Goal: Communication & Community: Answer question/provide support

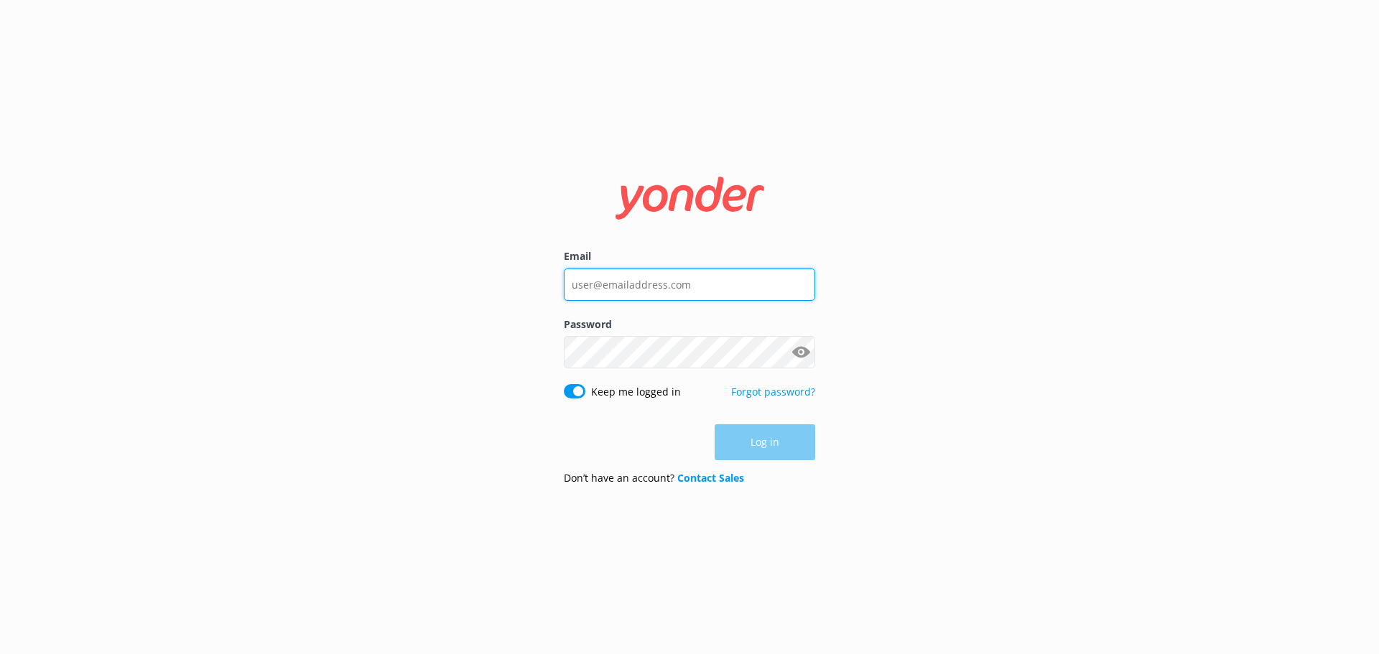
type input "[EMAIL_ADDRESS][DOMAIN_NAME]"
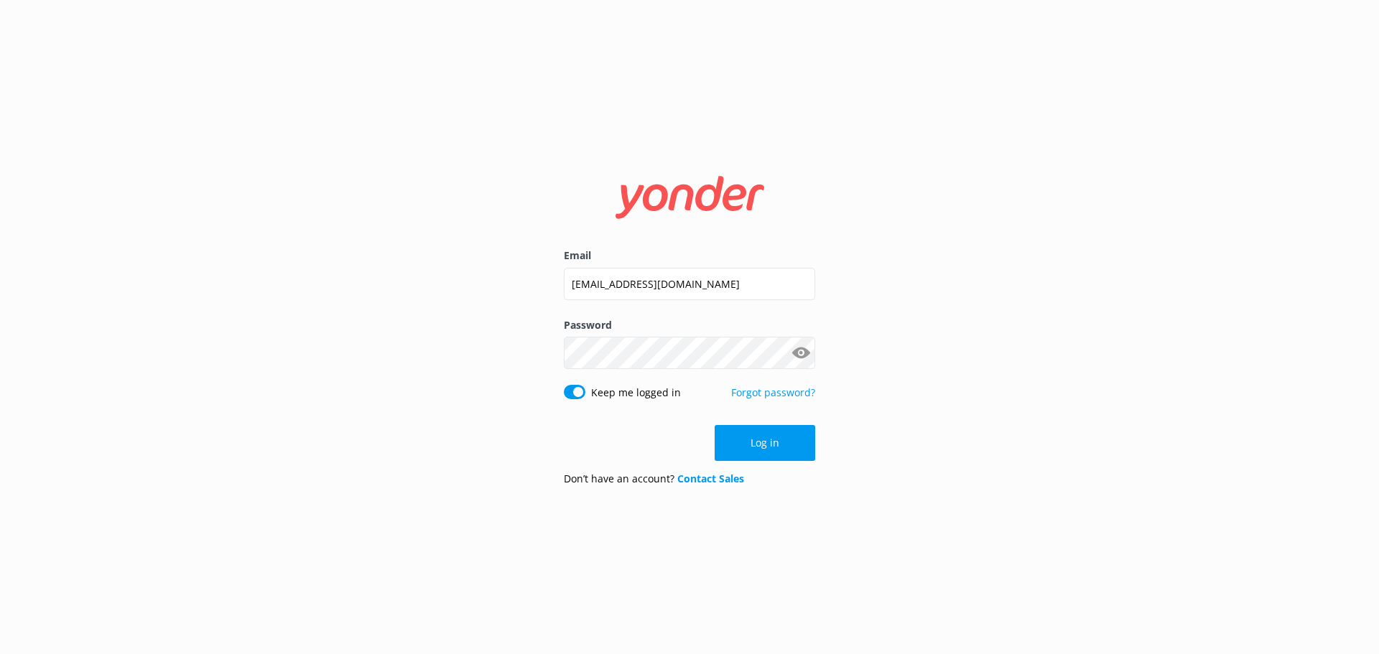
click at [770, 422] on form "Email [EMAIL_ADDRESS][DOMAIN_NAME] Password Show password Keep me logged in For…" at bounding box center [689, 327] width 251 height 341
click at [764, 447] on button "Log in" at bounding box center [764, 443] width 101 height 36
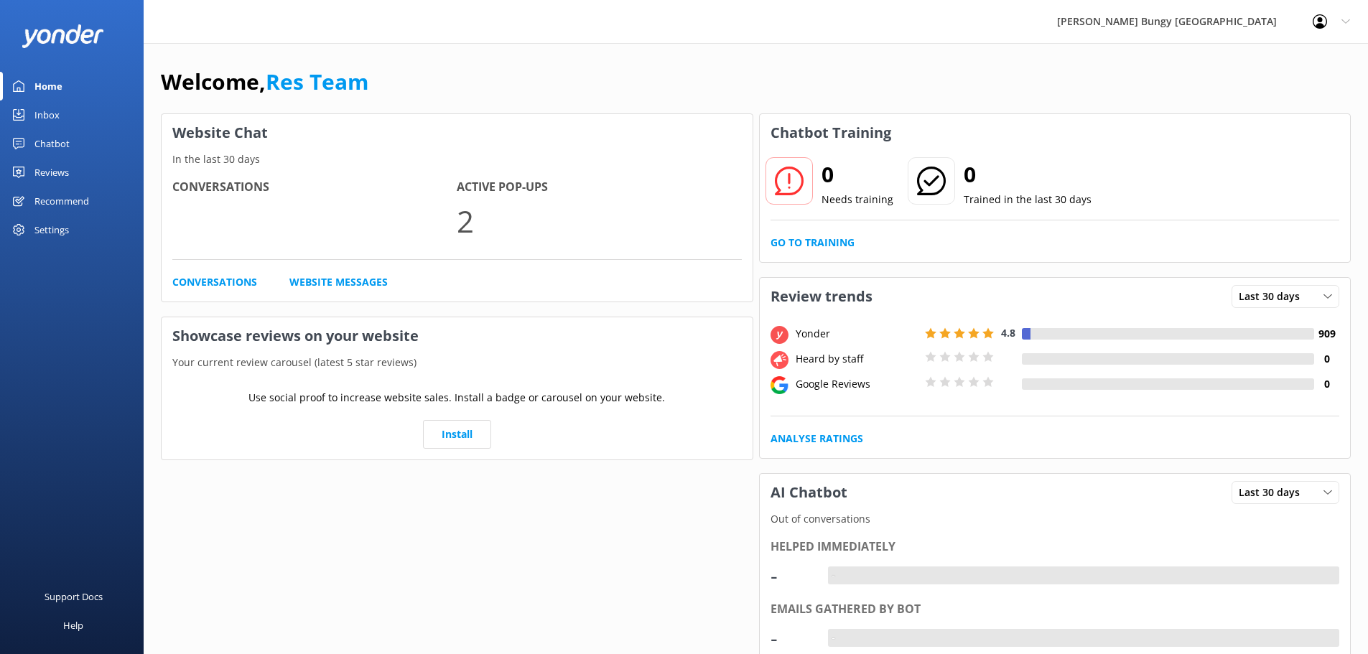
click at [28, 112] on link "Inbox" at bounding box center [72, 115] width 144 height 29
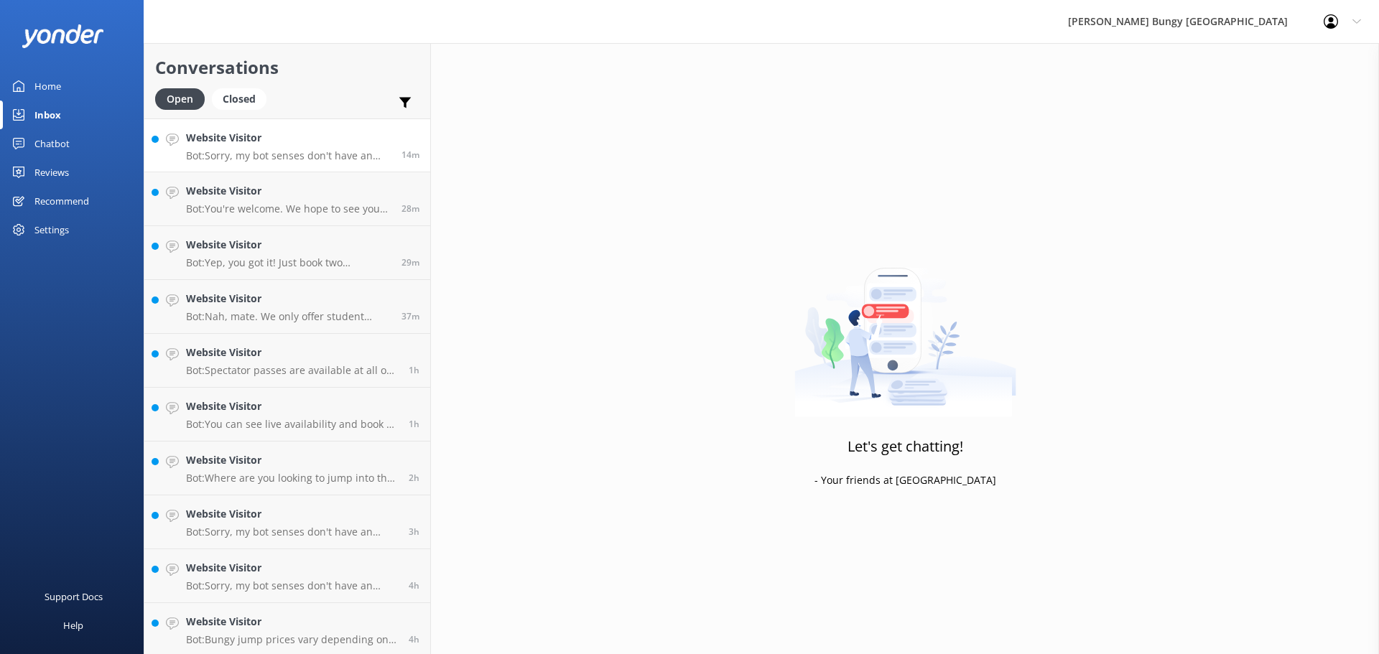
click at [202, 169] on link "Website Visitor Bot: Sorry, my bot senses don't have an answer for that, please…" at bounding box center [287, 145] width 286 height 54
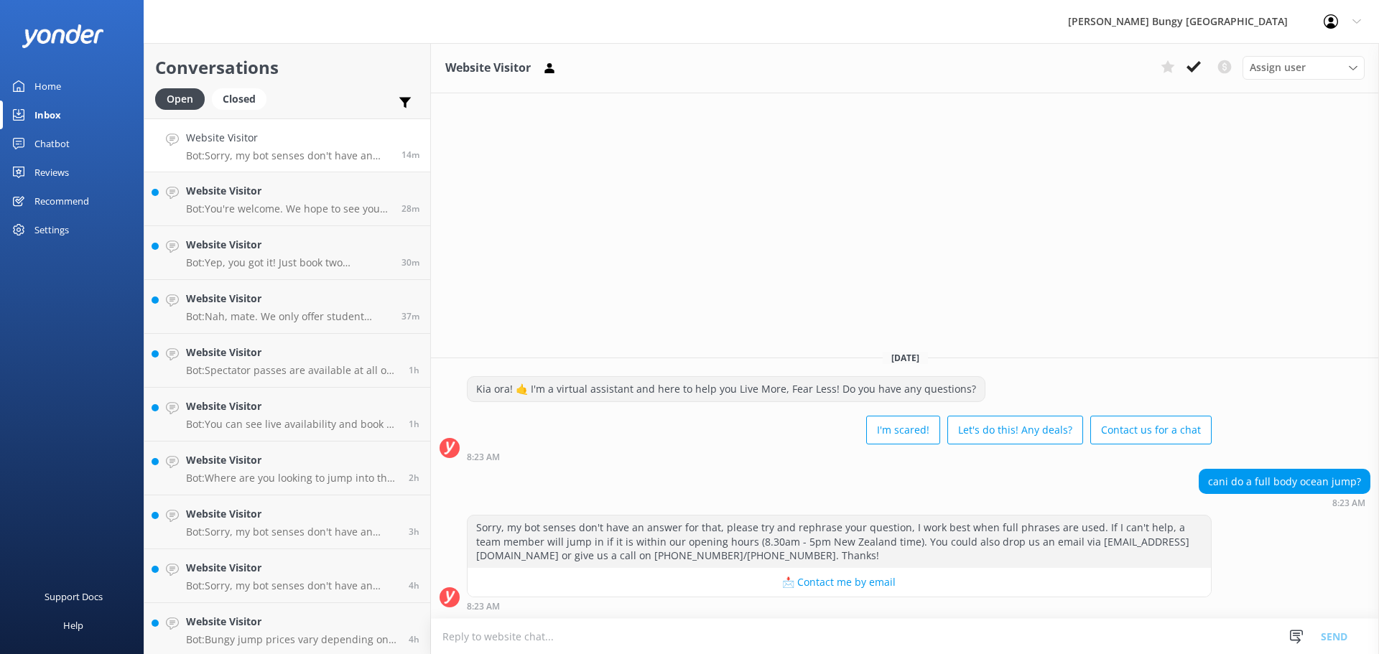
click at [202, 167] on link "Website Visitor Bot: Sorry, my bot senses don't have an answer for that, please…" at bounding box center [287, 145] width 286 height 54
click at [619, 320] on div "Website Visitor Assign user Mike Voyce Michelle Gillard Tech Admin Dan Waugh Re…" at bounding box center [905, 348] width 948 height 611
click at [233, 141] on h4 "Website Visitor" at bounding box center [288, 138] width 205 height 16
click at [353, 219] on link "Website Visitor Bot: You're welcome. We hope to see you at one of our AJ Hacket…" at bounding box center [287, 199] width 286 height 54
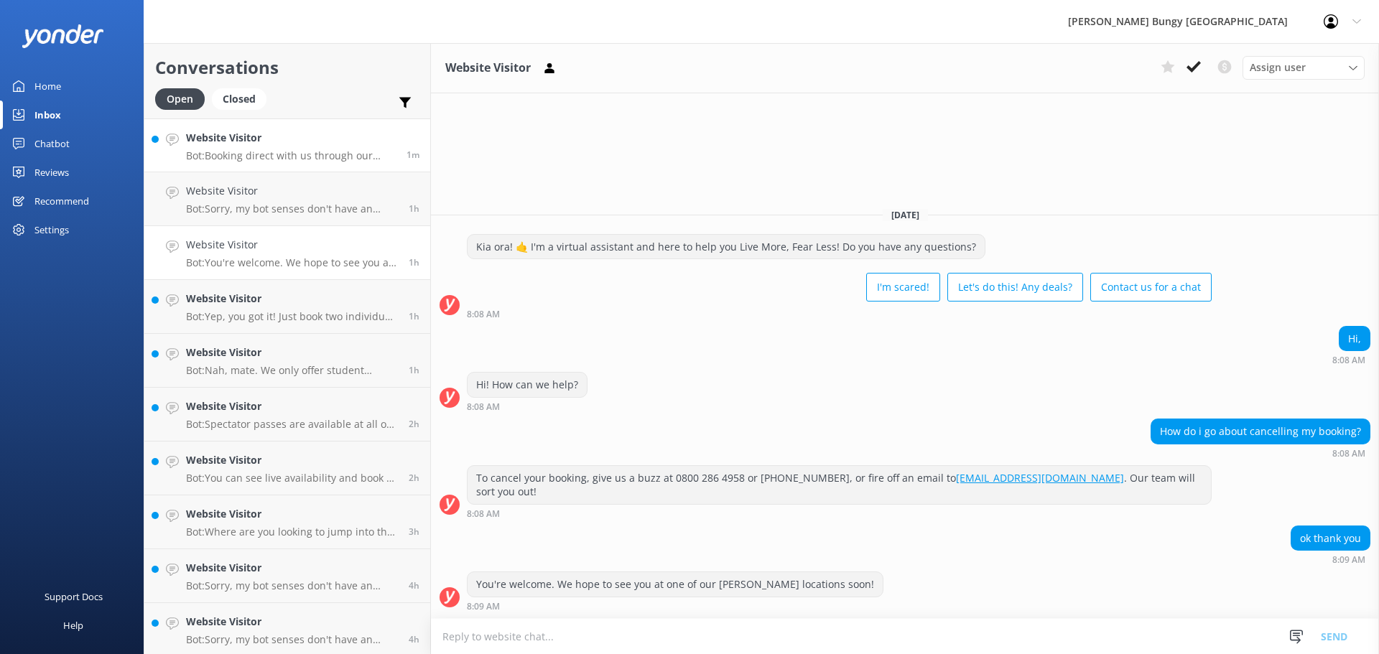
click at [271, 140] on h4 "Website Visitor" at bounding box center [291, 138] width 210 height 16
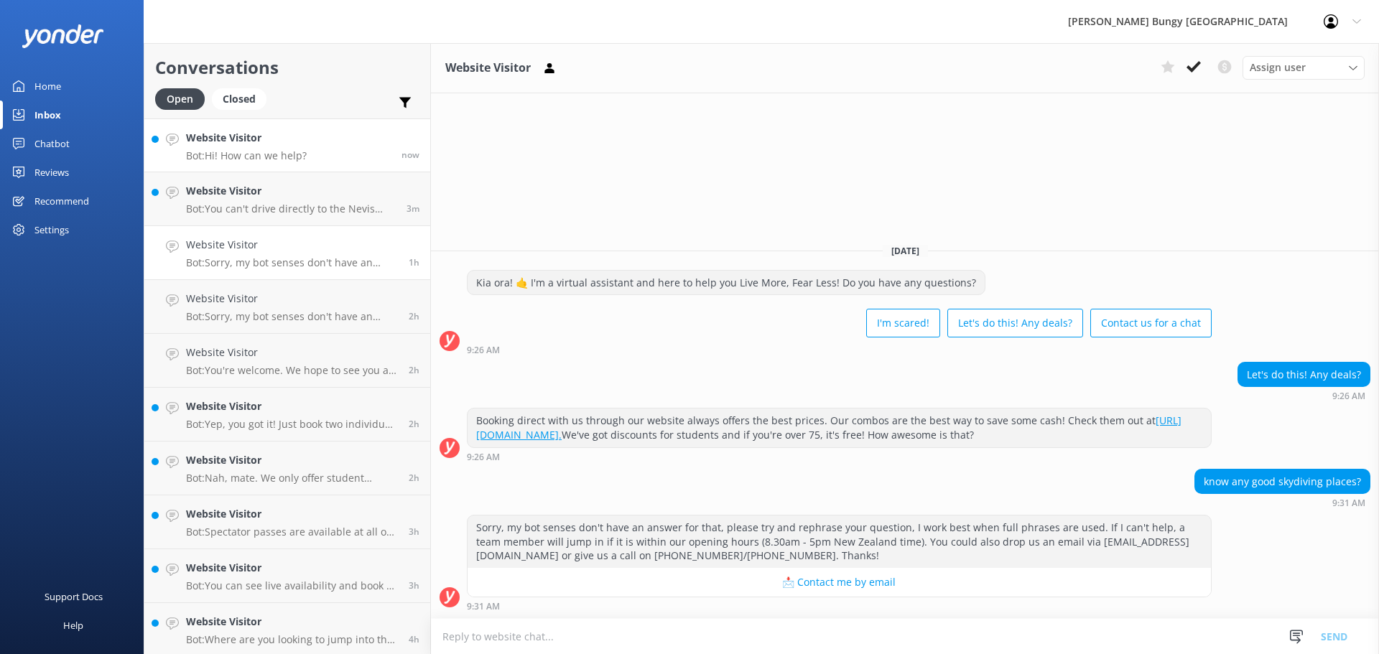
click at [275, 133] on h4 "Website Visitor" at bounding box center [246, 138] width 121 height 16
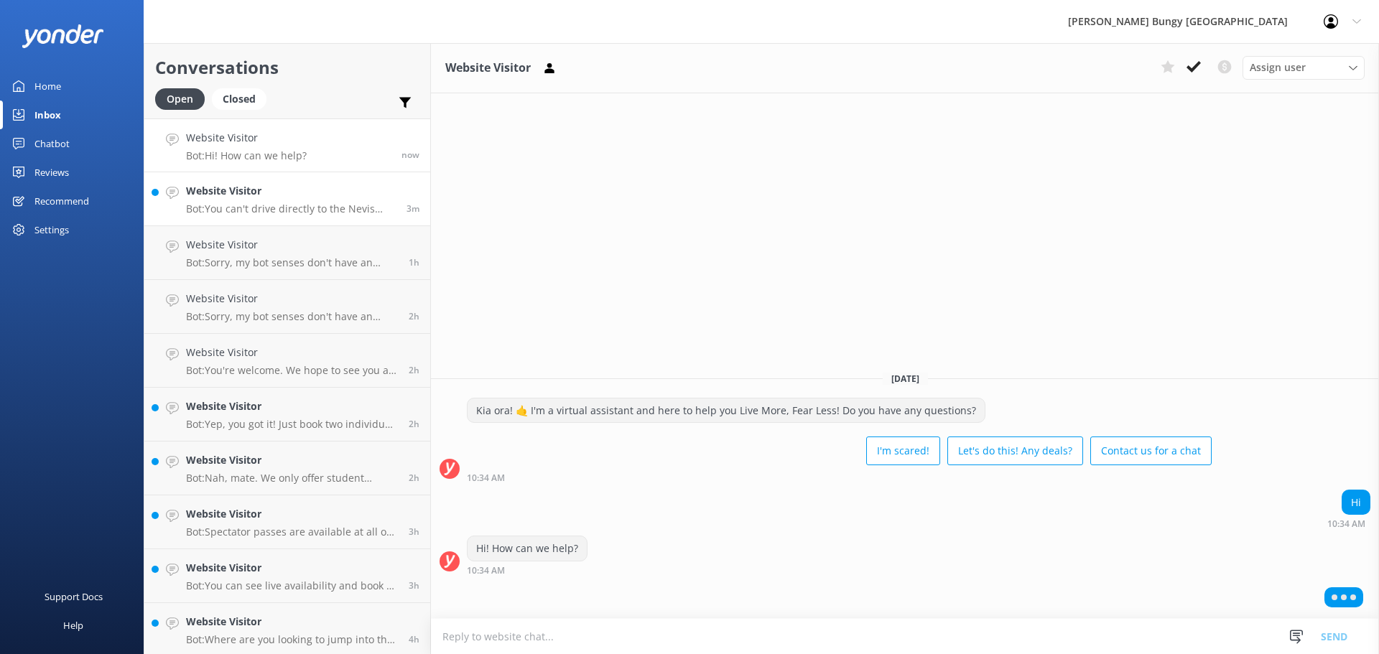
click at [182, 201] on link "Website Visitor Bot: You can't drive directly to the Nevis Swing since it's on …" at bounding box center [287, 199] width 286 height 54
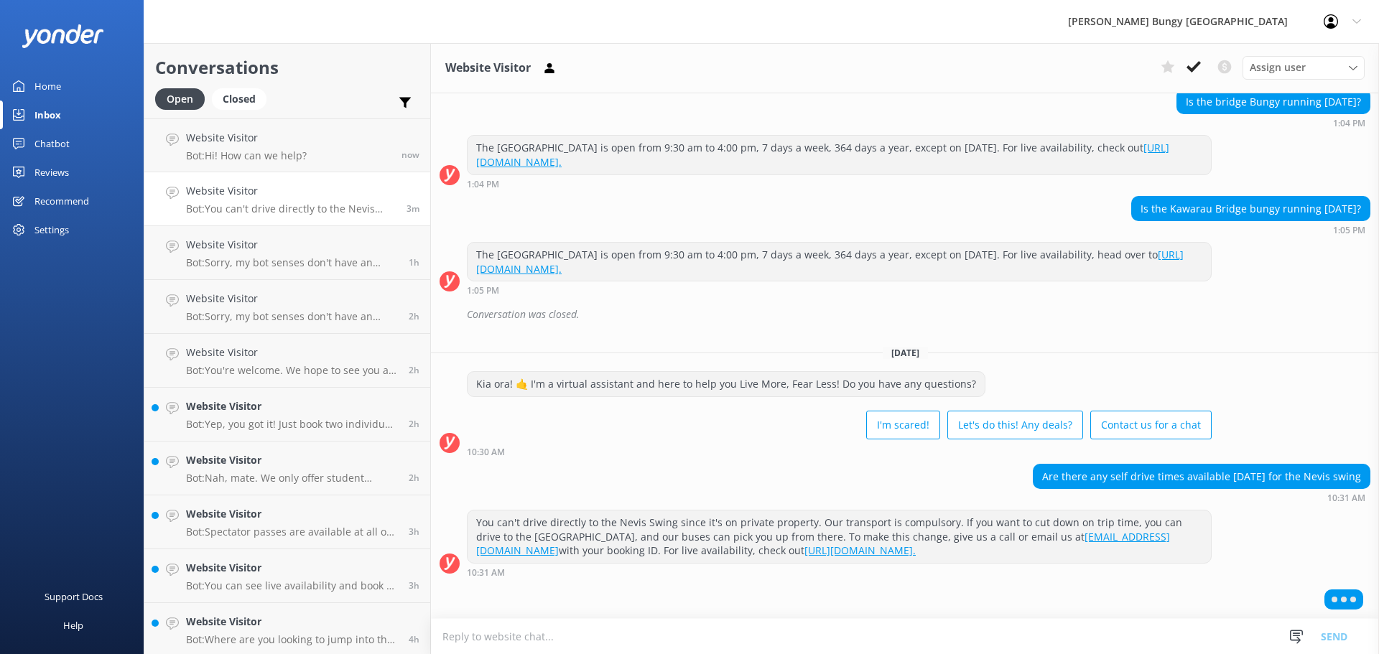
scroll to position [520, 0]
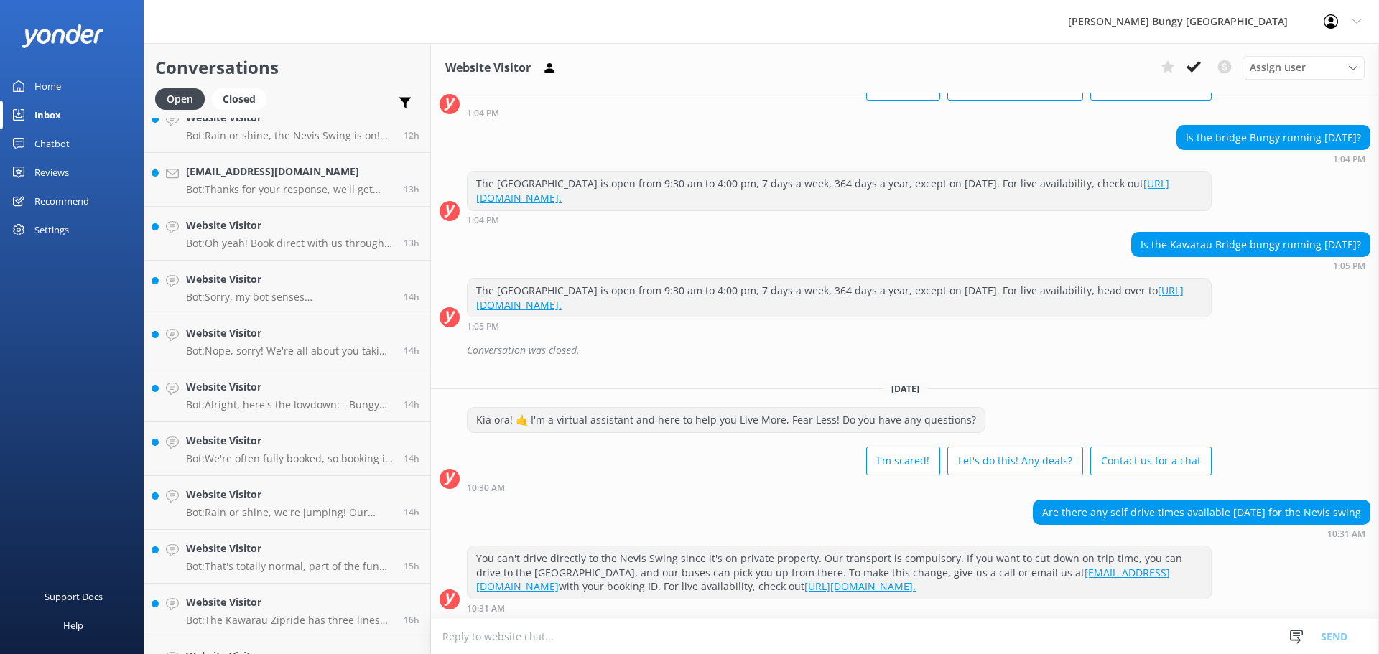
scroll to position [520, 0]
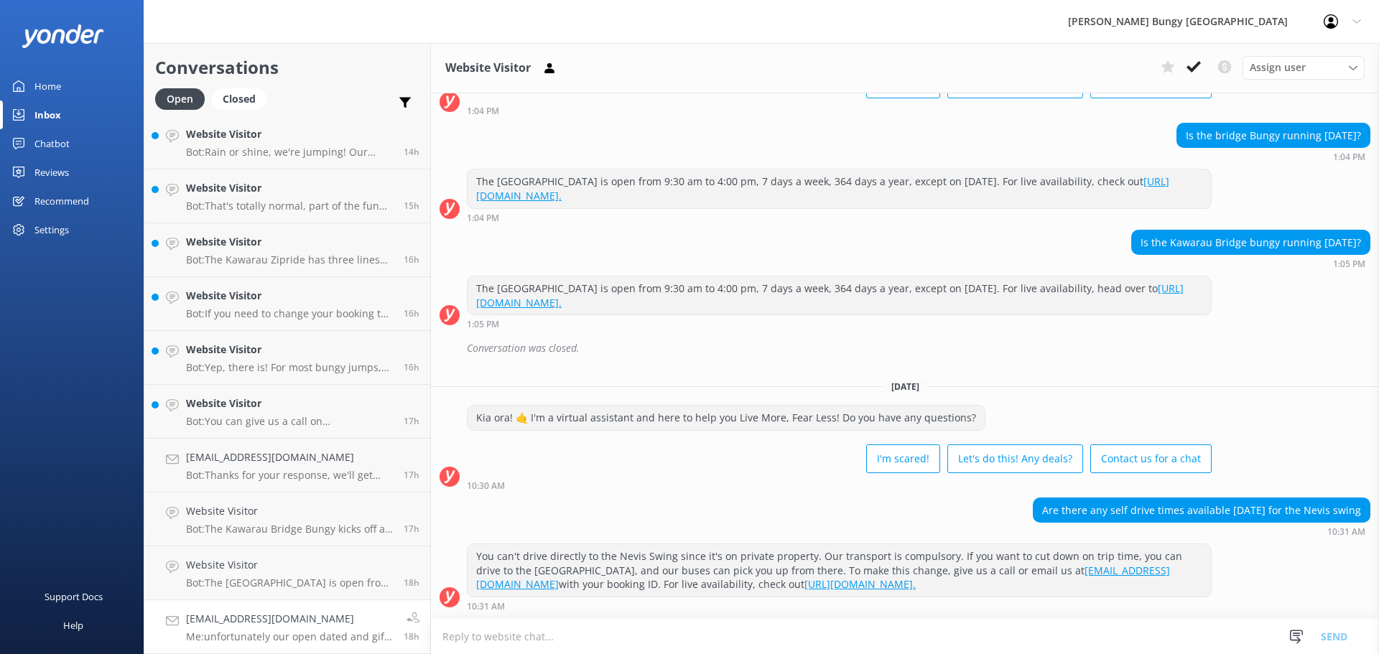
click at [279, 628] on div "[EMAIL_ADDRESS][DOMAIN_NAME] Me: unfortunately our open dated and gift vouchers…" at bounding box center [289, 627] width 207 height 32
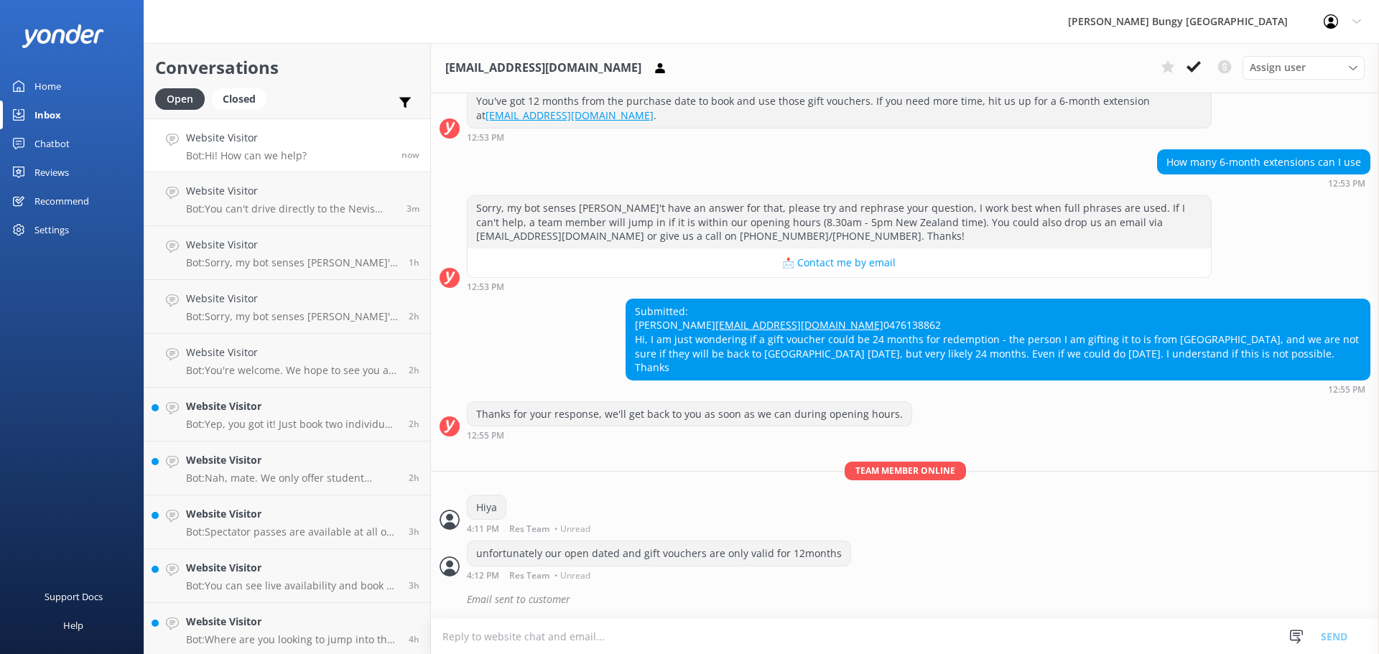
click at [320, 146] on link "Website Visitor Bot: Hi! How can we help? now" at bounding box center [287, 145] width 286 height 54
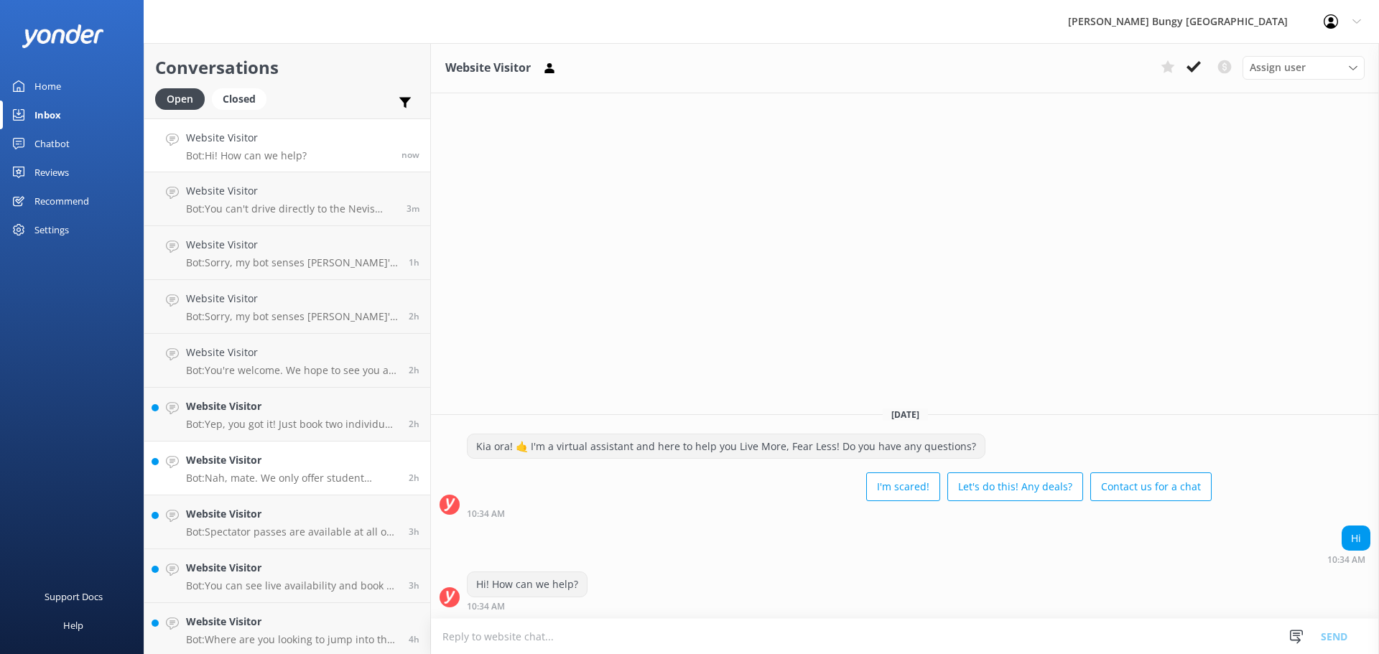
click at [304, 481] on p "Bot: Nah, mate. We only offer student pricing for students studying at domestic…" at bounding box center [292, 478] width 212 height 13
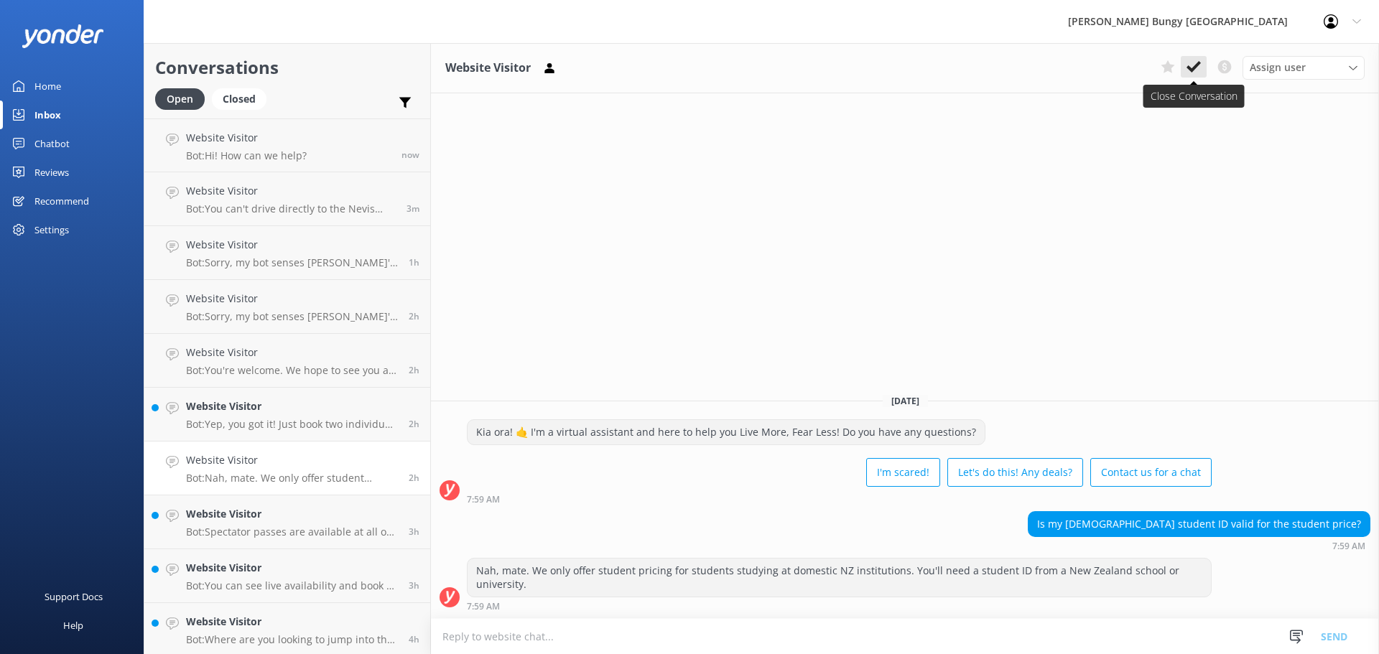
click at [1196, 57] on button at bounding box center [1193, 67] width 26 height 22
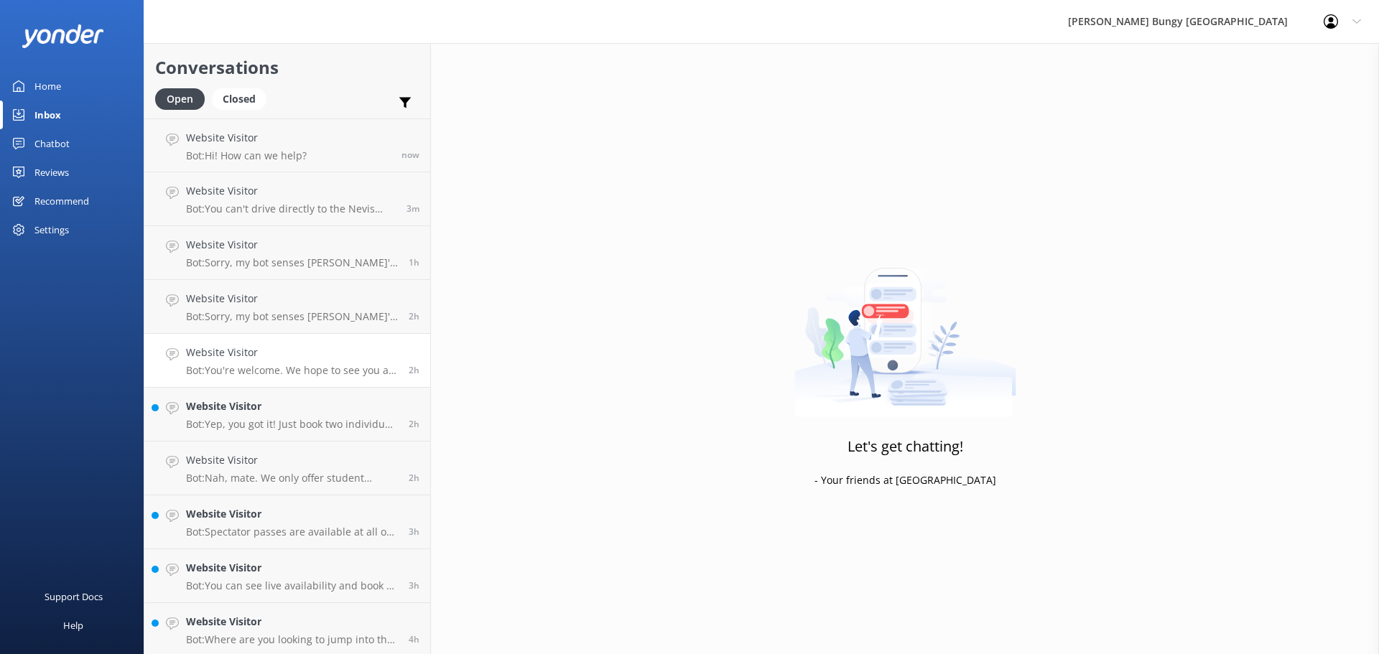
click at [351, 344] on link "Website Visitor Bot: You're welcome. We hope to see you at one of our AJ Hacket…" at bounding box center [287, 361] width 286 height 54
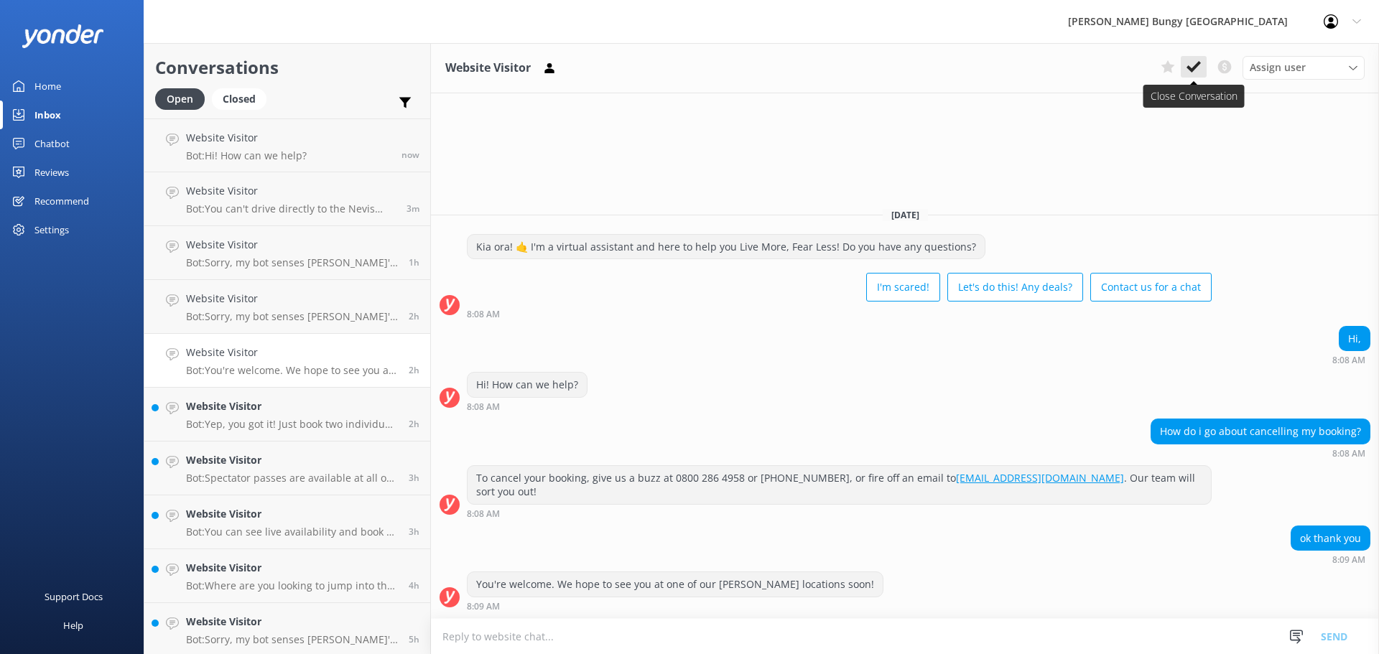
click at [1198, 67] on icon at bounding box center [1193, 67] width 14 height 14
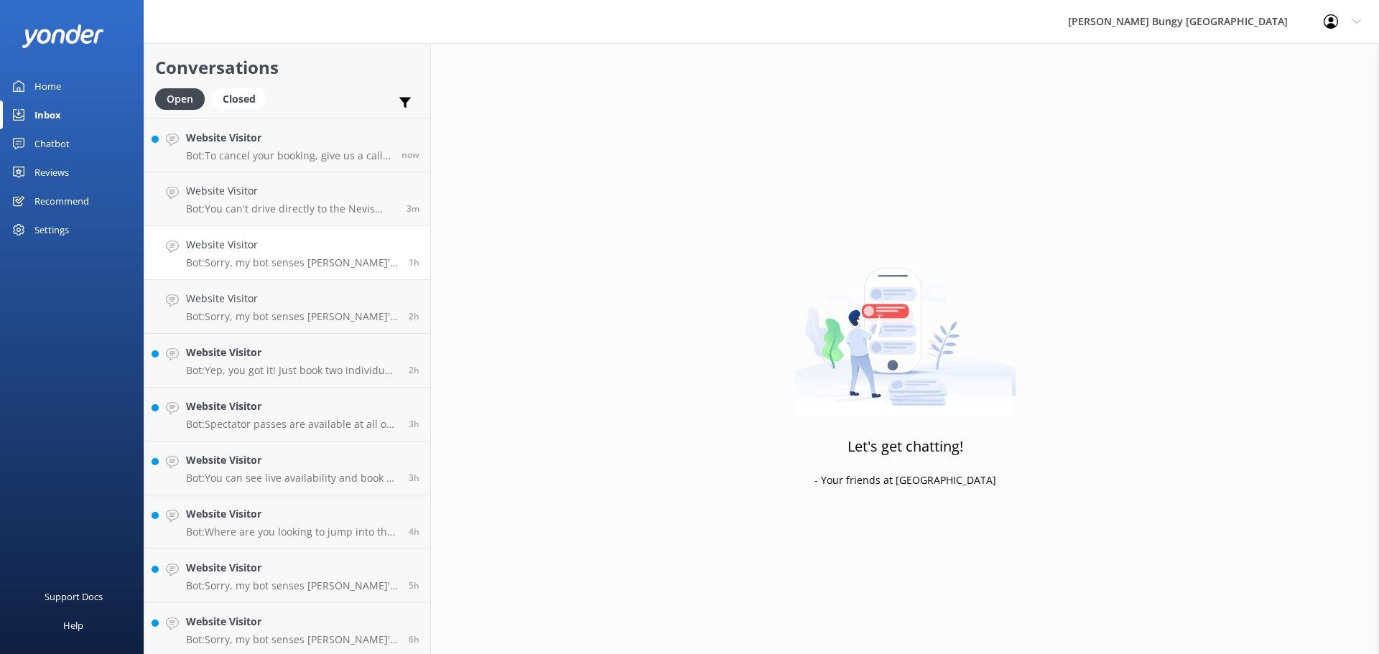
click at [220, 246] on h4 "Website Visitor" at bounding box center [292, 245] width 212 height 16
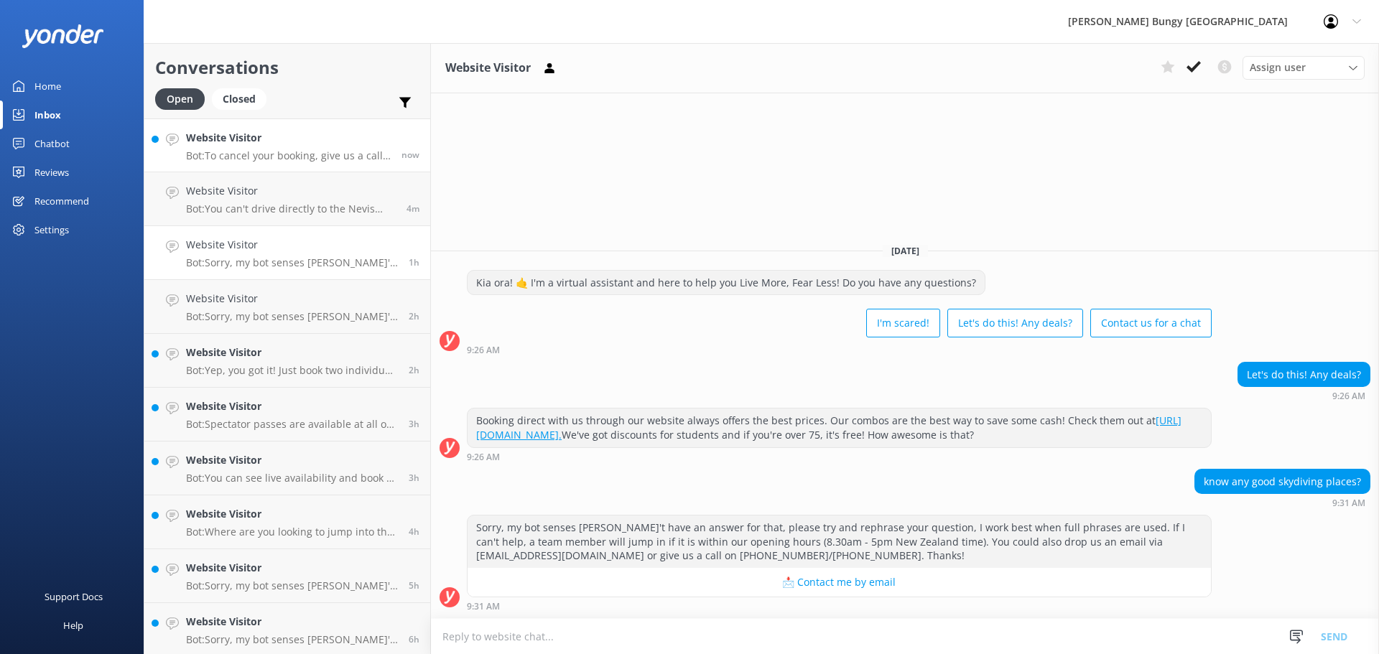
click at [330, 139] on h4 "Website Visitor" at bounding box center [288, 138] width 205 height 16
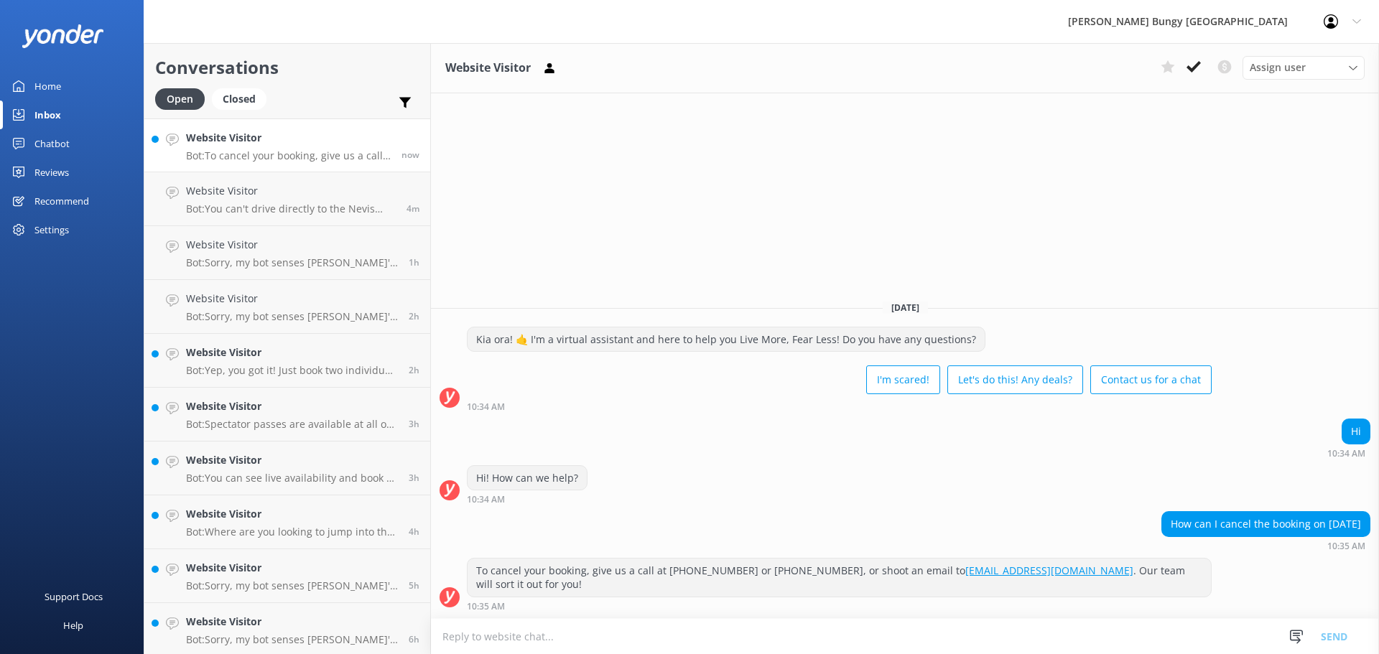
click at [890, 627] on textarea at bounding box center [905, 636] width 948 height 35
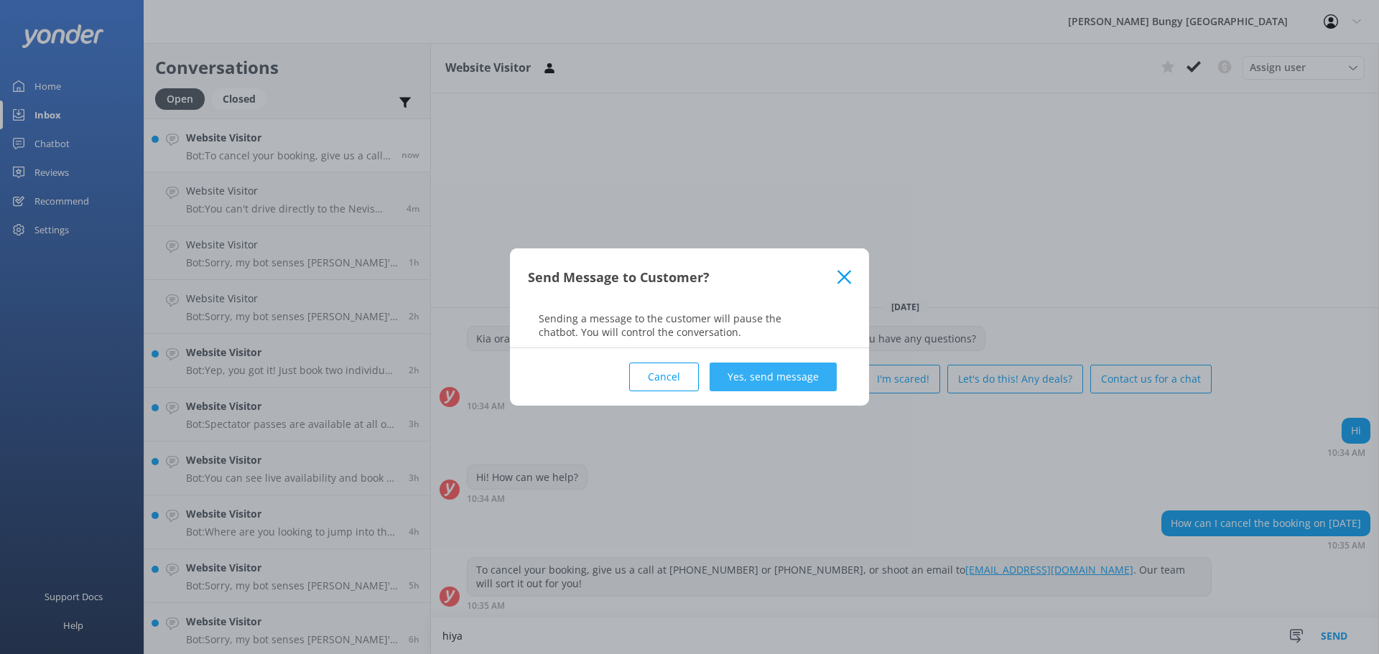
type textarea "hiya"
click at [809, 370] on button "Yes, send message" at bounding box center [772, 377] width 127 height 29
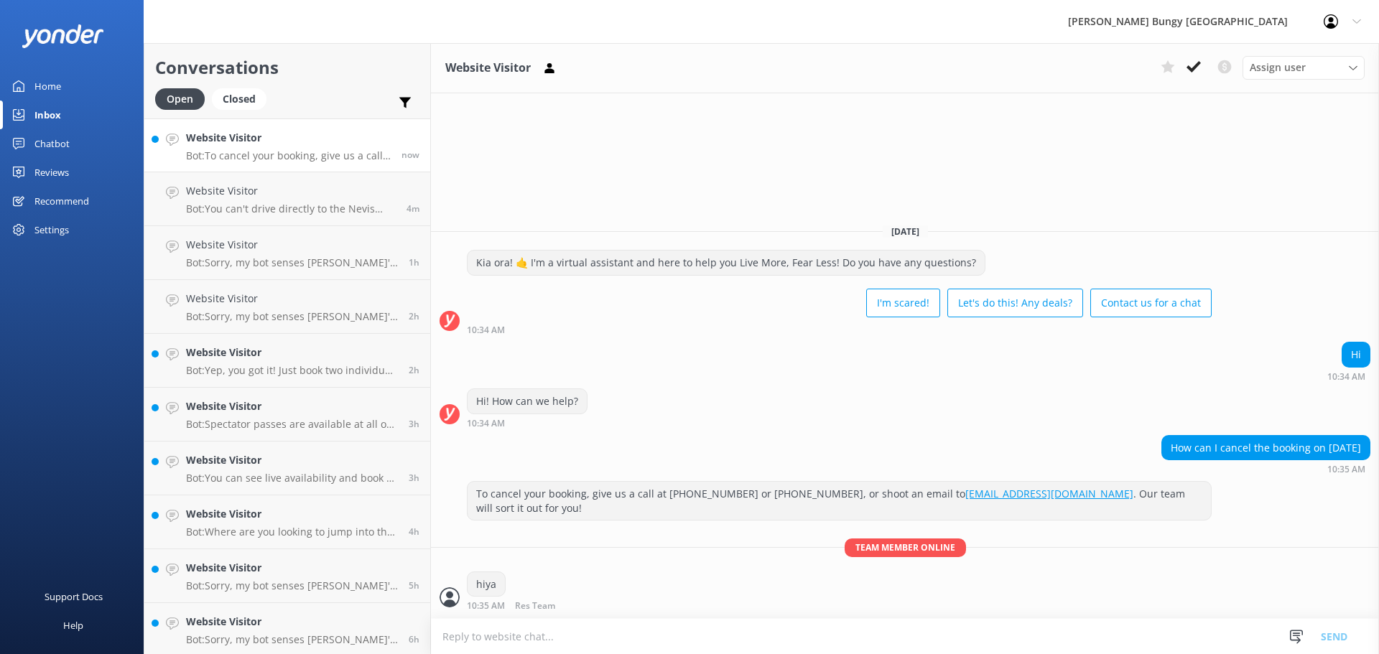
click at [763, 636] on textarea at bounding box center [905, 636] width 948 height 35
type textarea "can we grab your booking id?"
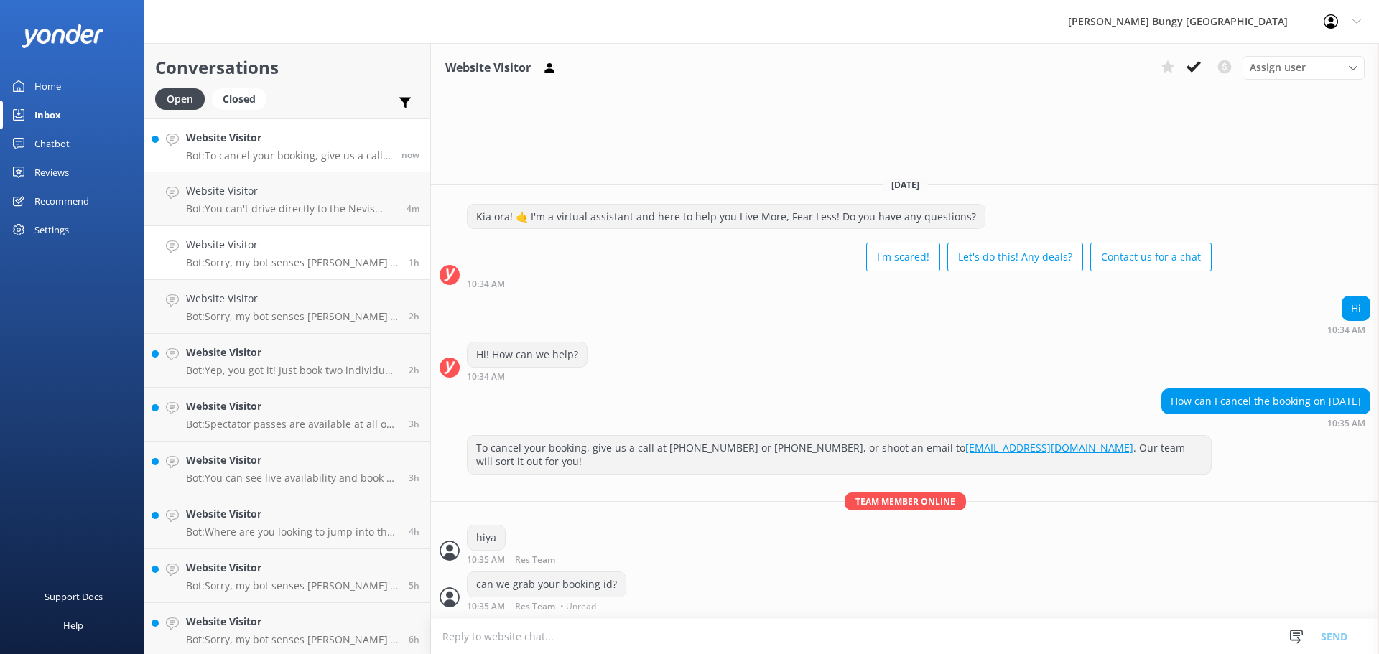
click at [279, 255] on div "Website Visitor Bot: Sorry, my bot senses don't have an answer for that, please…" at bounding box center [292, 253] width 212 height 32
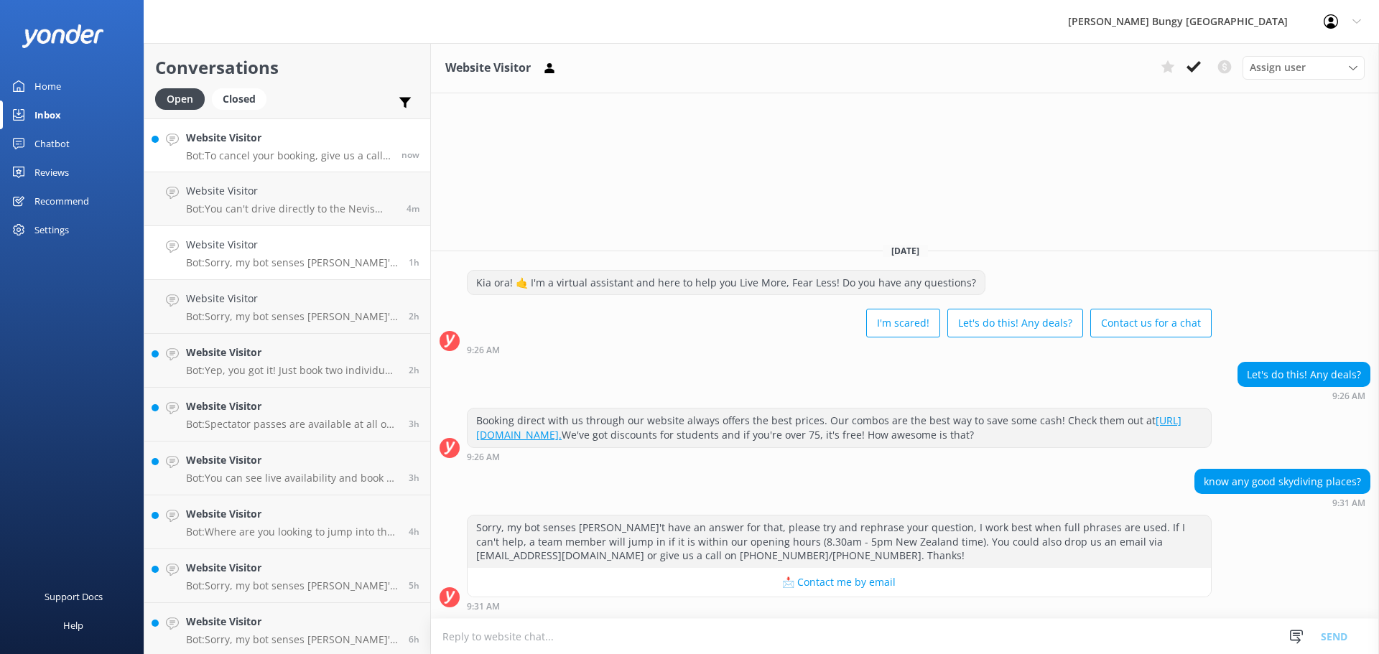
click at [297, 160] on p "Bot: To cancel your booking, give us a call at 0800 286 4958 or +64 3 450 1300,…" at bounding box center [288, 155] width 205 height 13
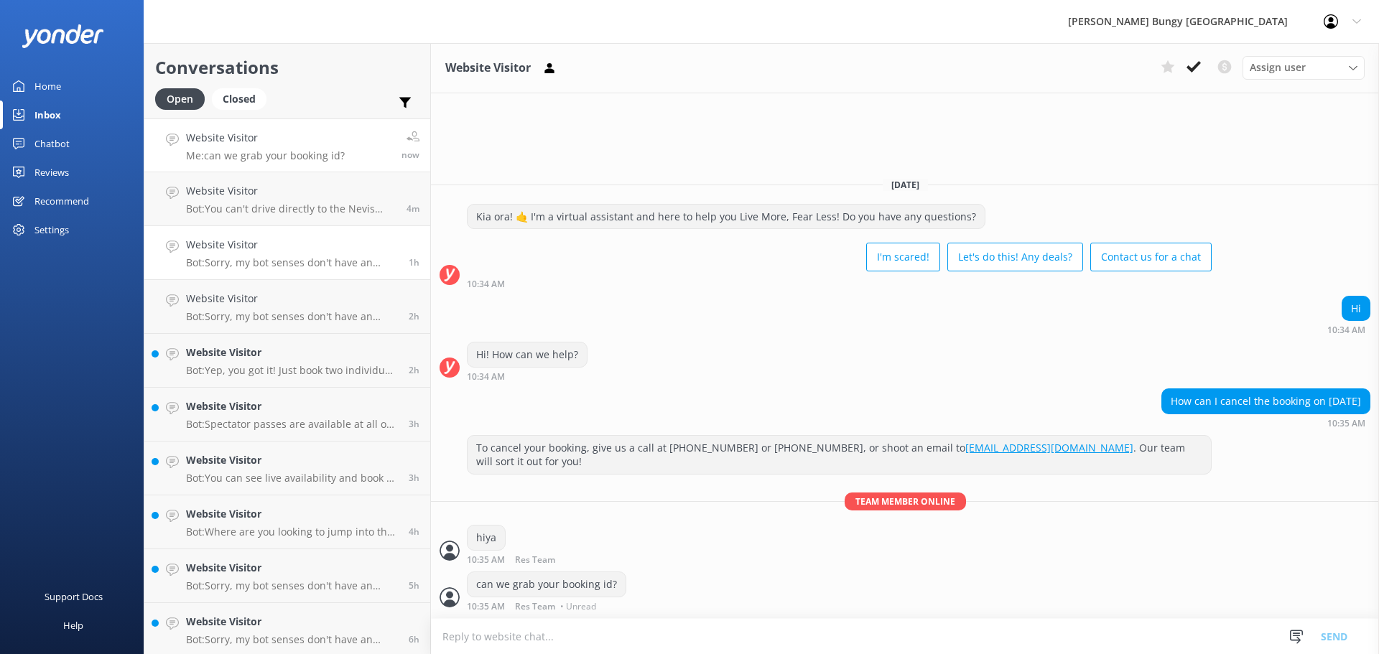
click at [313, 253] on div "Website Visitor Bot: Sorry, my bot senses don't have an answer for that, please…" at bounding box center [292, 253] width 212 height 32
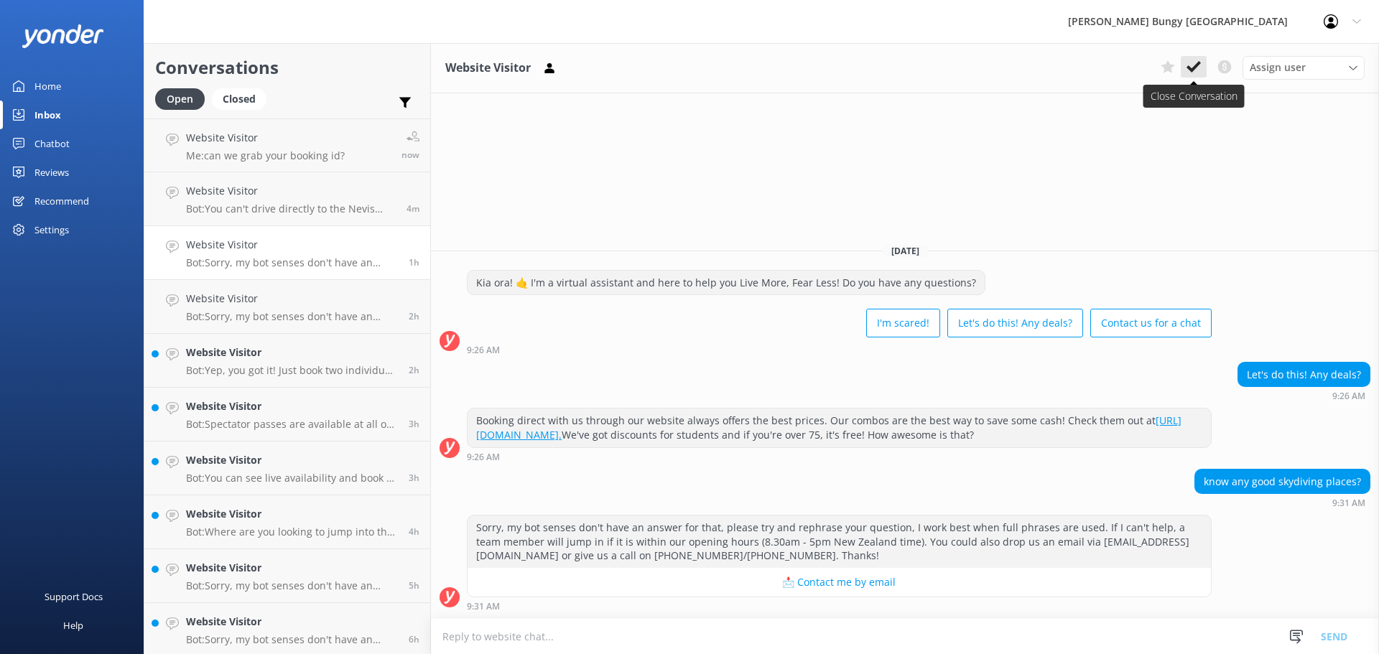
click at [1184, 67] on button at bounding box center [1193, 67] width 26 height 22
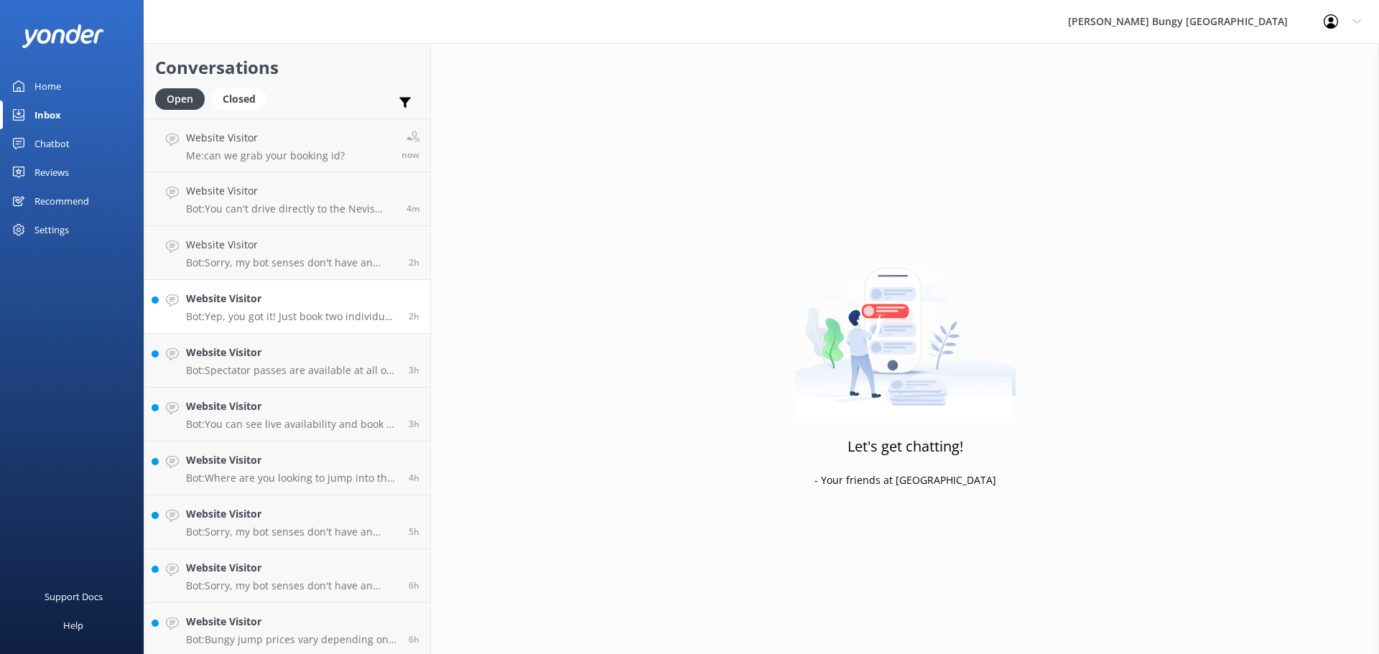
click at [331, 322] on p "Bot: Yep, you got it! Just book two individual spots for the same time and let …" at bounding box center [292, 316] width 212 height 13
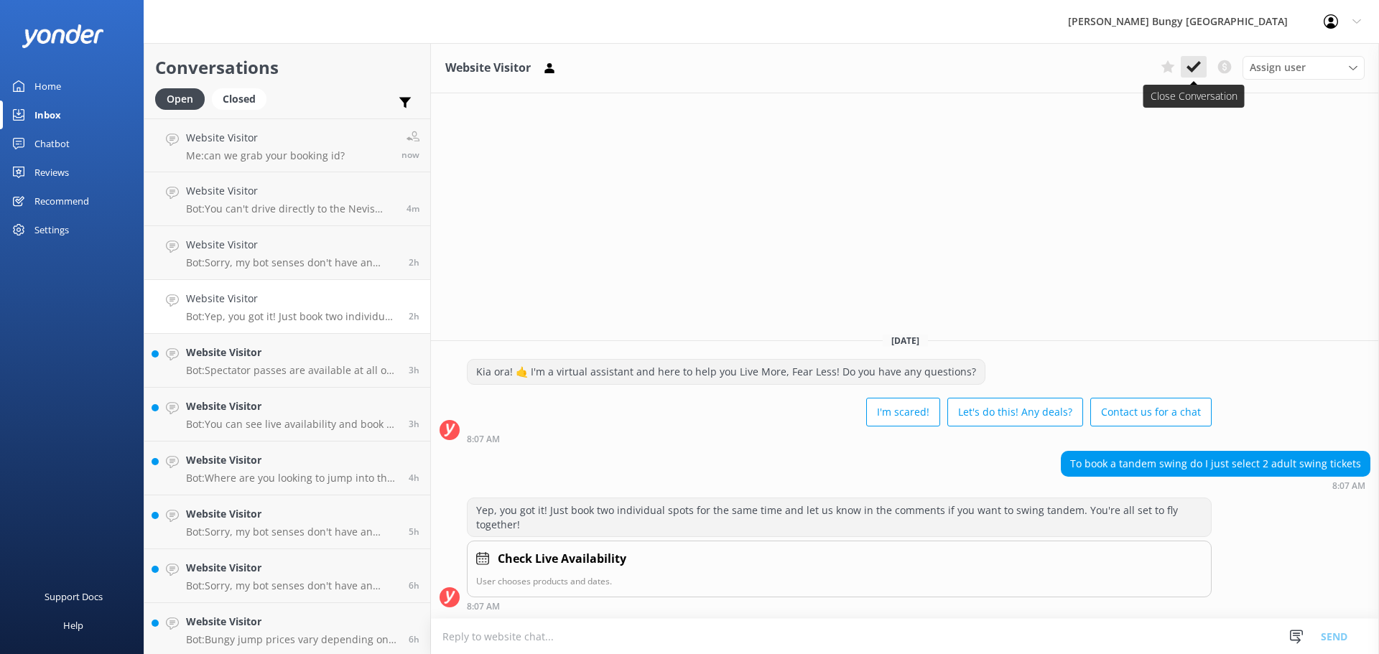
click at [1188, 67] on use at bounding box center [1193, 66] width 14 height 11
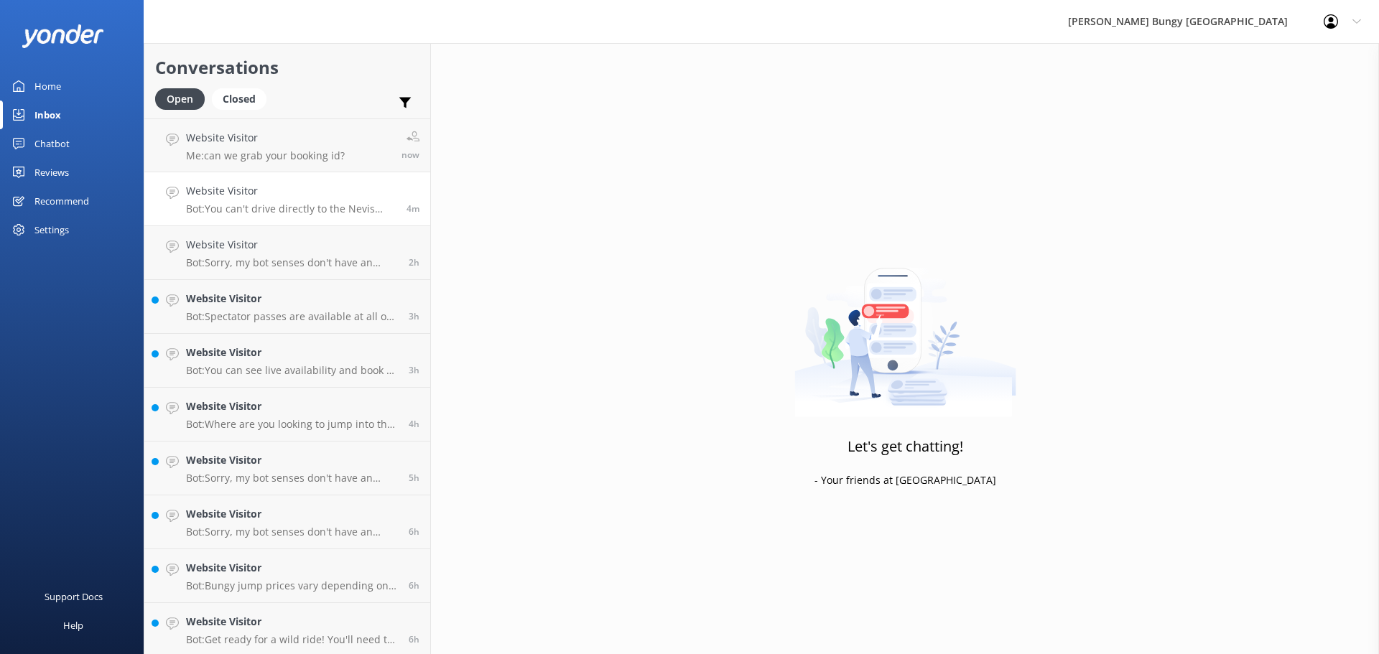
click at [261, 196] on h4 "Website Visitor" at bounding box center [291, 191] width 210 height 16
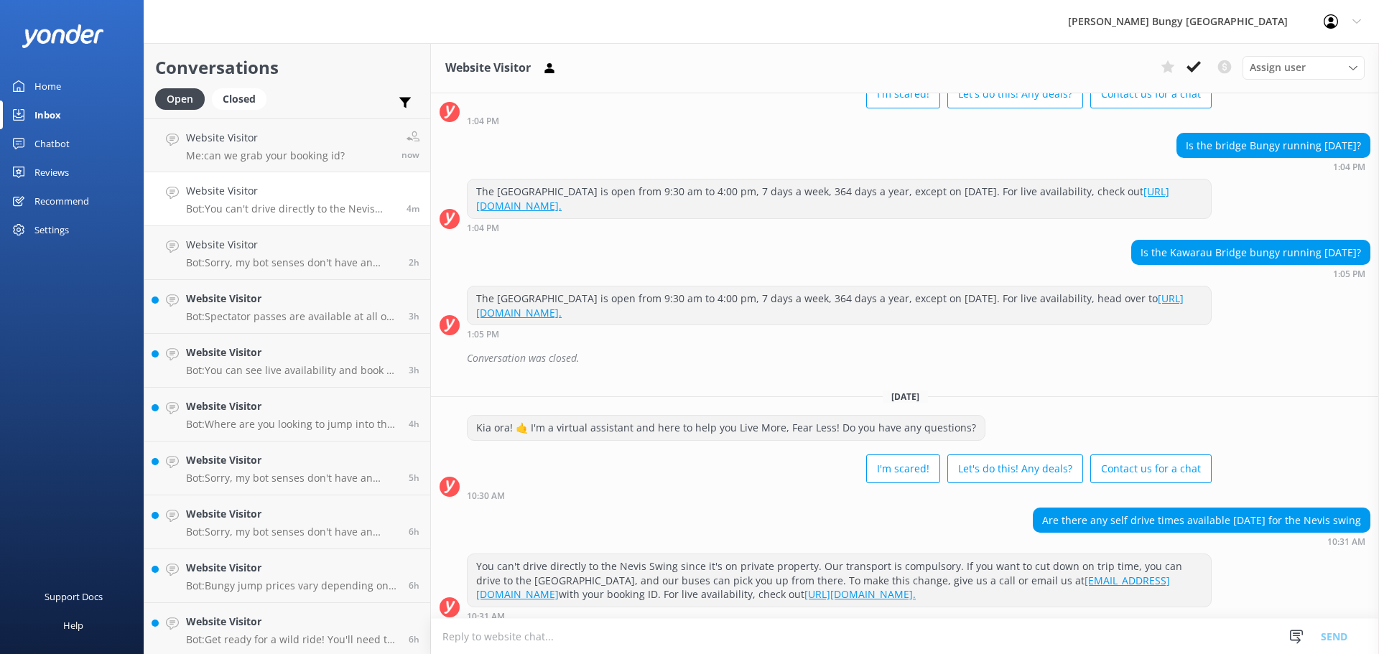
scroll to position [520, 0]
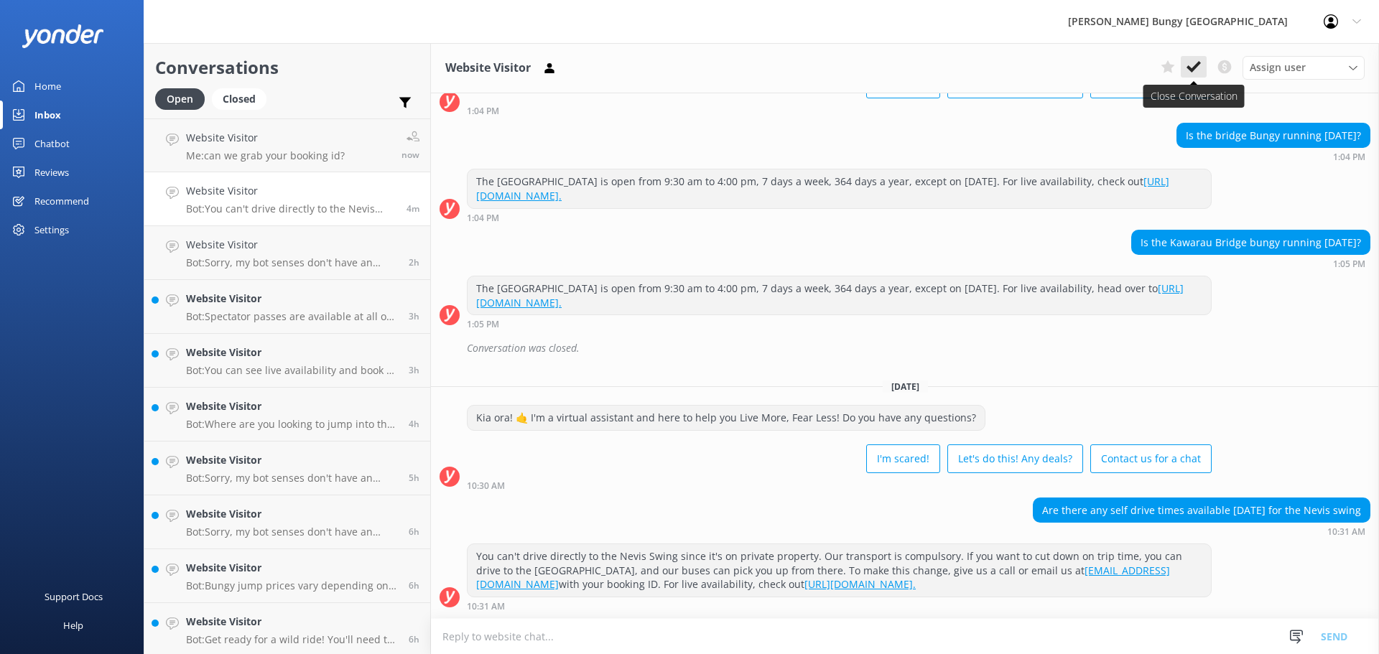
click at [1188, 66] on use at bounding box center [1193, 66] width 14 height 11
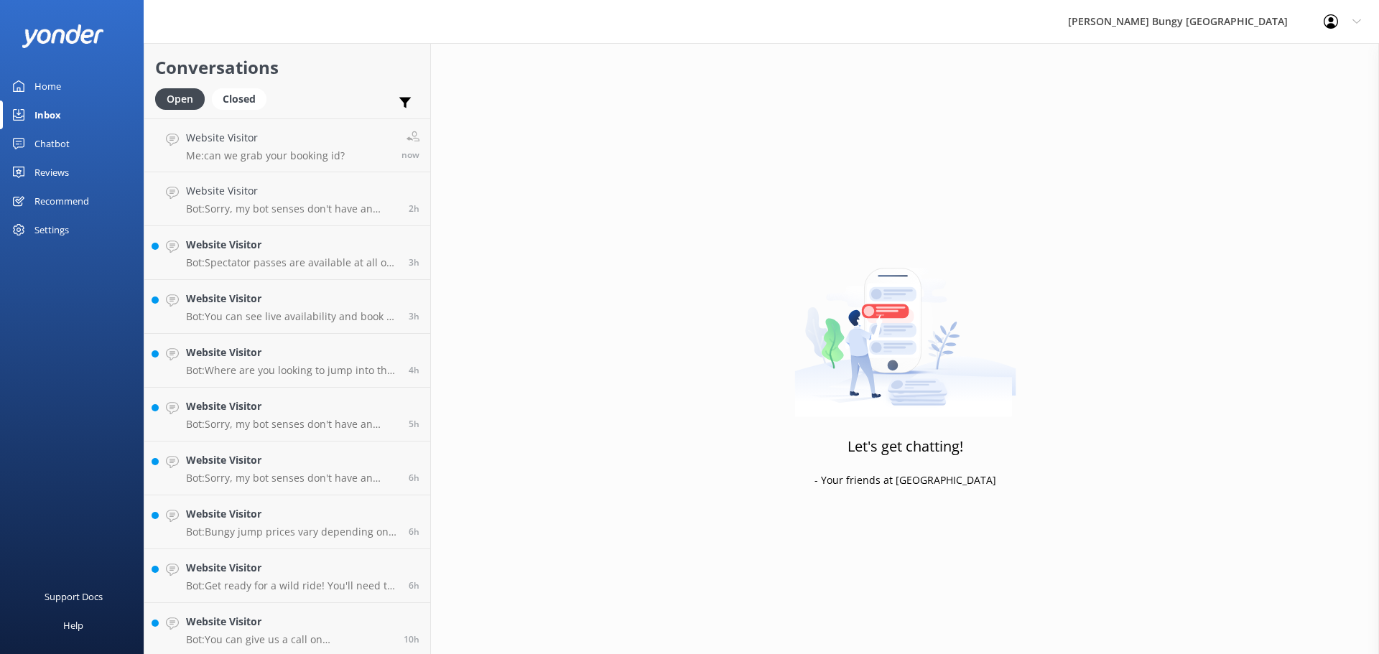
click at [350, 215] on p "Bot: Sorry, my bot senses don't have an answer for that, please try and rephras…" at bounding box center [292, 208] width 212 height 13
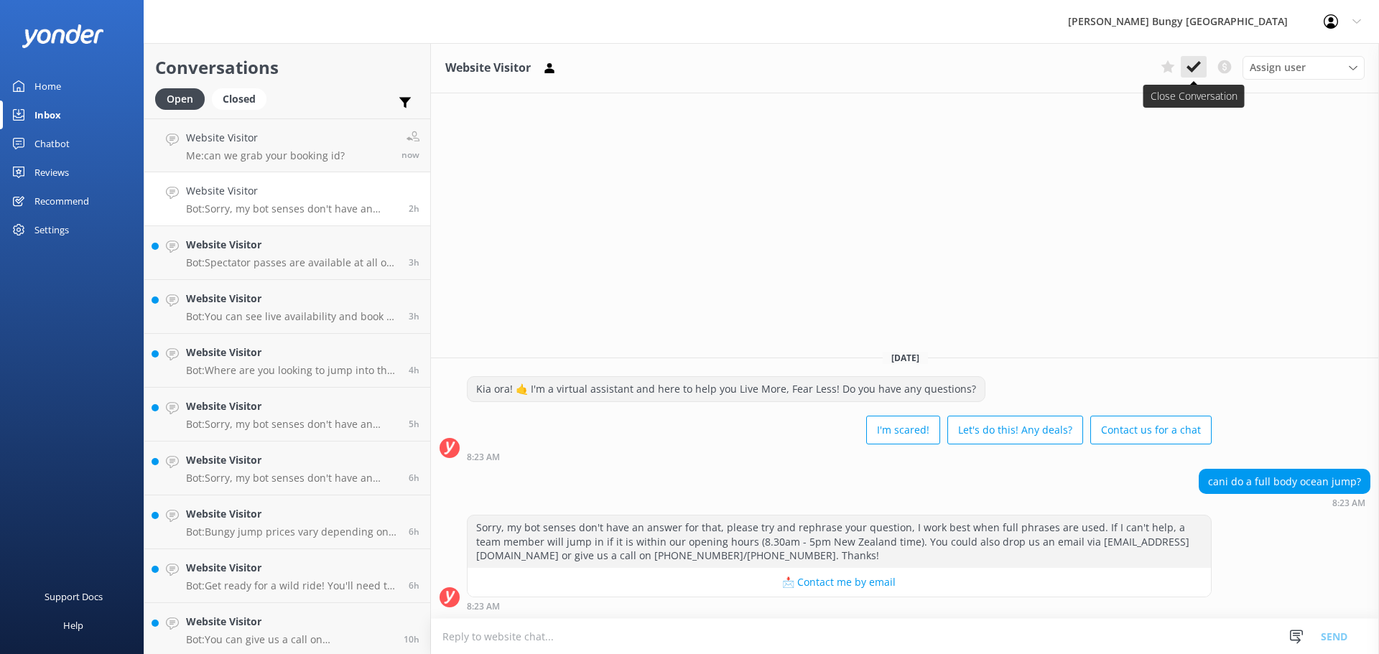
click at [1197, 71] on icon at bounding box center [1193, 67] width 14 height 14
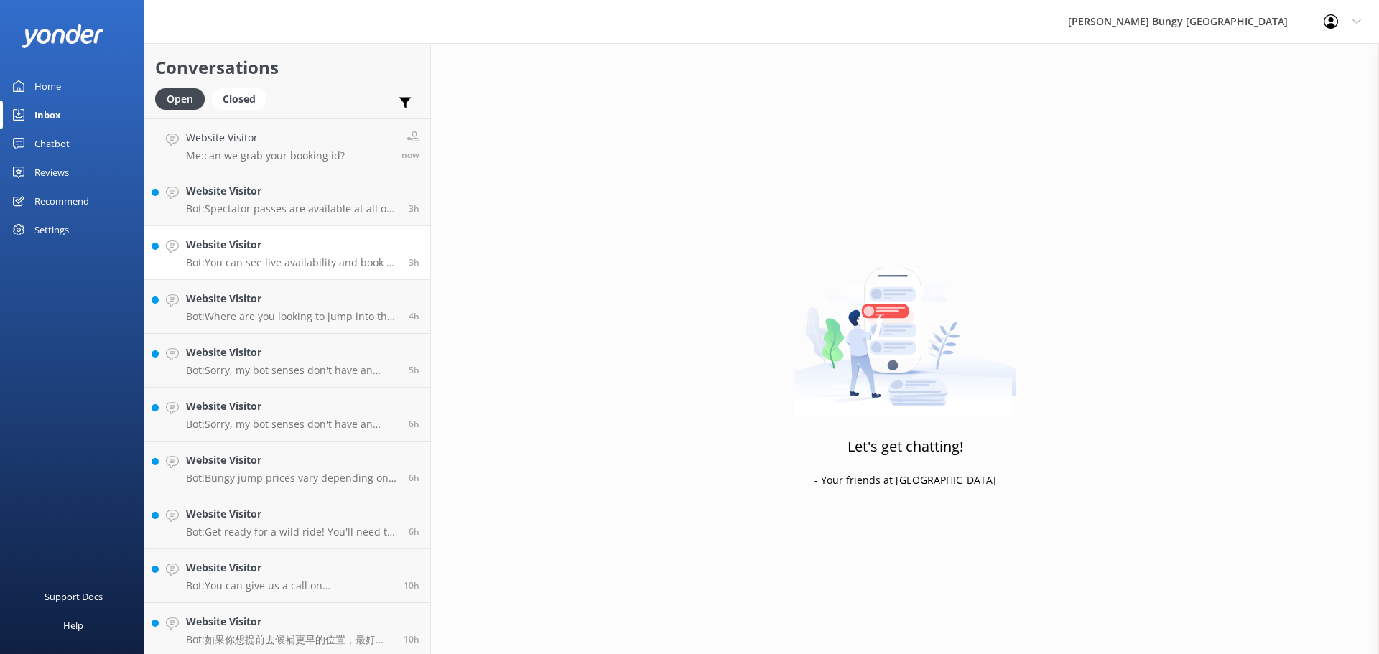
click at [286, 245] on h4 "Website Visitor" at bounding box center [292, 245] width 212 height 16
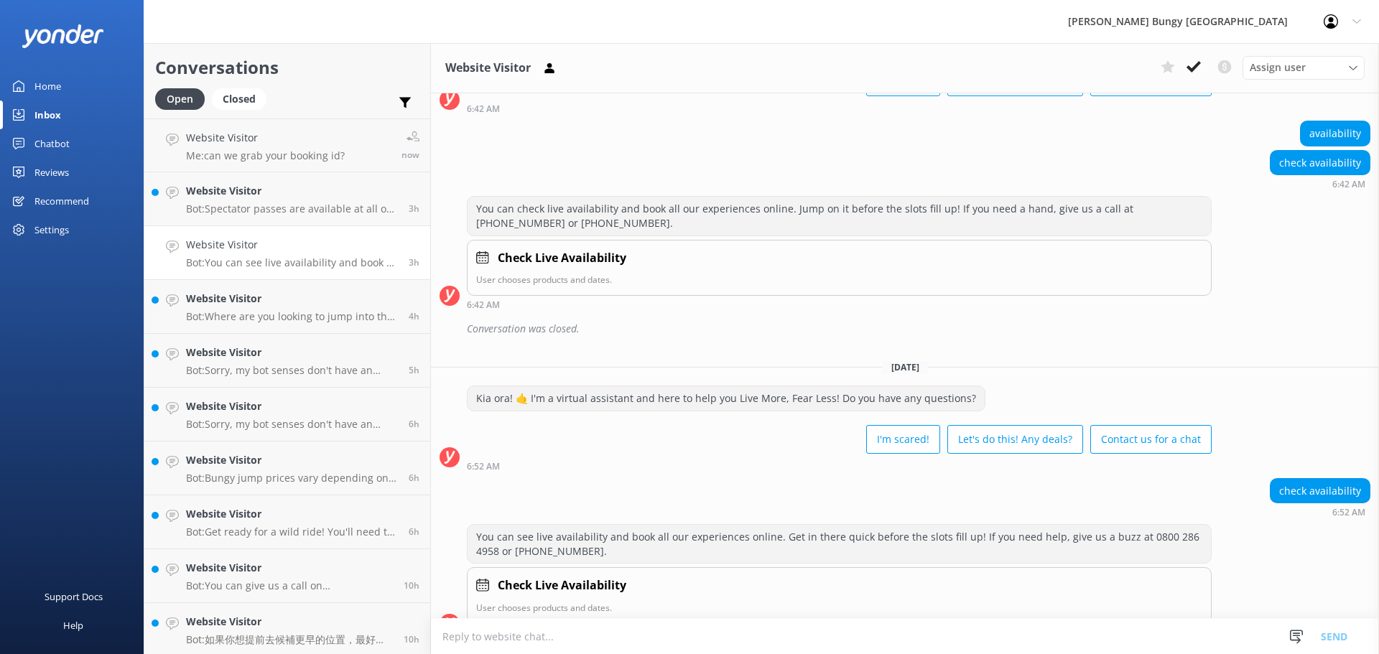
scroll to position [867, 0]
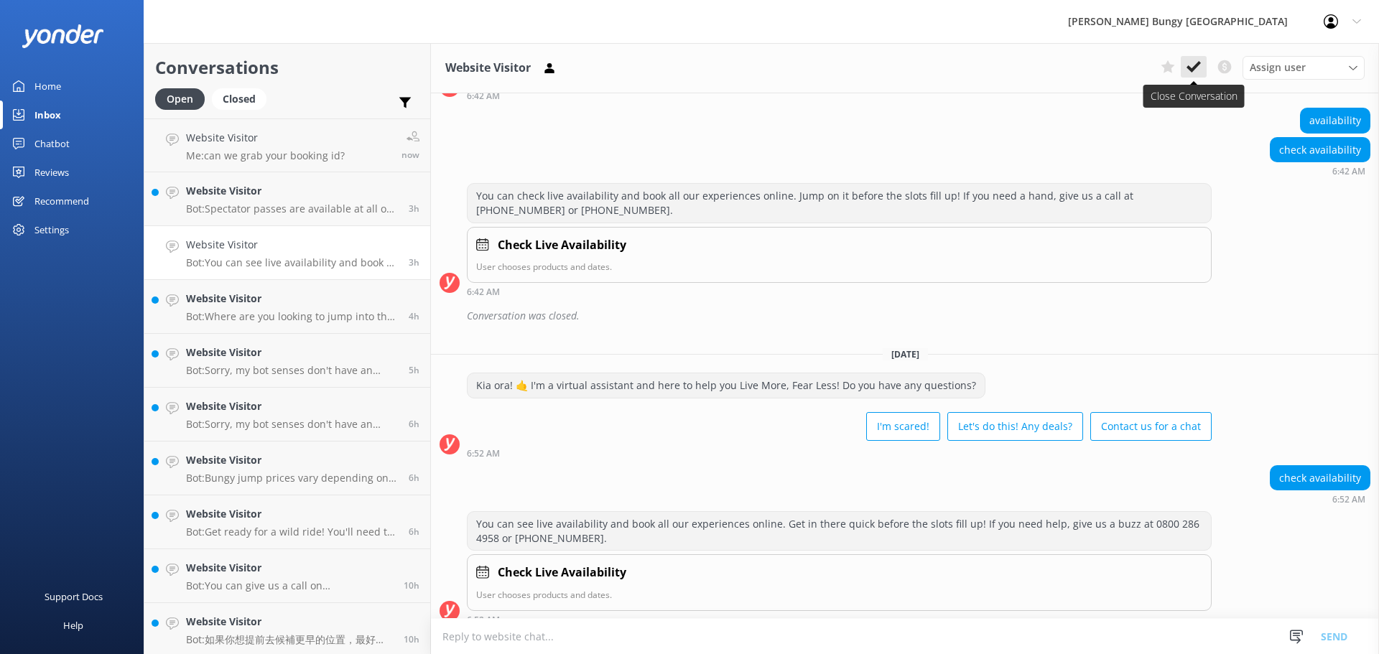
click at [1198, 65] on use at bounding box center [1193, 66] width 14 height 11
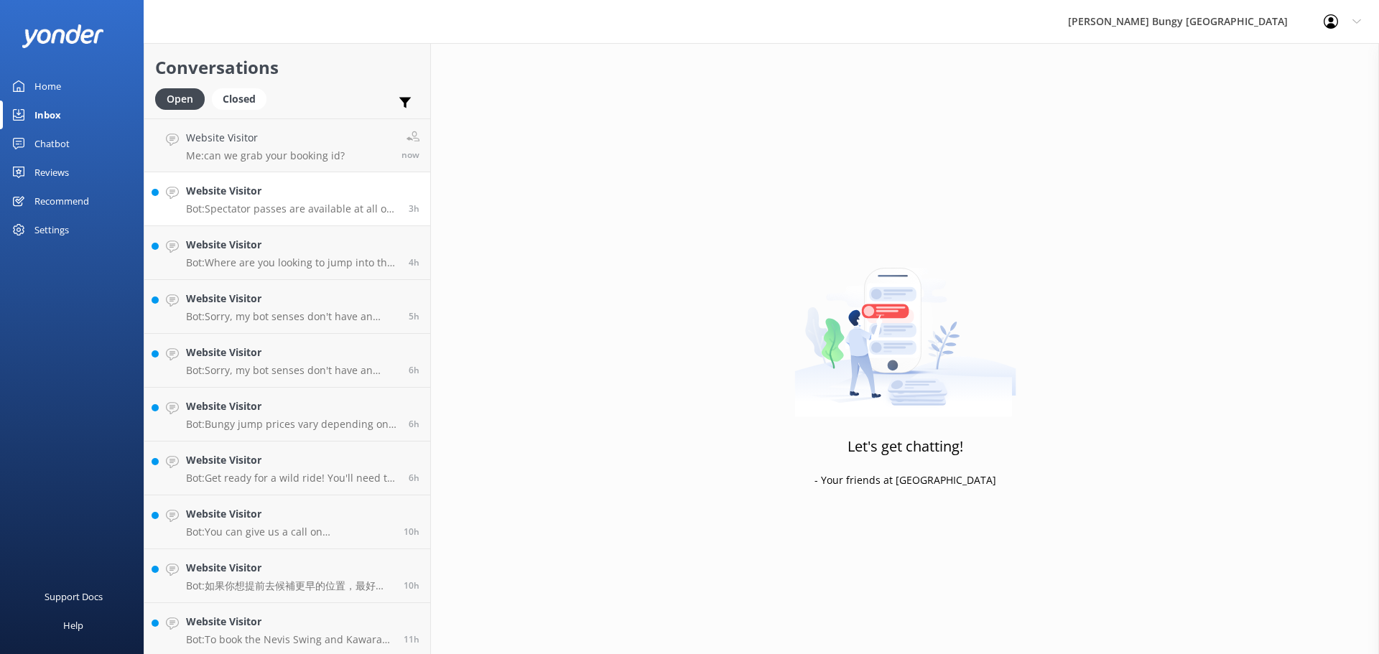
click at [265, 210] on p "Bot: Spectator passes are available at all our sites! At Nevis, it's $50, and a…" at bounding box center [292, 208] width 212 height 13
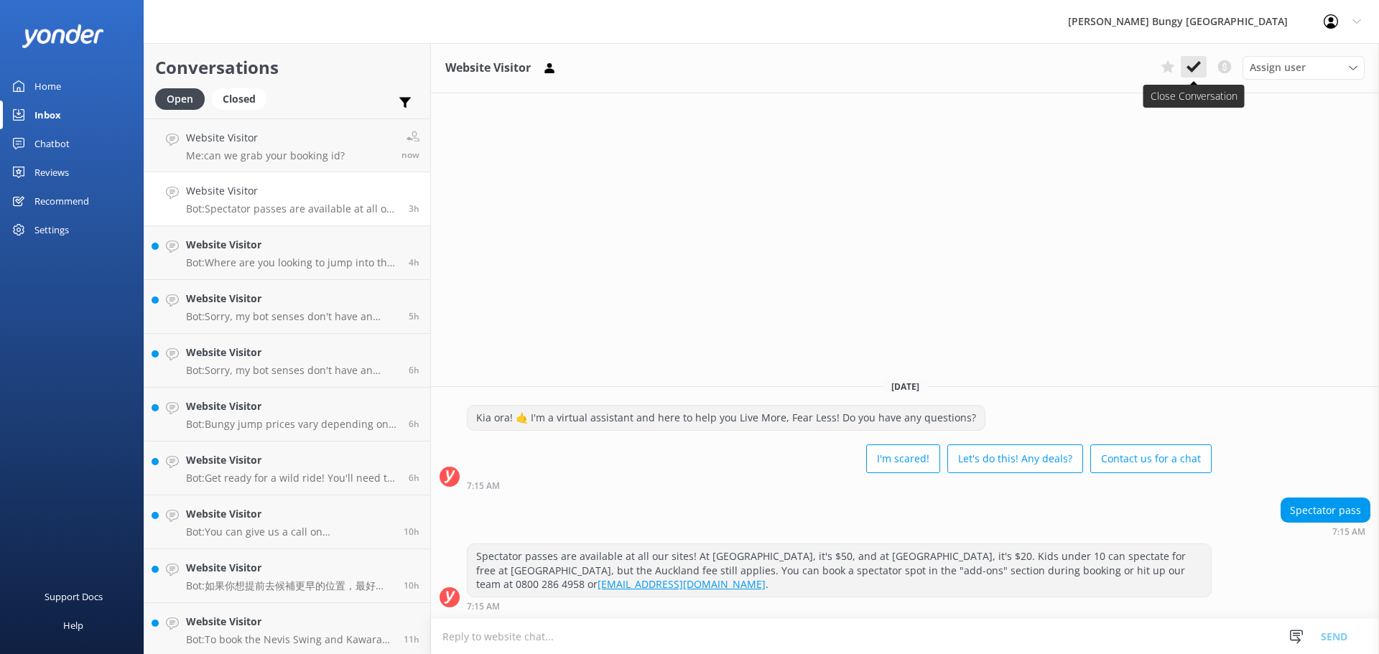
click at [1198, 77] on button at bounding box center [1193, 67] width 26 height 22
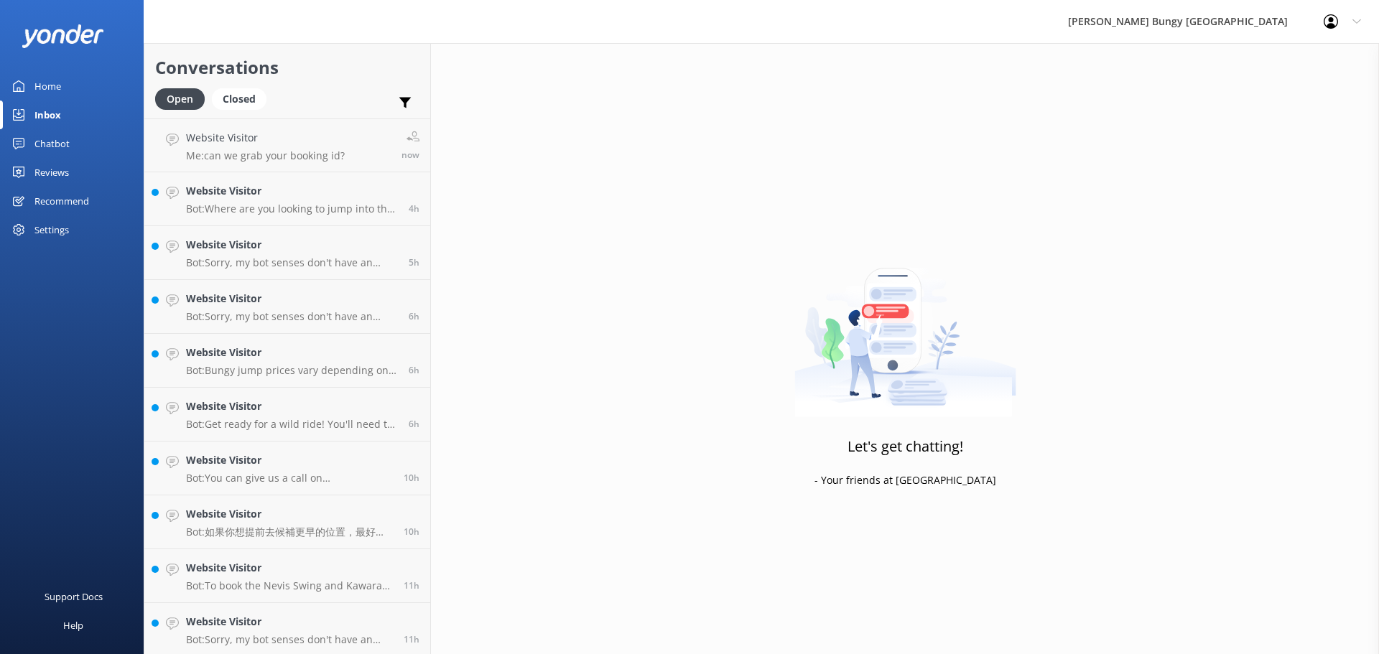
click at [246, 273] on link "Website Visitor Bot: Sorry, my bot senses don't have an answer for that, please…" at bounding box center [287, 253] width 286 height 54
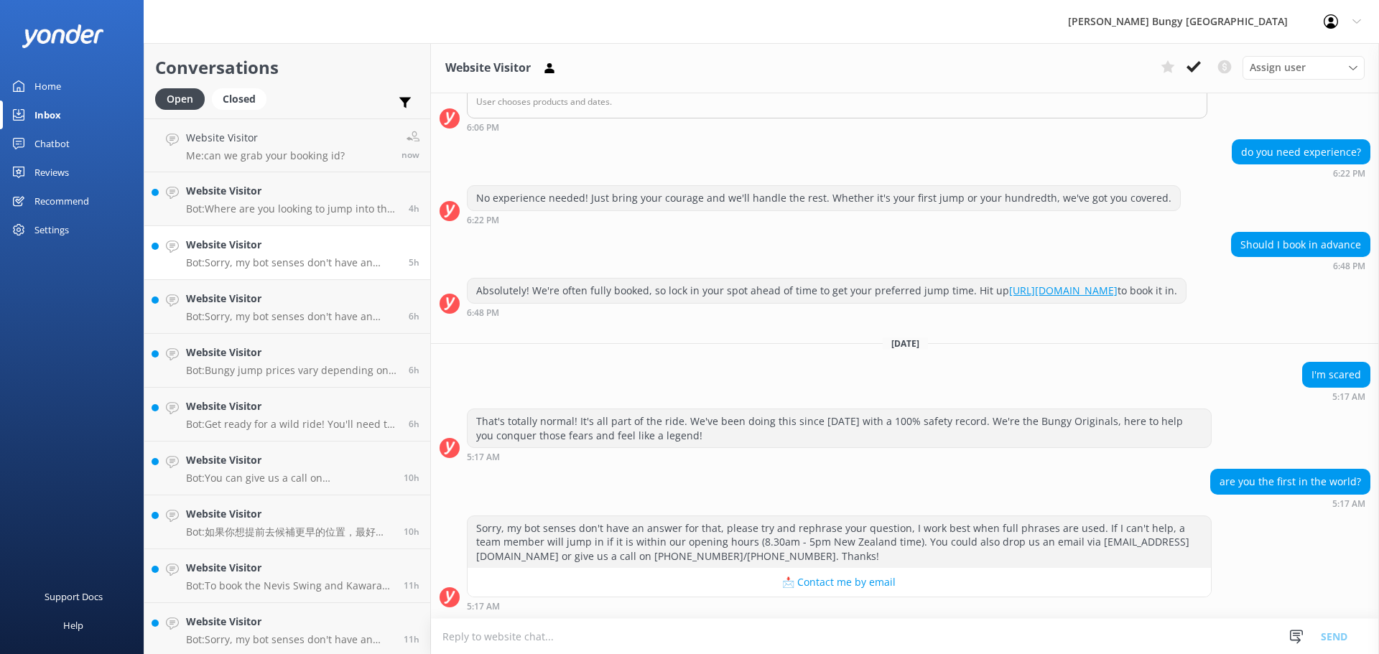
scroll to position [266, 0]
click at [1195, 76] on button at bounding box center [1193, 67] width 26 height 22
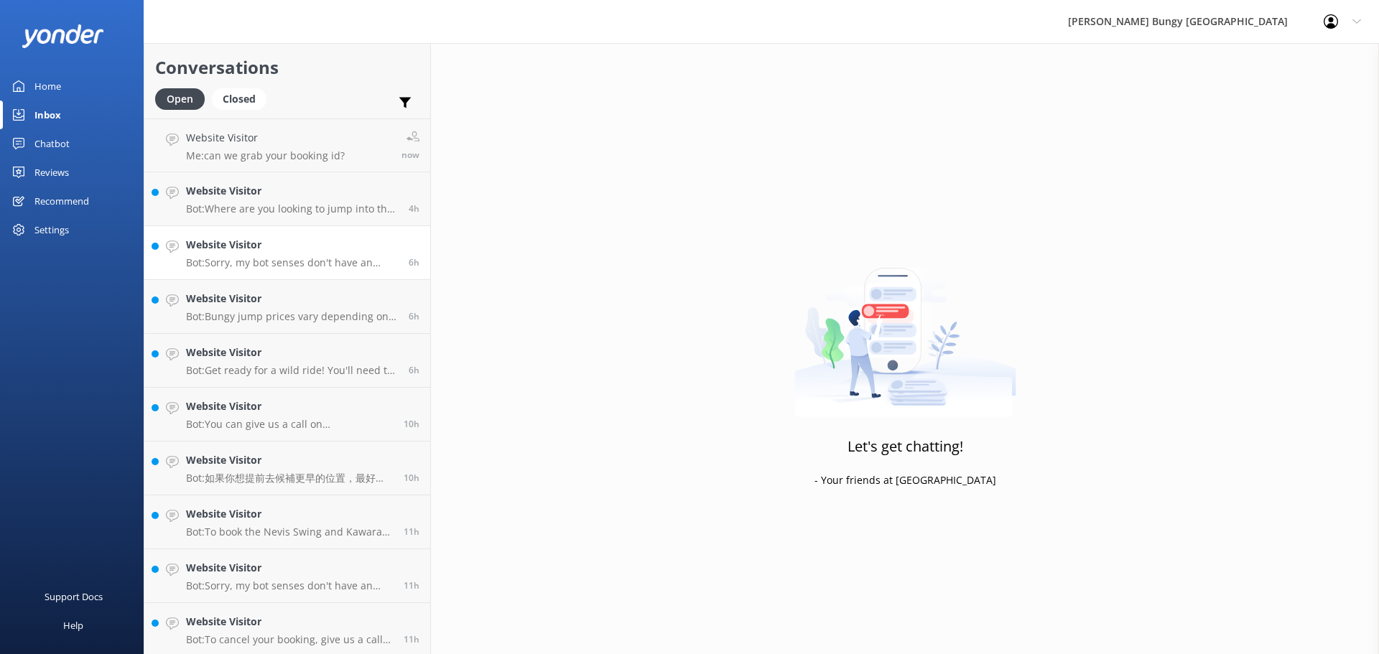
click at [194, 272] on link "Website Visitor Bot: Sorry, my bot senses don't have an answer for that, please…" at bounding box center [287, 253] width 286 height 54
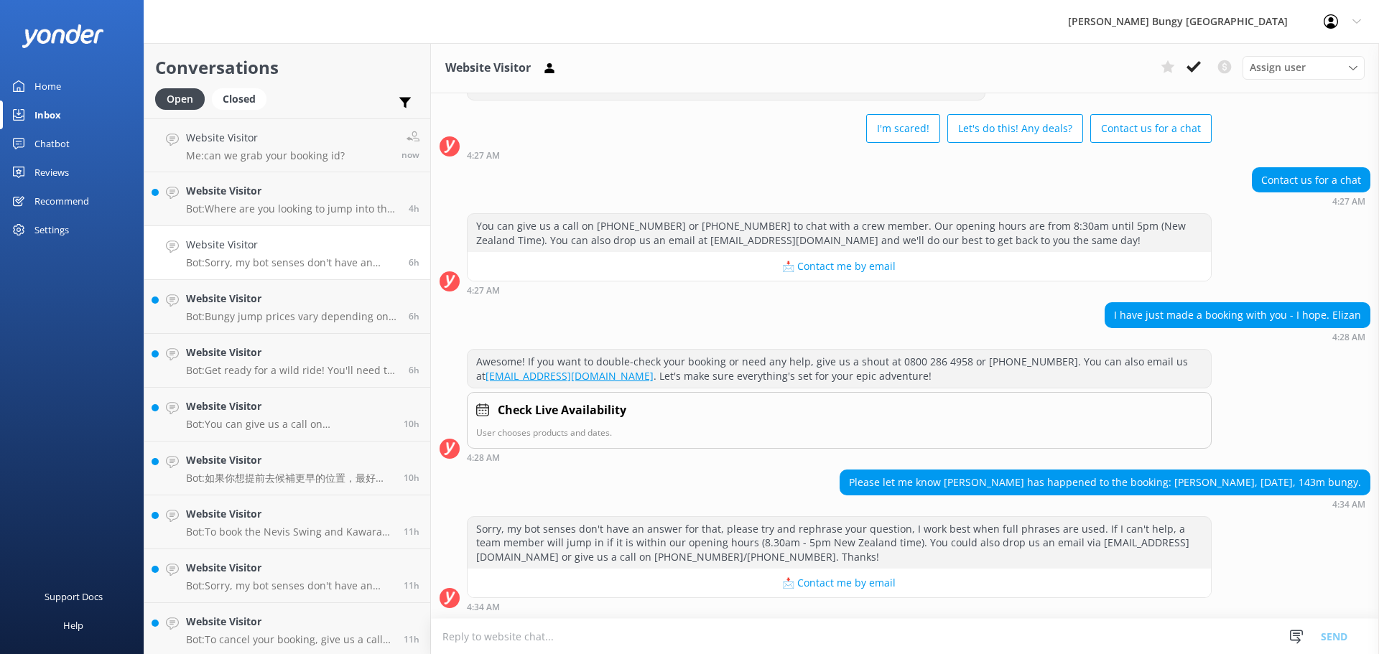
scroll to position [57, 0]
click at [1185, 74] on button at bounding box center [1193, 67] width 26 height 22
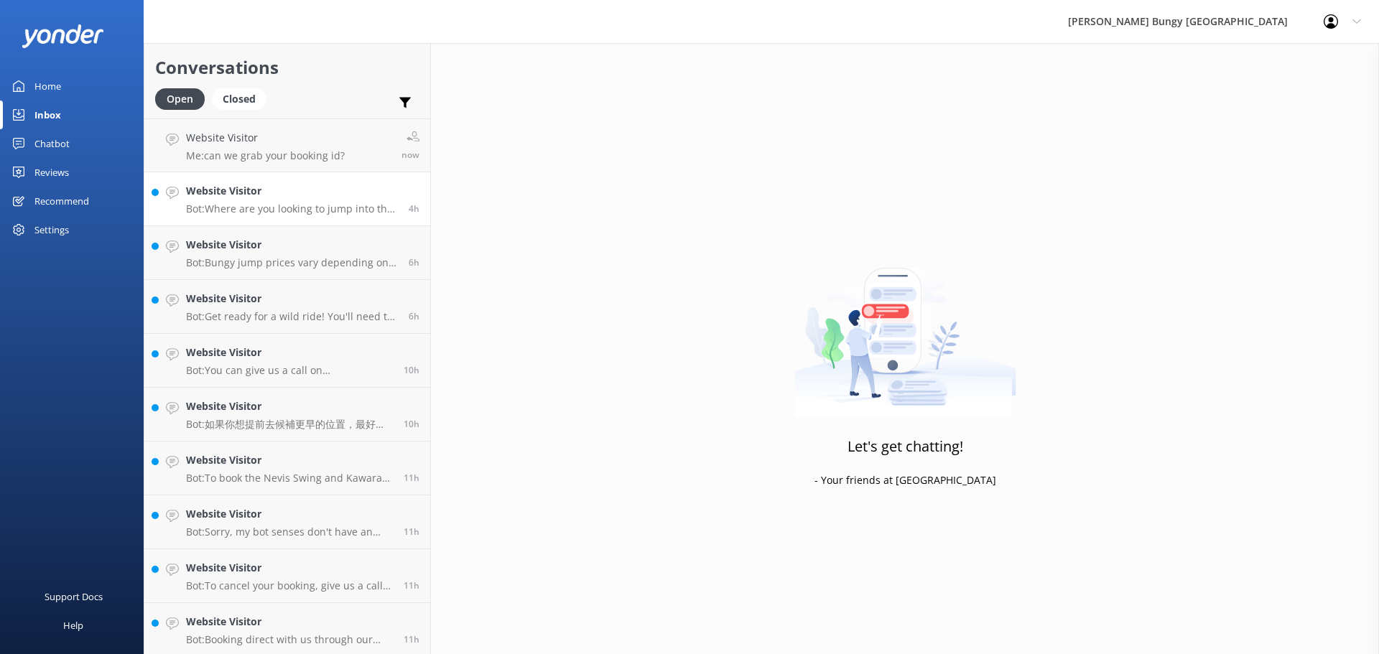
click at [298, 182] on link "Website Visitor Bot: Where are you looking to jump into the action? Here's the …" at bounding box center [287, 199] width 286 height 54
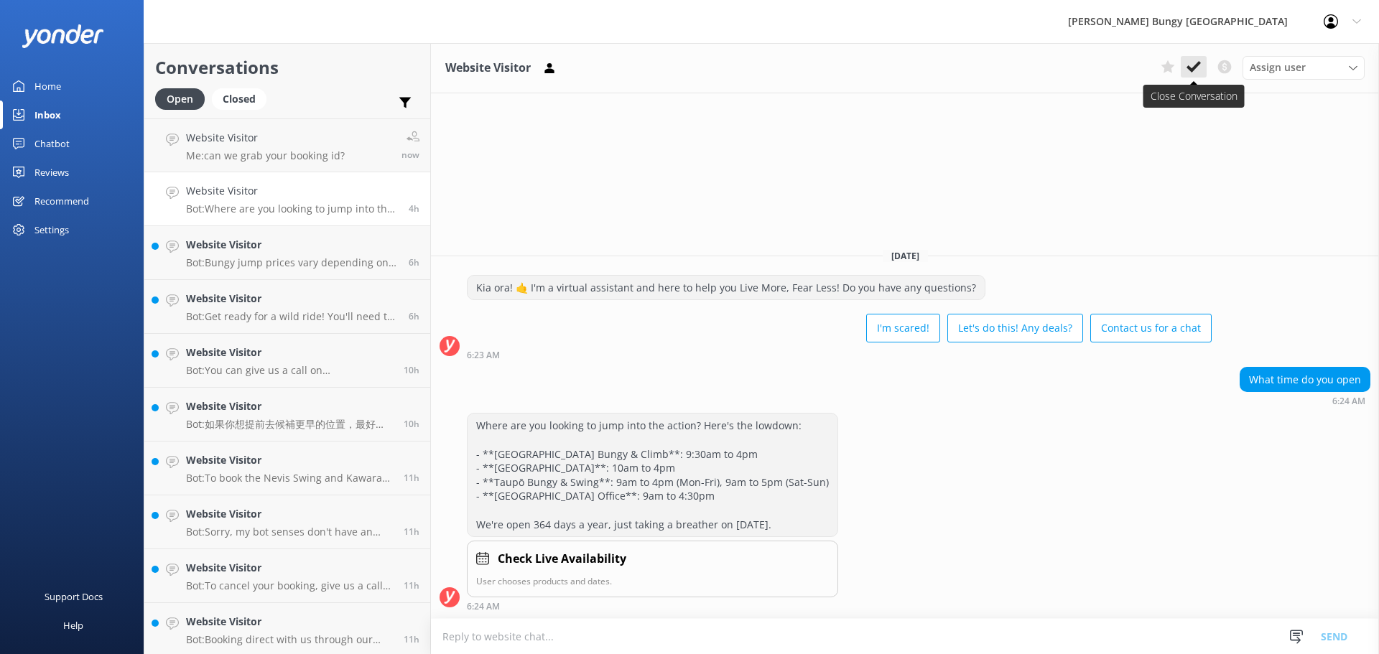
click at [1197, 78] on button at bounding box center [1193, 67] width 26 height 22
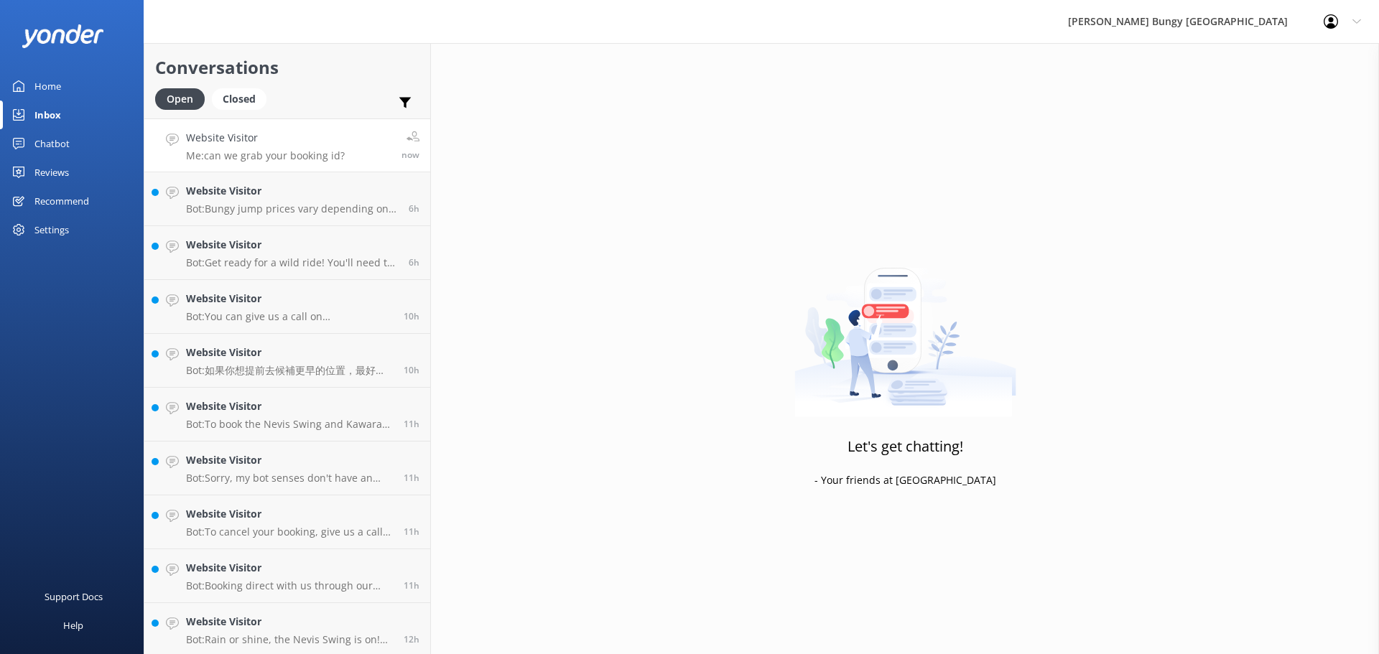
click at [230, 148] on div "Website Visitor Me: can we grab your booking id?" at bounding box center [265, 145] width 159 height 31
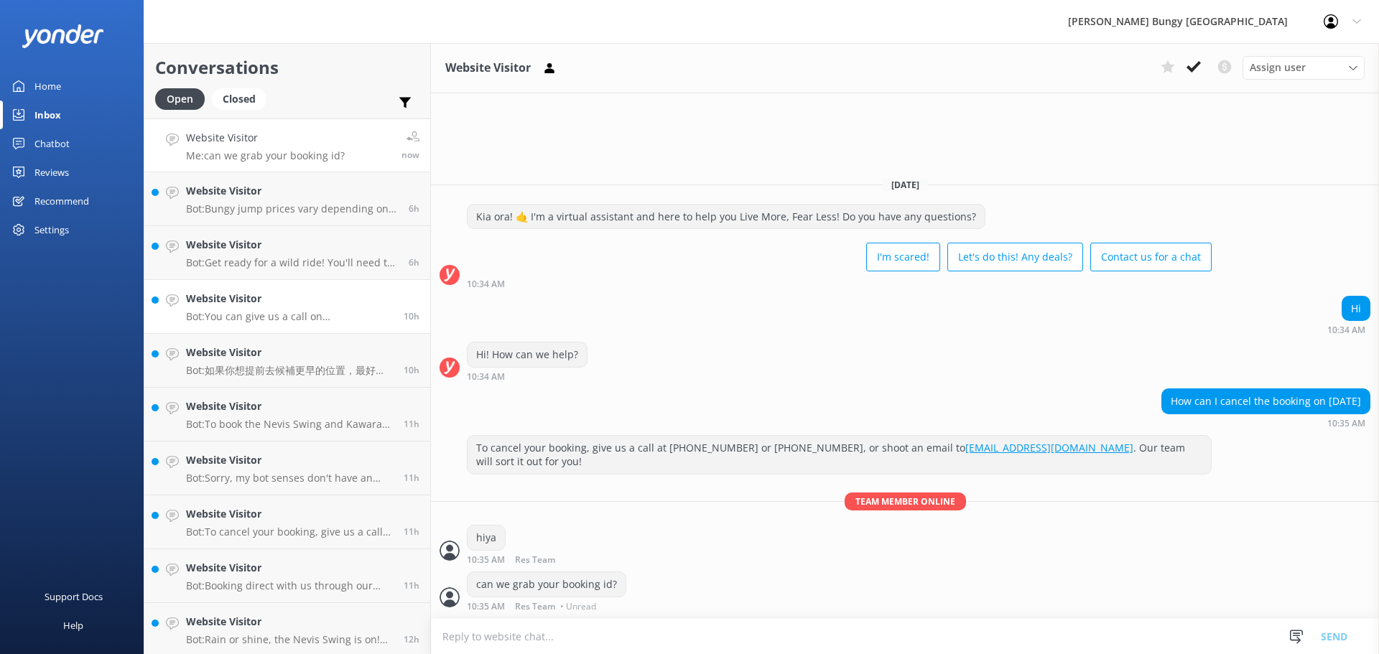
click at [335, 314] on p "Bot: You can give us a call on 0800 286 4958 or +64 3 450 1300 to chat with a c…" at bounding box center [289, 316] width 207 height 13
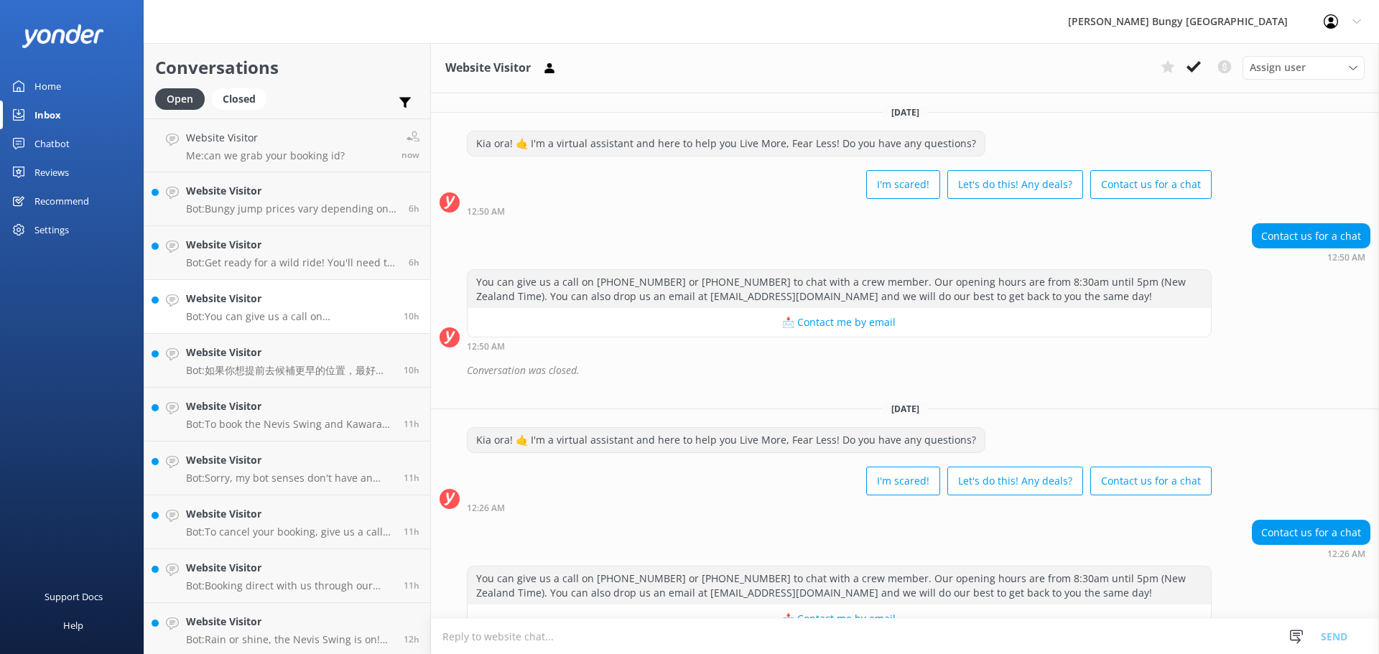
scroll to position [37, 0]
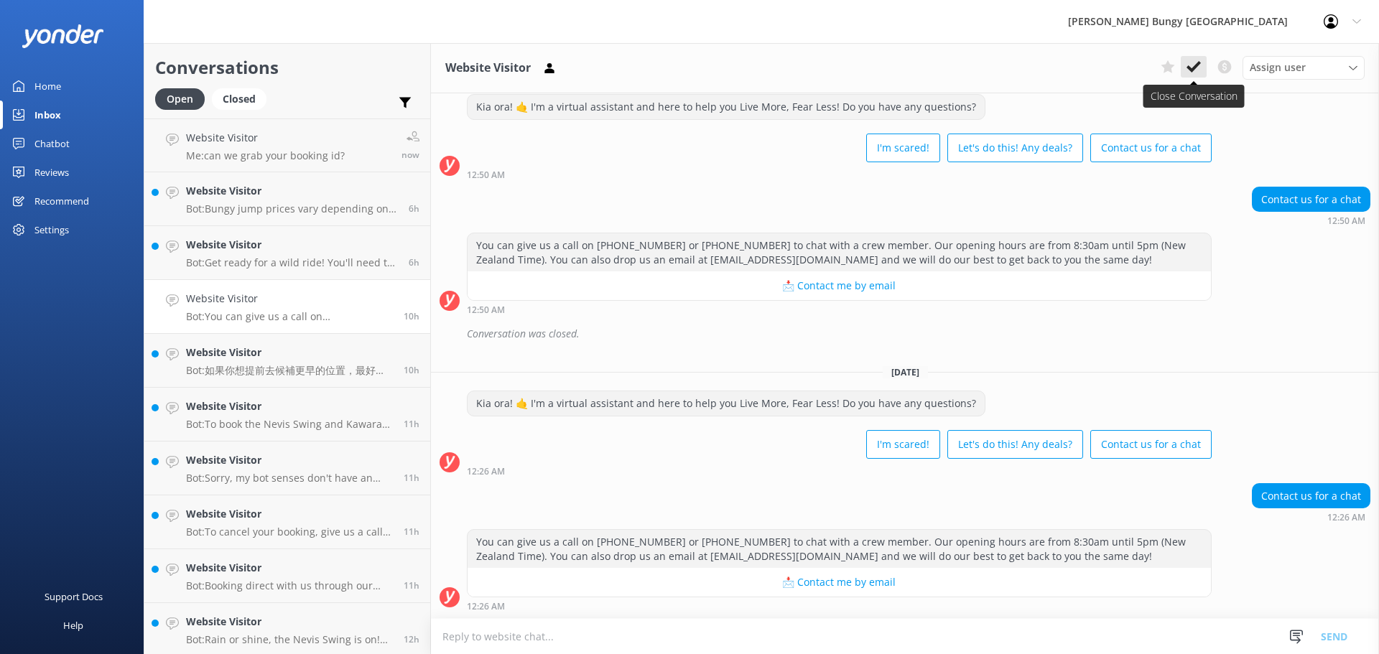
click at [1190, 70] on use at bounding box center [1193, 66] width 14 height 11
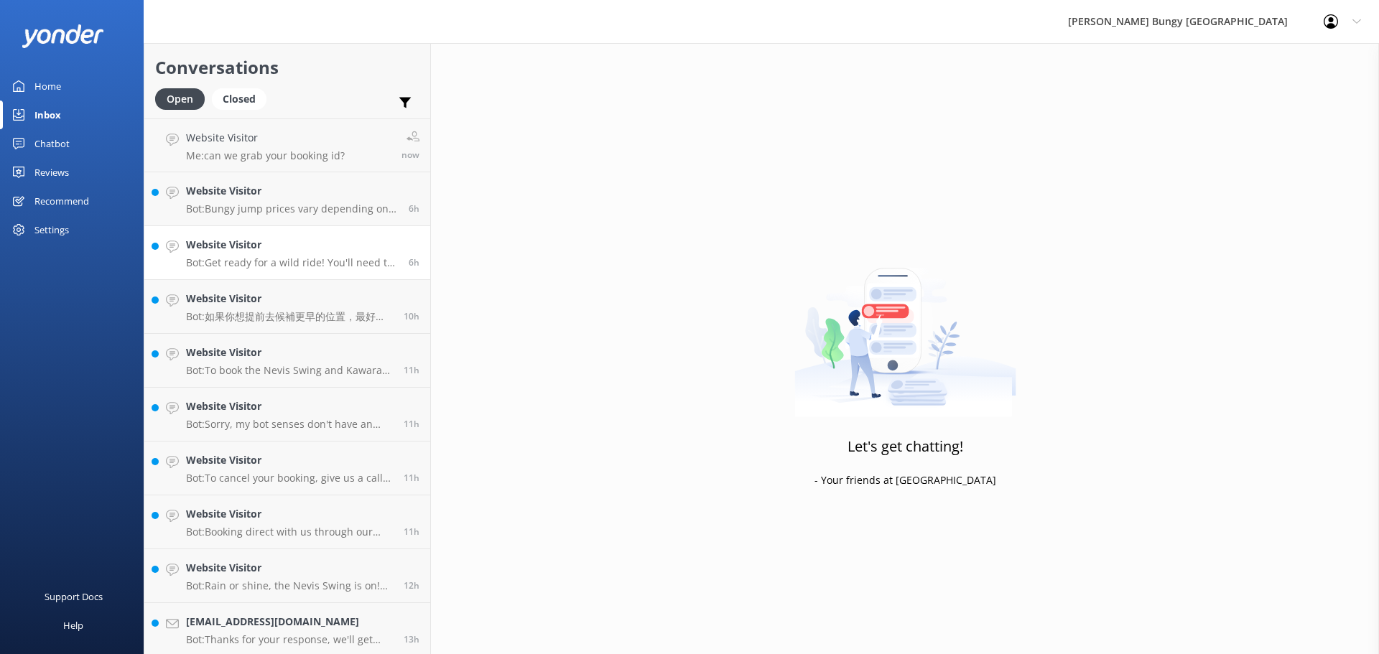
click at [302, 269] on p "Bot: Get ready for a wild ride! You'll need to allow about 1 hour for the Taupō…" at bounding box center [292, 262] width 212 height 13
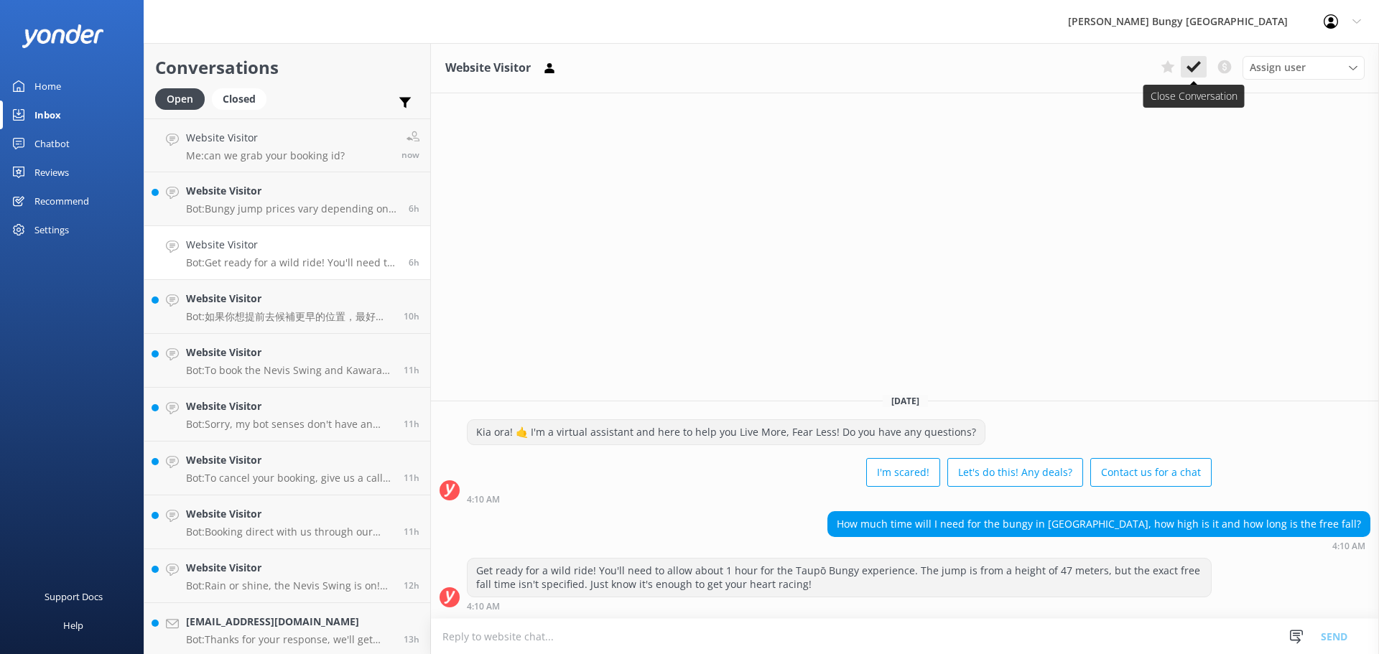
click at [1205, 68] on button at bounding box center [1193, 67] width 26 height 22
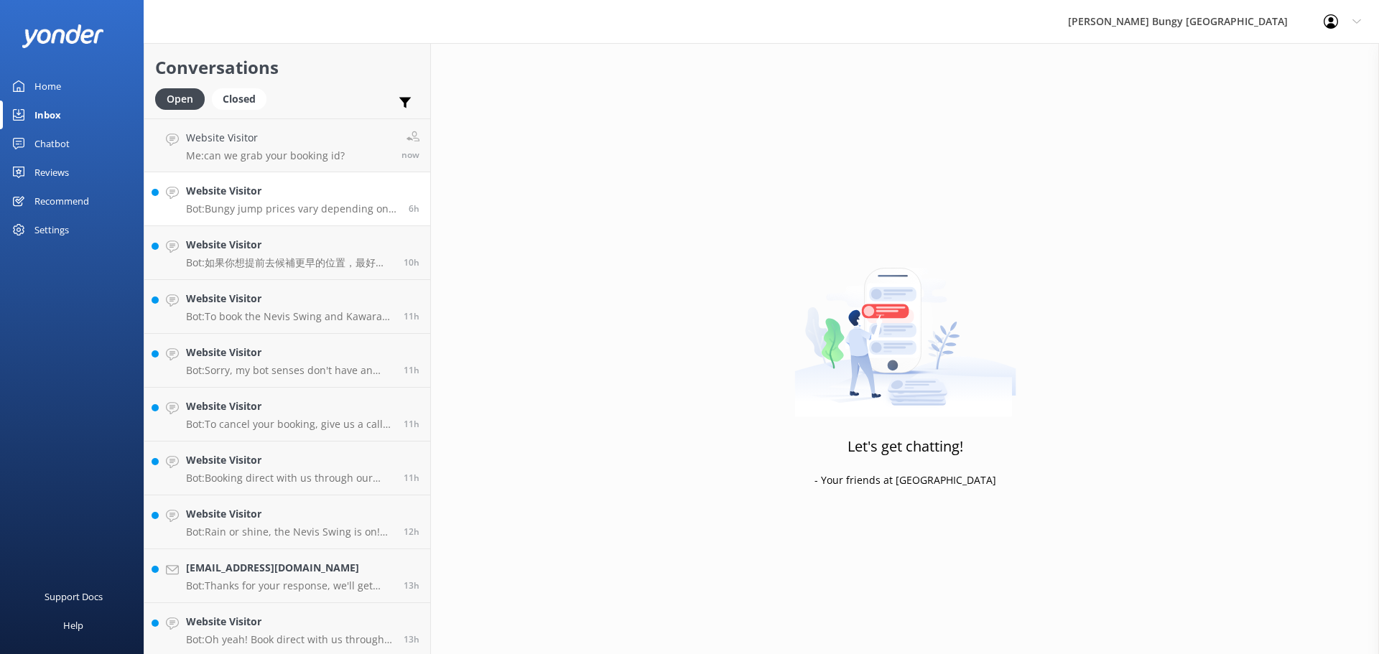
click at [327, 208] on p "Bot: Bungy jump prices vary depending on where you’re leaping from and the thri…" at bounding box center [292, 208] width 212 height 13
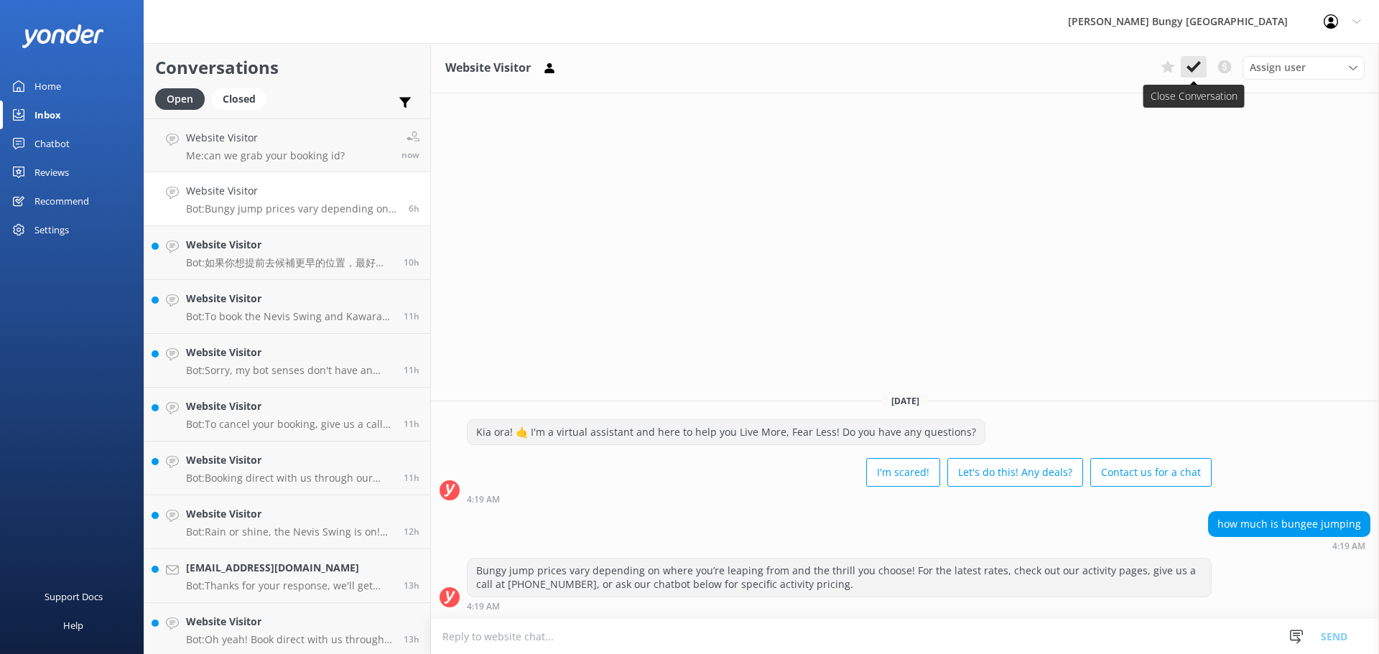
click at [1192, 65] on icon at bounding box center [1193, 67] width 14 height 14
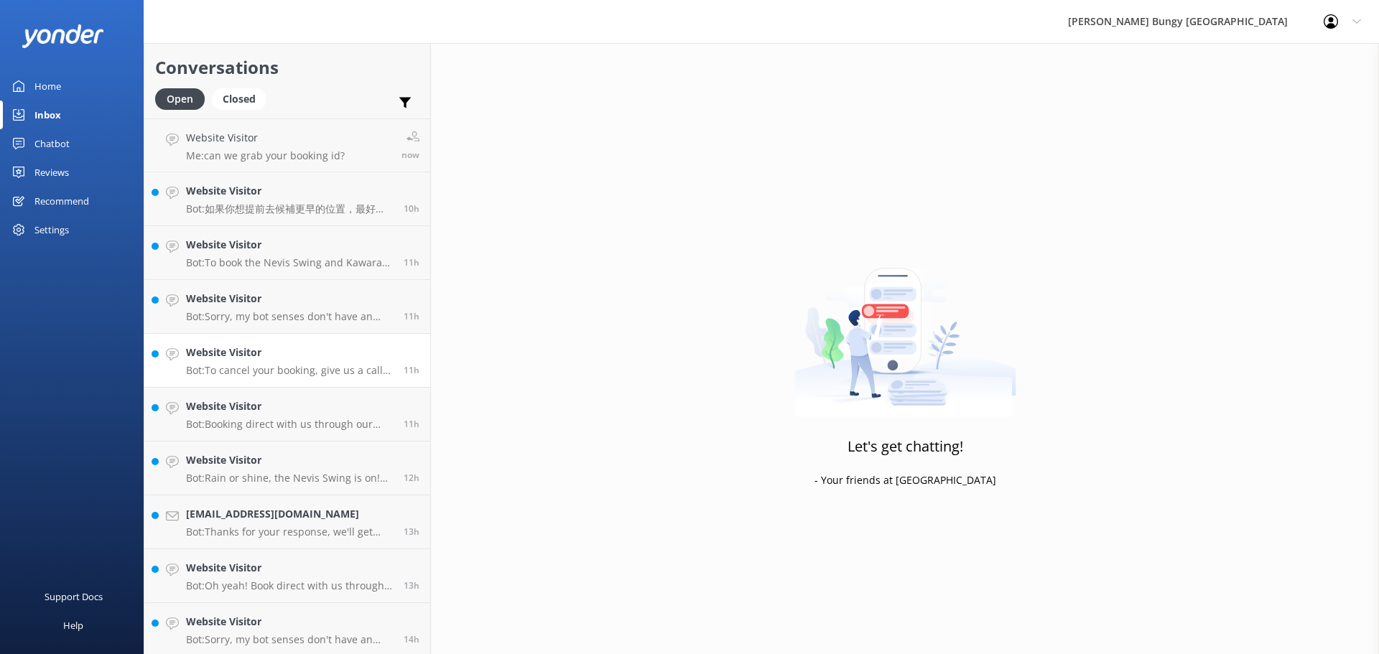
click at [264, 381] on link "Website Visitor Bot: To cancel your booking, give us a call at 0800 286 4958 or…" at bounding box center [287, 361] width 286 height 54
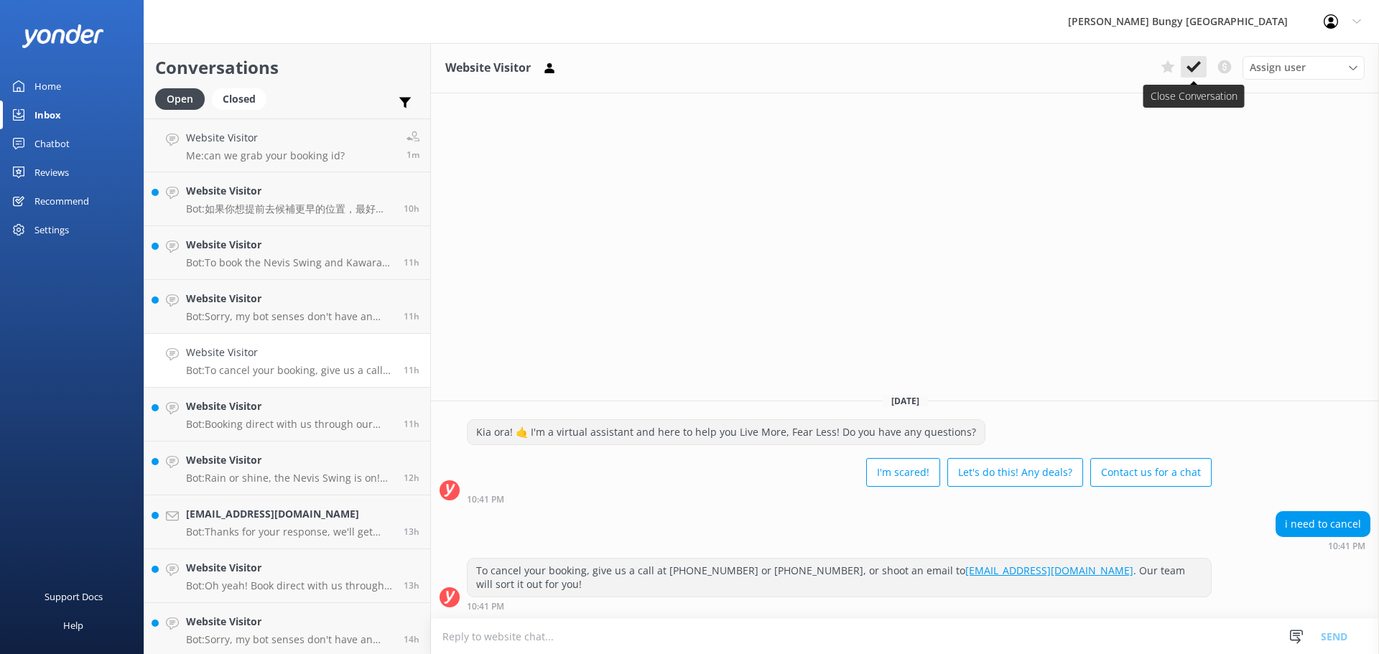
click at [1188, 68] on use at bounding box center [1193, 66] width 14 height 11
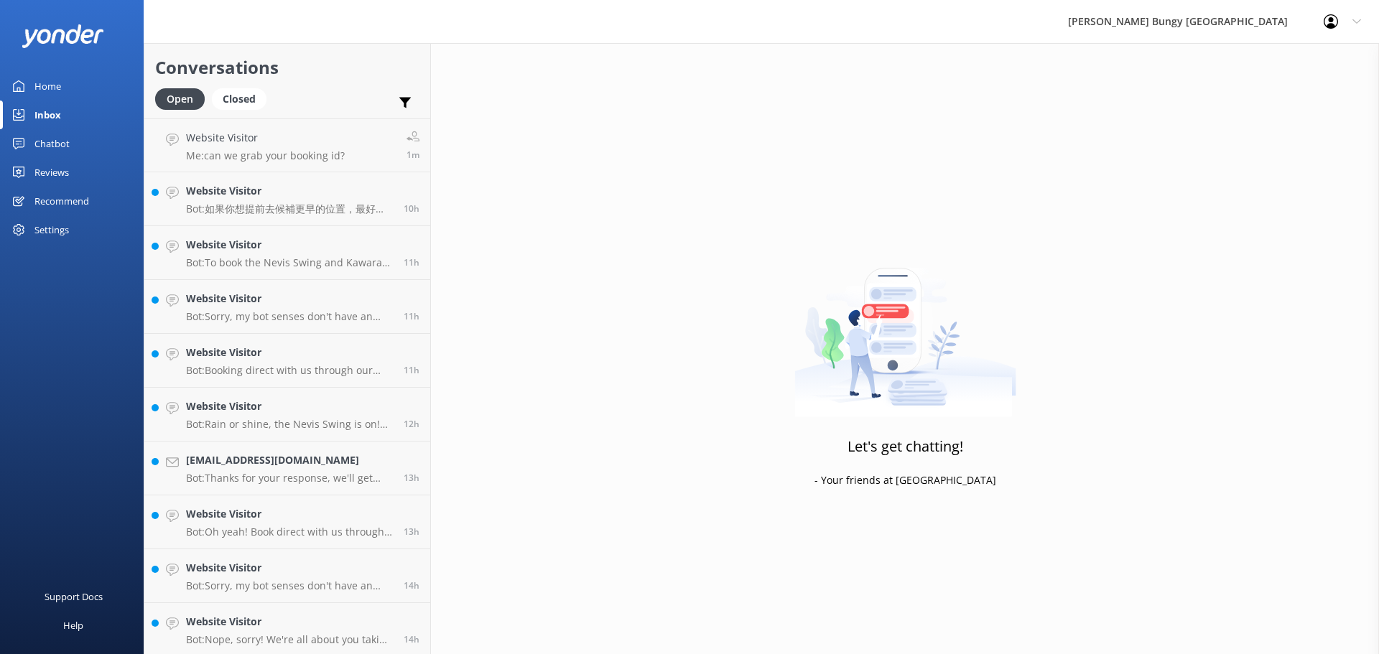
click at [292, 437] on link "Website Visitor Bot: Rain or shine, the Nevis Swing is on! We only stop for ext…" at bounding box center [287, 415] width 286 height 54
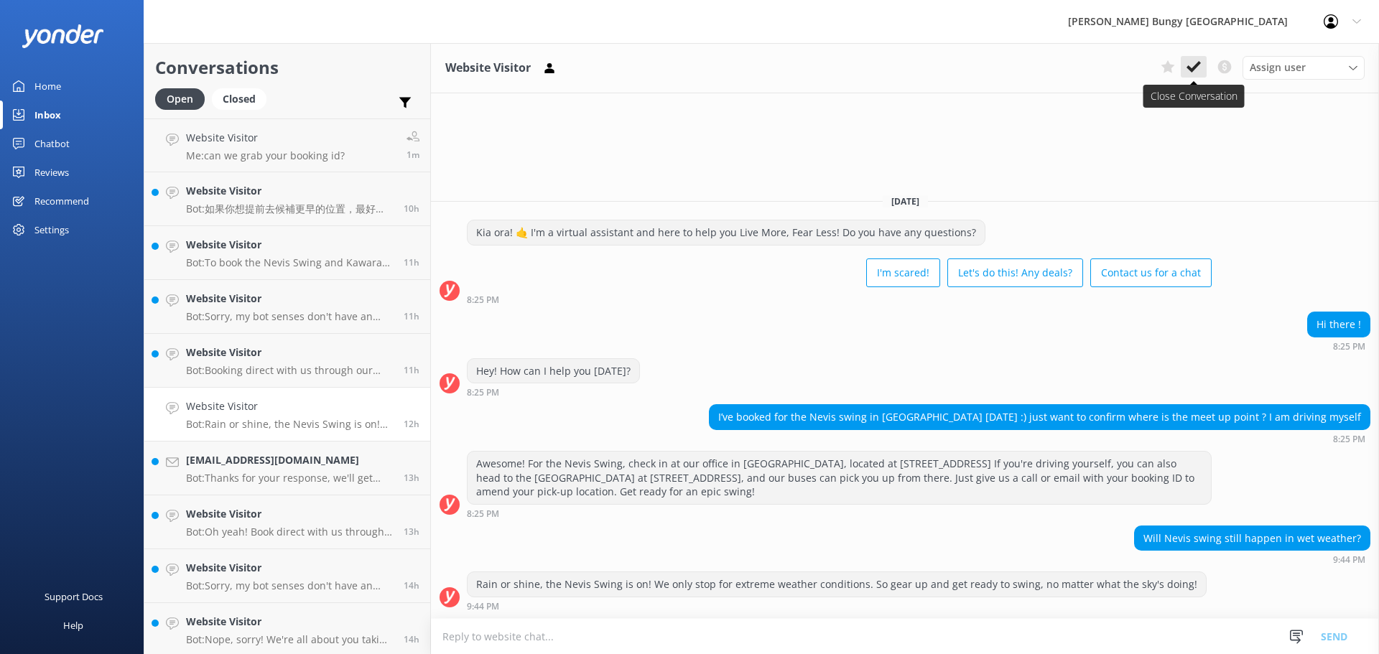
click at [1190, 76] on button at bounding box center [1193, 67] width 26 height 22
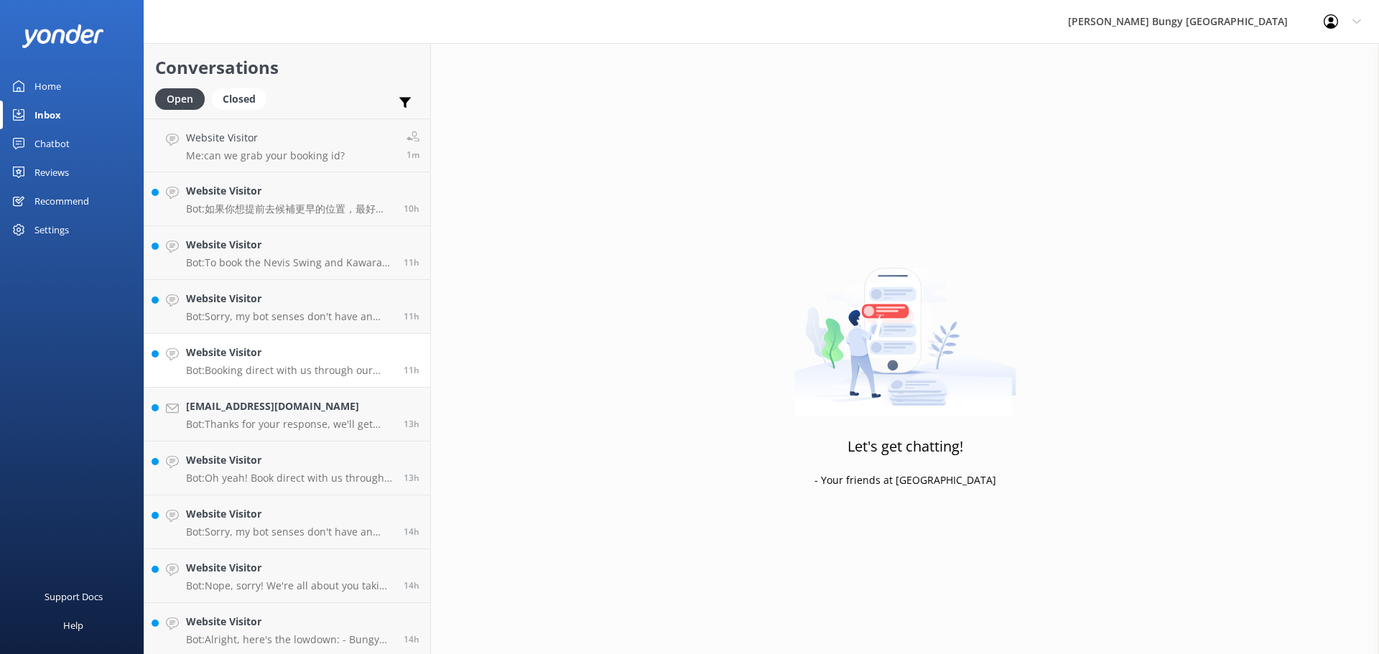
click at [230, 353] on h4 "Website Visitor" at bounding box center [289, 353] width 207 height 16
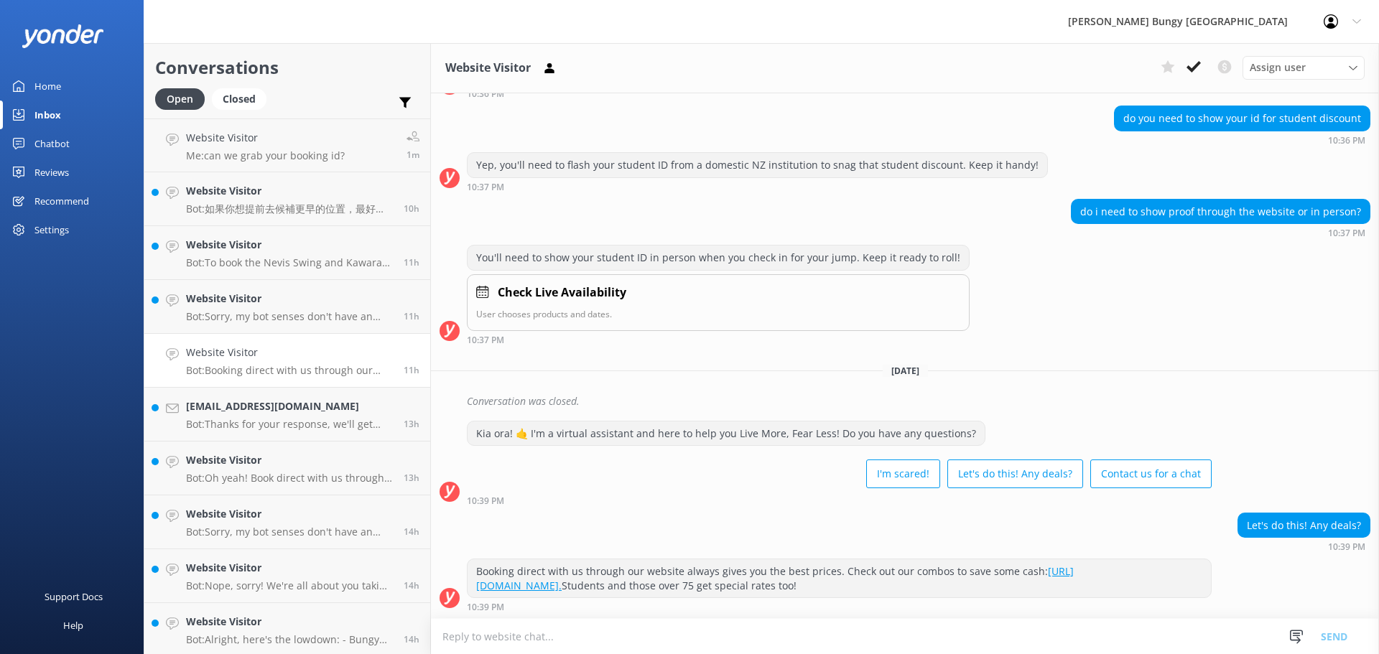
scroll to position [225, 0]
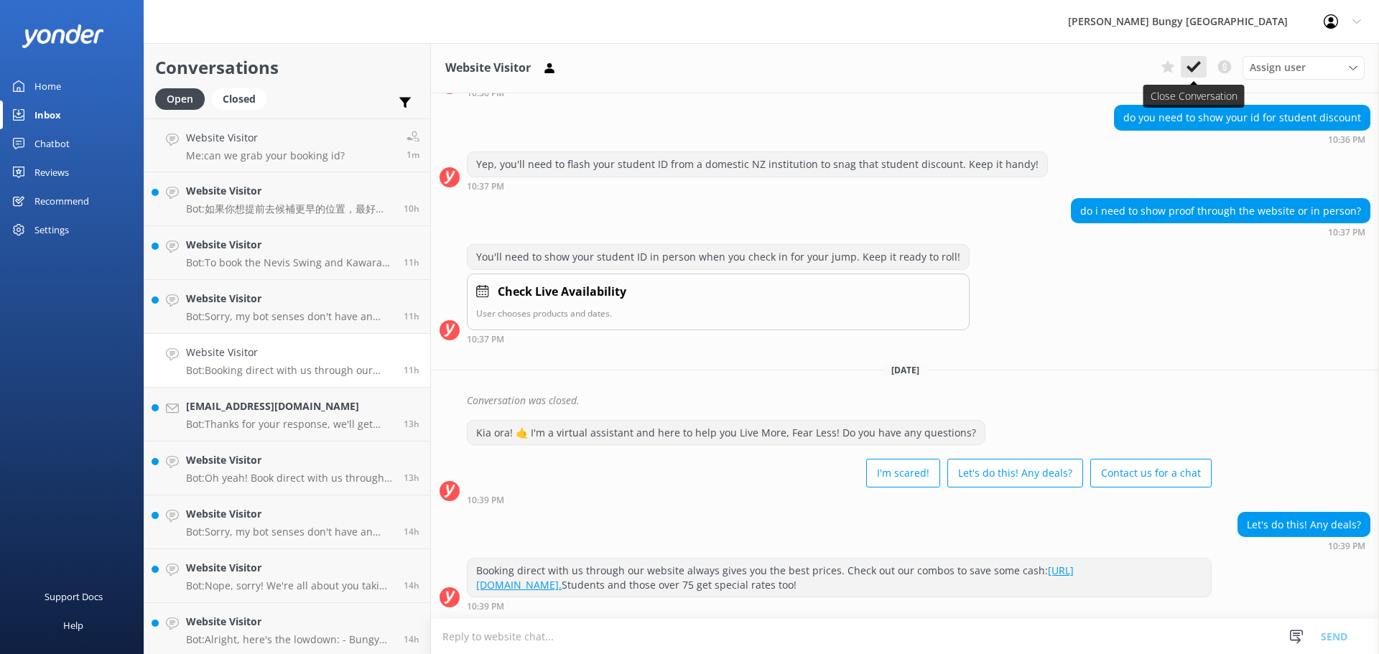
click at [1189, 66] on icon at bounding box center [1193, 67] width 14 height 14
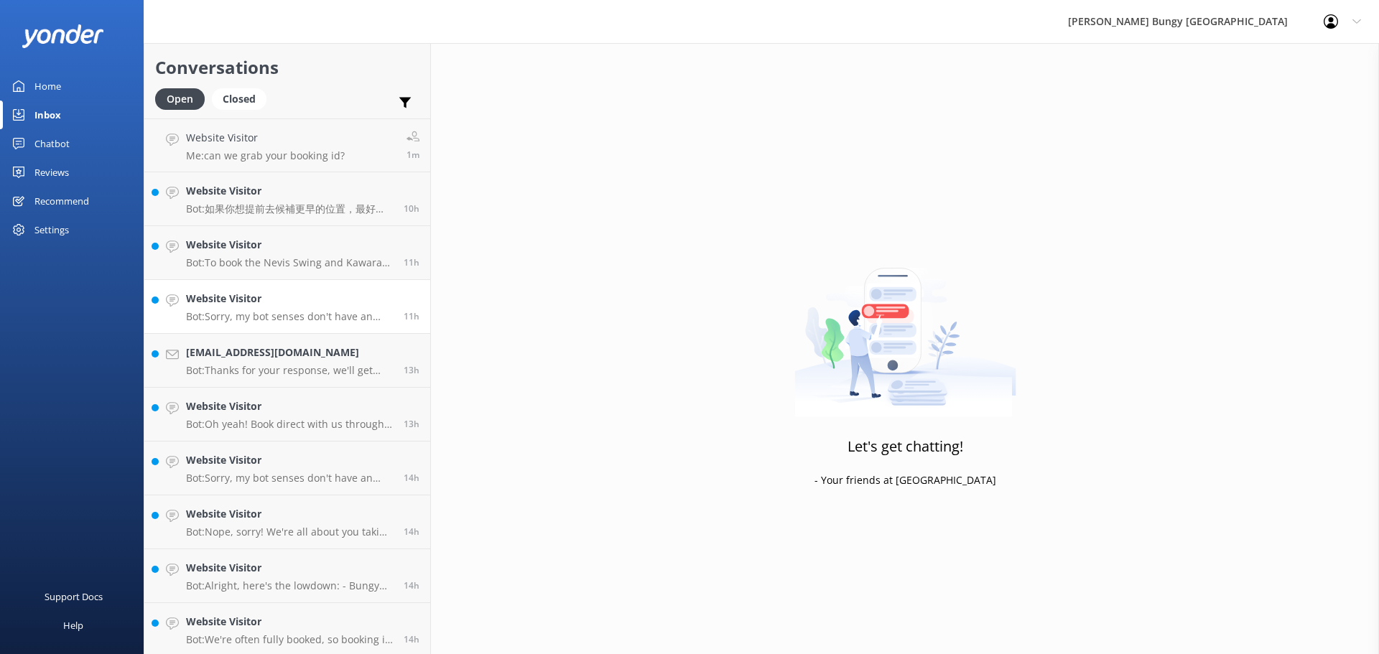
click at [366, 307] on h4 "Website Visitor" at bounding box center [289, 299] width 207 height 16
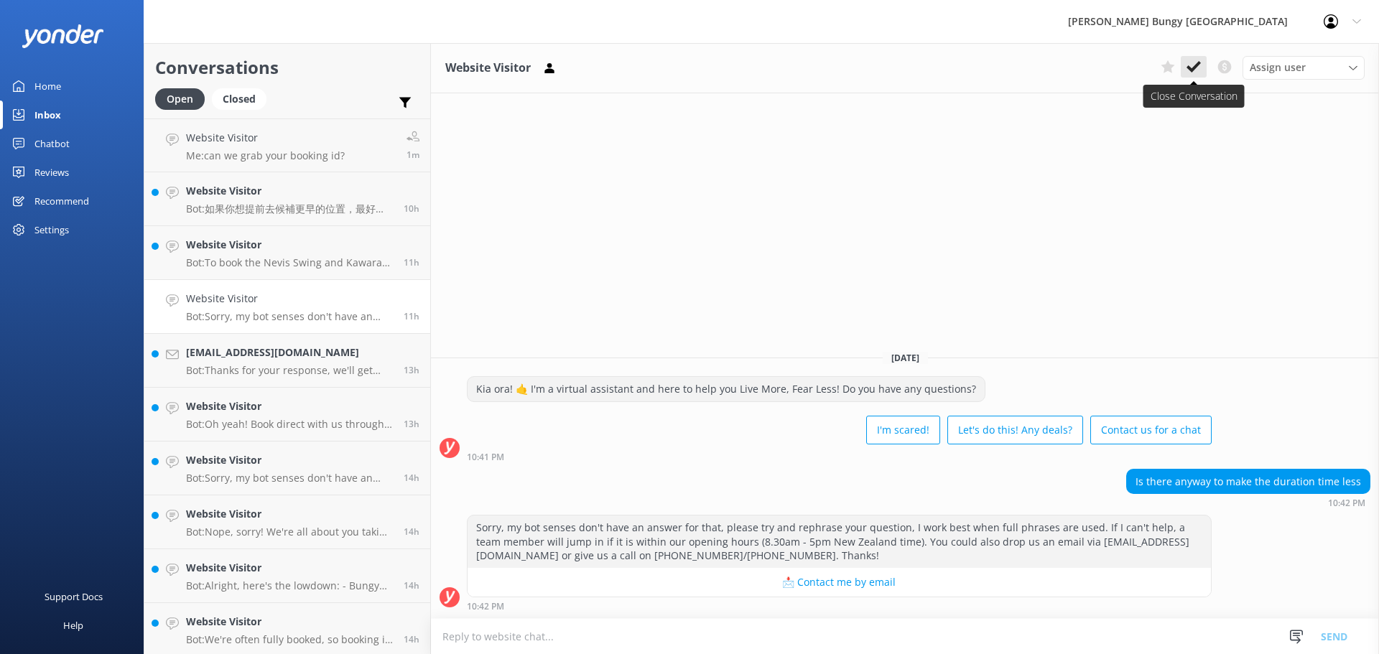
click at [1194, 56] on button at bounding box center [1193, 67] width 26 height 22
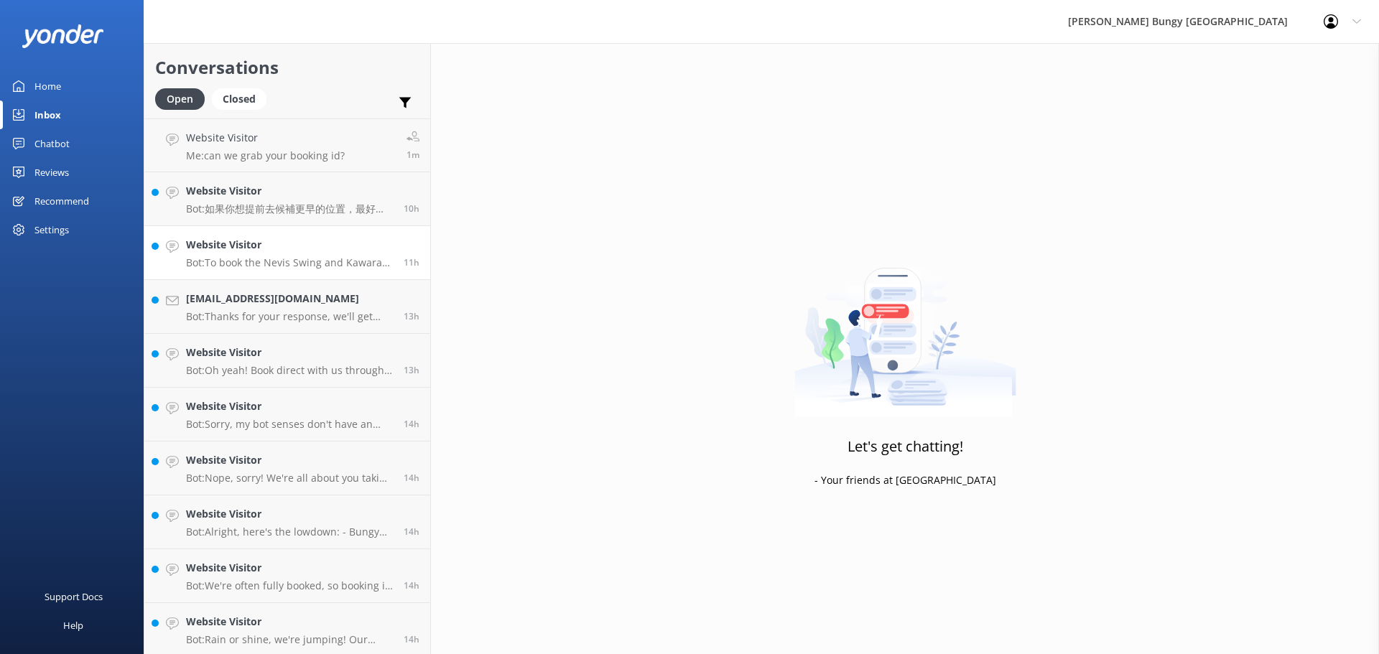
click at [349, 269] on p "Bot: To book the Nevis Swing and Kawarau Zipride for the same day, you can rese…" at bounding box center [289, 262] width 207 height 13
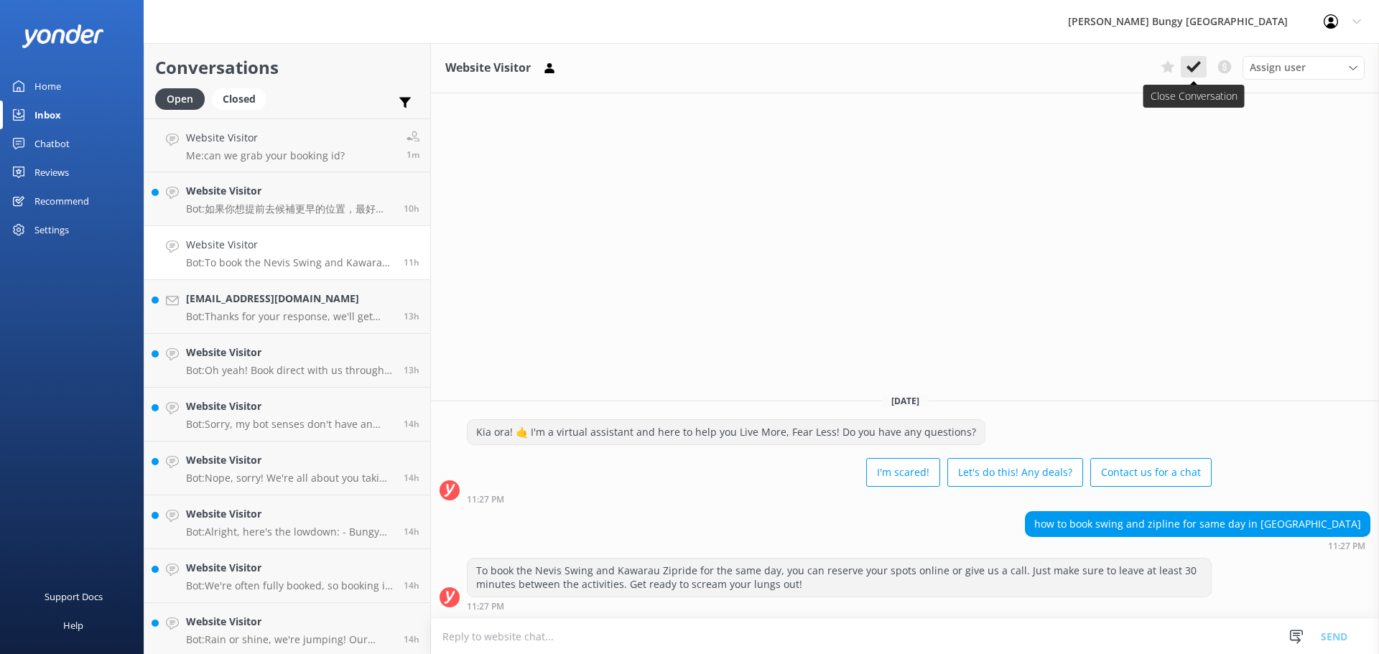
click at [1196, 62] on icon at bounding box center [1193, 67] width 14 height 14
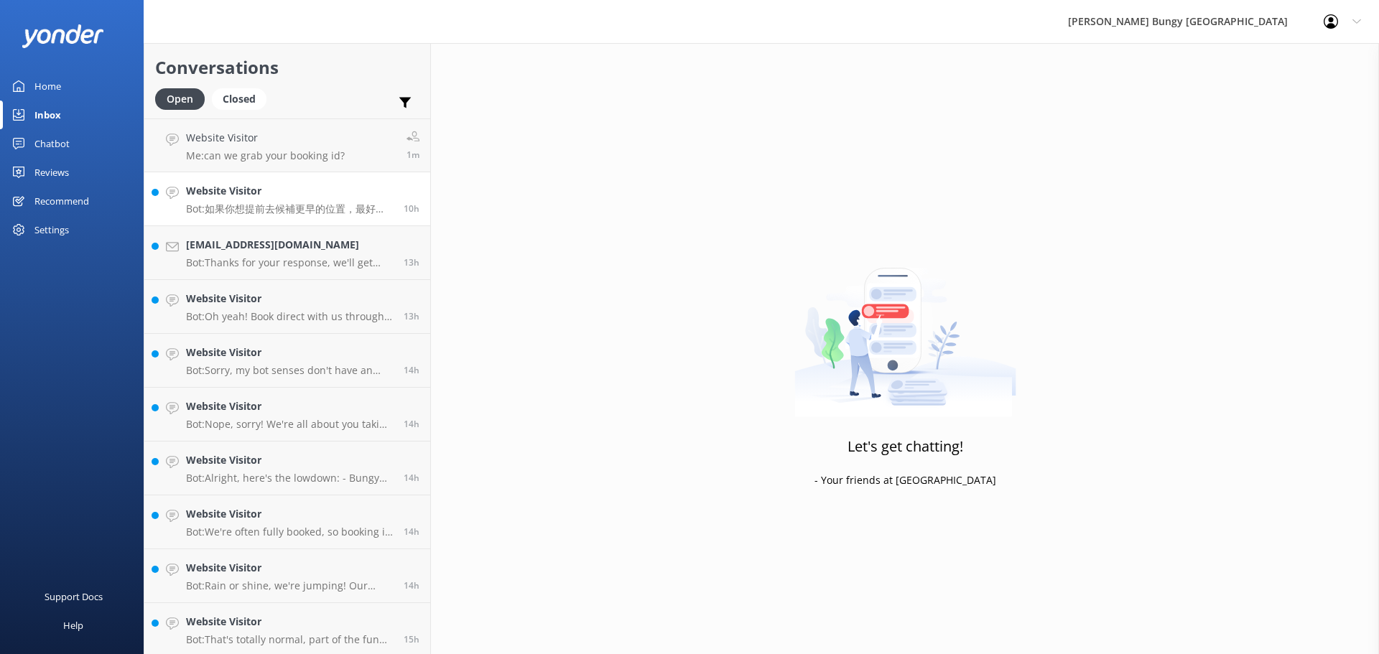
click at [364, 210] on p "Bot: 如果你想提前去候補更早的位置，最好直接打電話给我们，0800 286 4958 或 +64 3 450 1300。至于是否需要额外收费，建议直接咨询…" at bounding box center [289, 208] width 207 height 13
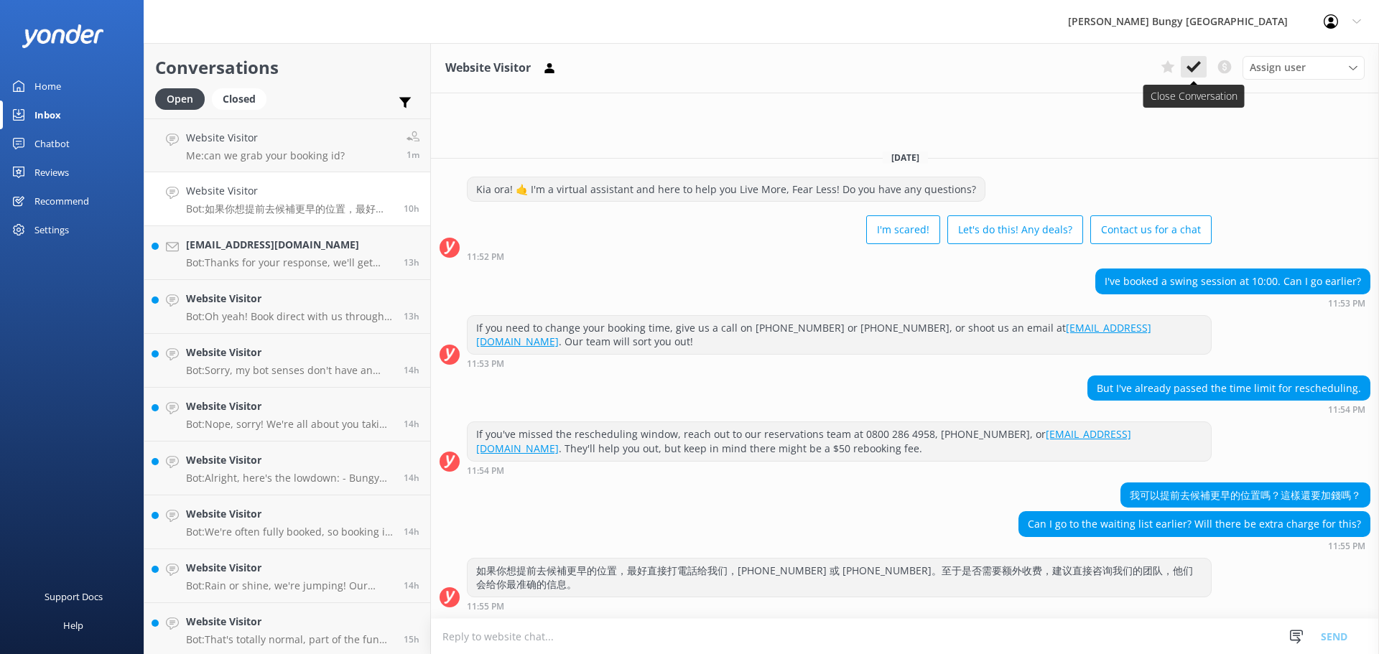
click at [1199, 70] on icon at bounding box center [1193, 67] width 14 height 14
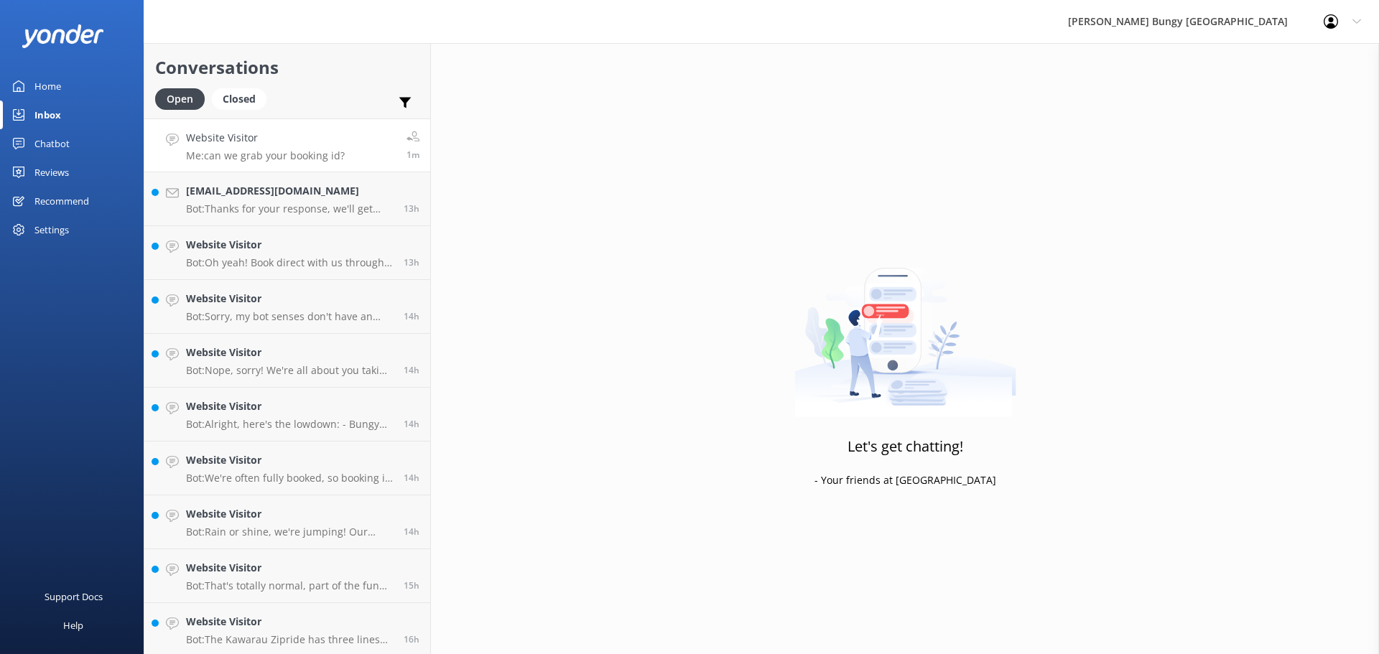
click at [290, 154] on p "Me: can we grab your booking id?" at bounding box center [265, 155] width 159 height 13
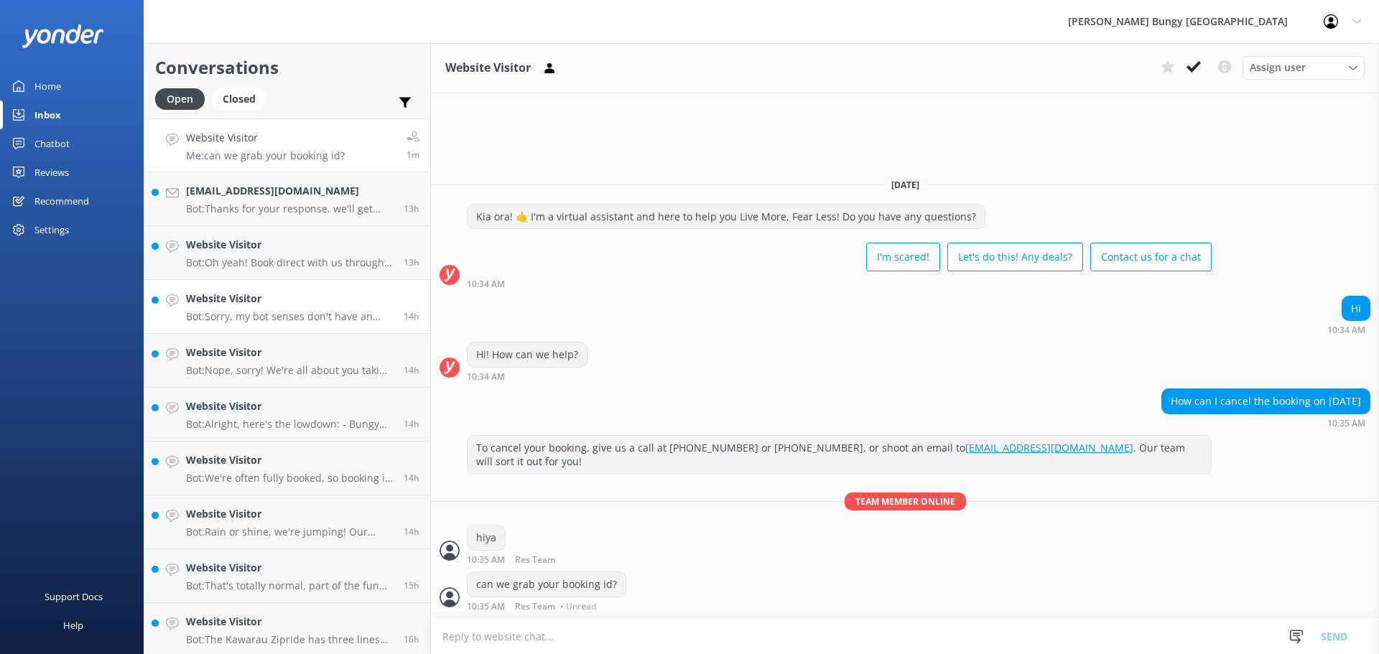
click at [292, 330] on link "Website Visitor Bot: Sorry, my bot senses don't have an answer for that, please…" at bounding box center [287, 307] width 286 height 54
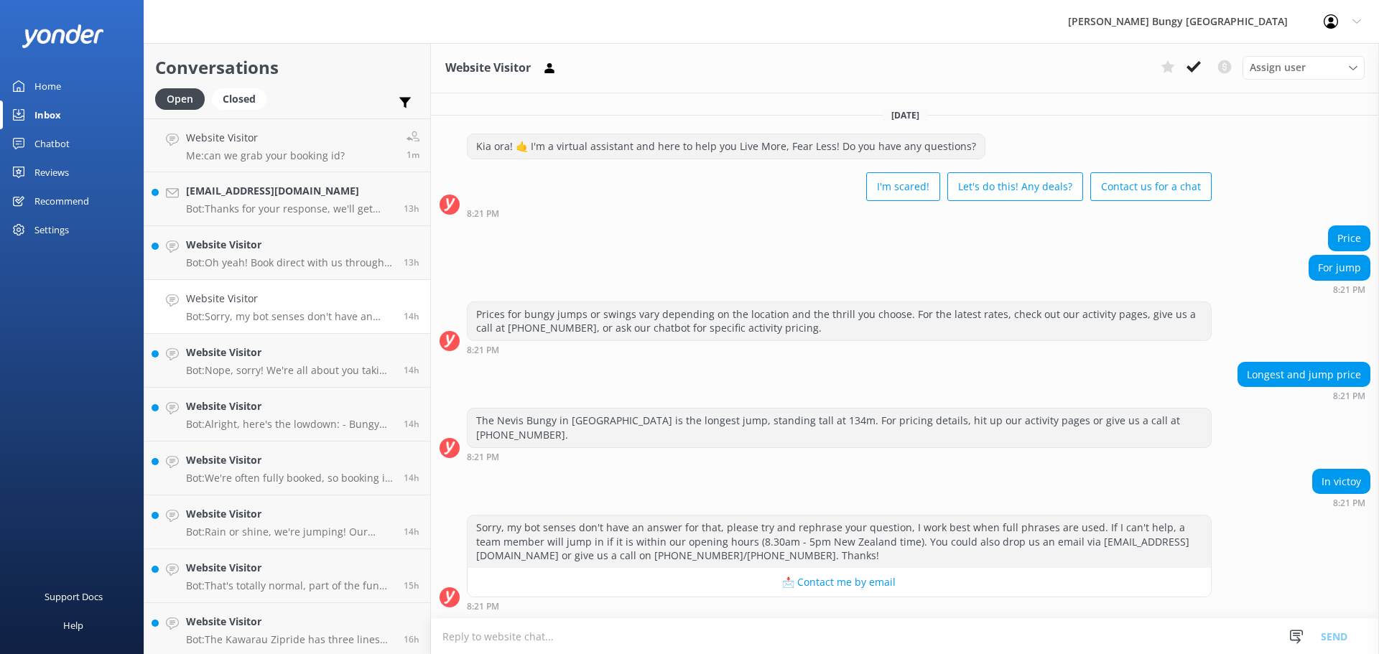
click at [1194, 78] on div "Assign user Mike Voyce Michelle Gillard Tech Admin Dan Waugh Res Team Alanna He…" at bounding box center [1260, 67] width 210 height 23
click at [1194, 67] on use at bounding box center [1193, 66] width 14 height 11
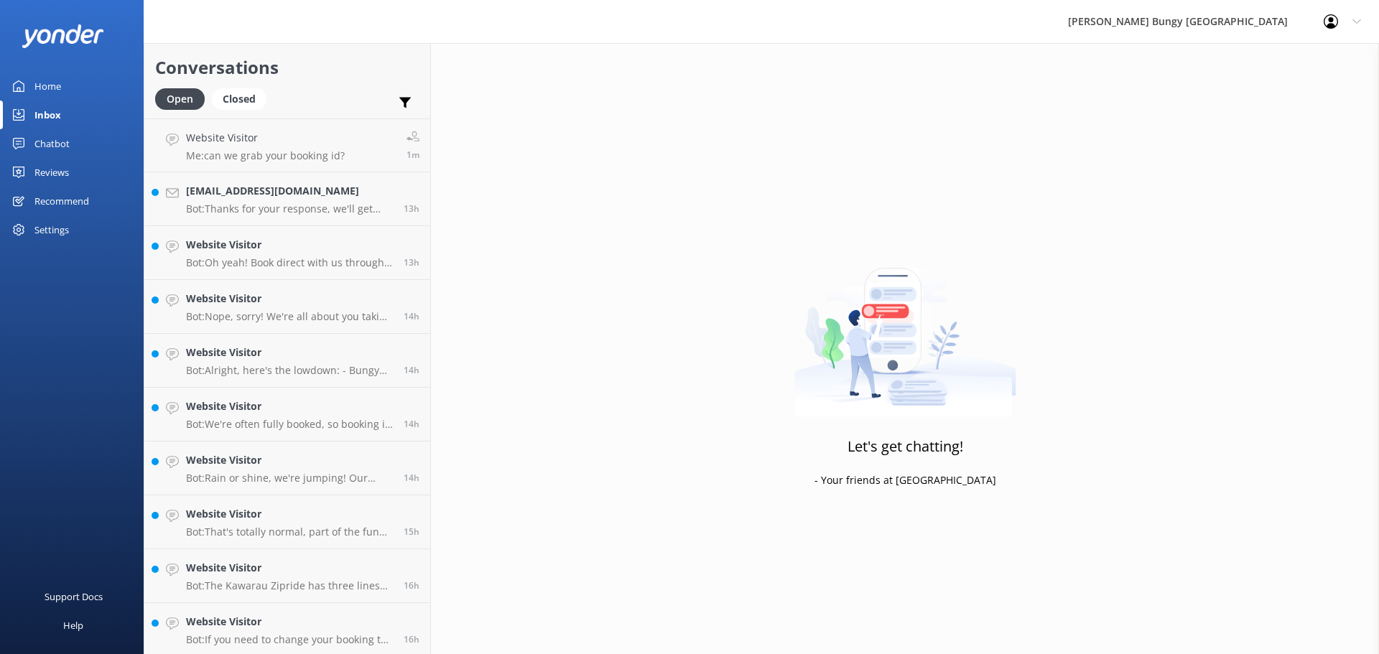
click at [261, 329] on link "Website Visitor Bot: Nope, sorry! We're all about you taking the leap on your o…" at bounding box center [287, 307] width 286 height 54
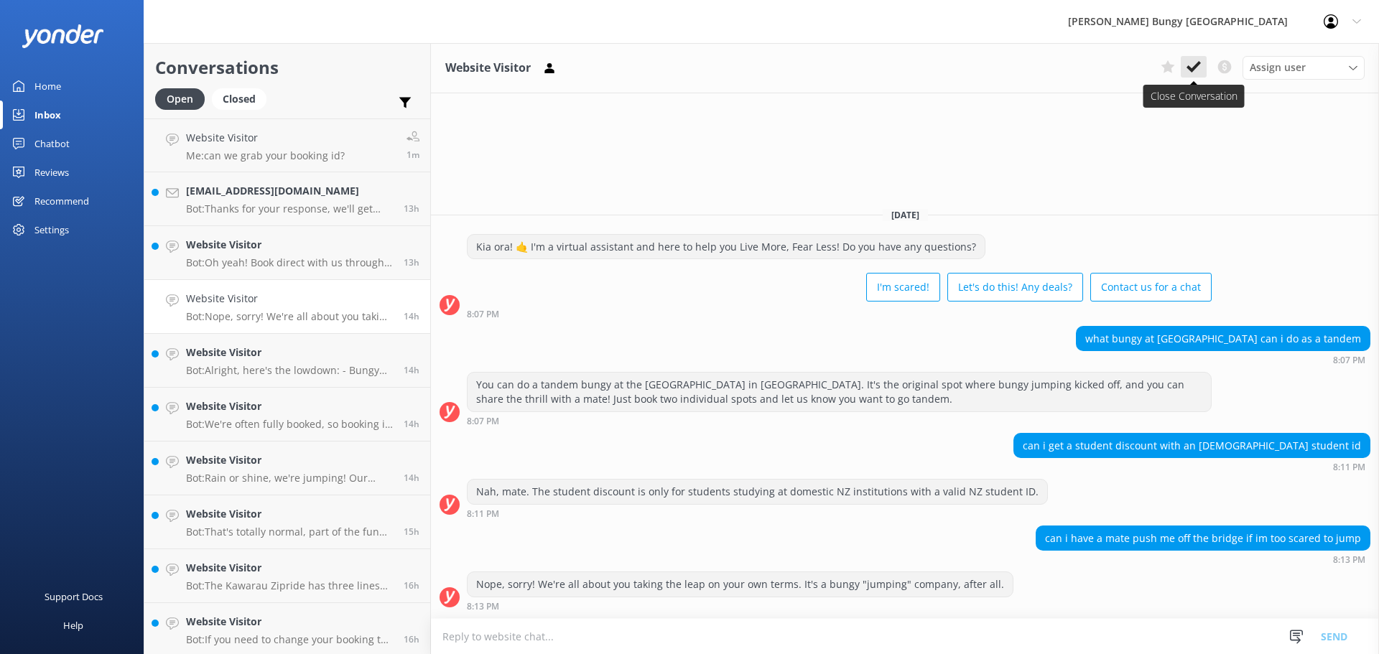
click at [1198, 67] on icon at bounding box center [1193, 67] width 14 height 14
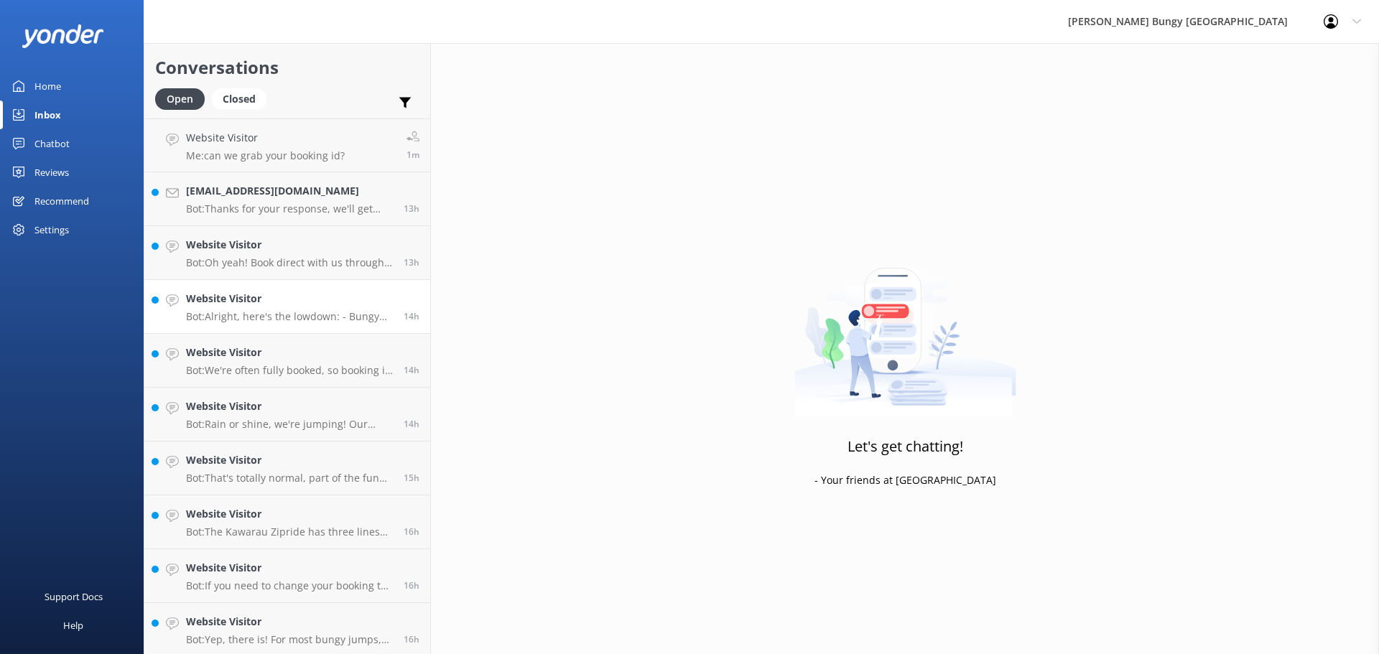
click at [375, 281] on link "Website Visitor Bot: Alright, here's the lowdown: - Bungy Jumpers and Swingers:…" at bounding box center [287, 307] width 286 height 54
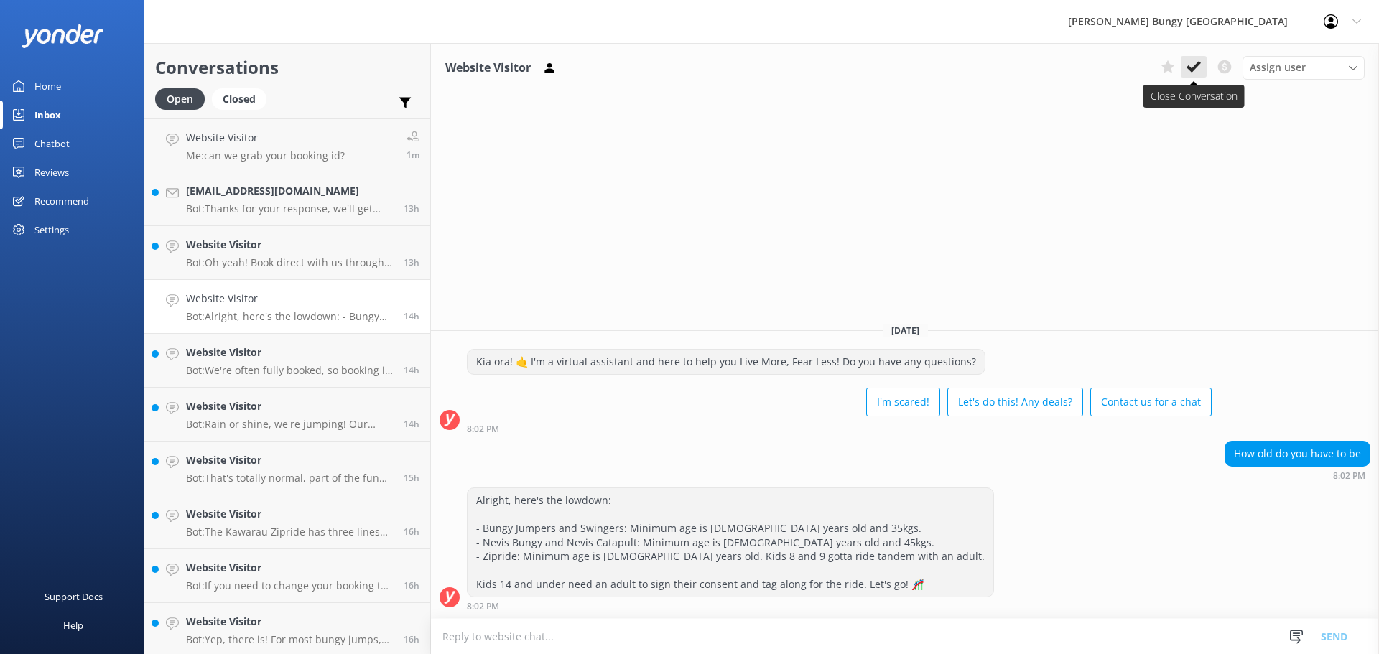
click at [1193, 61] on icon at bounding box center [1193, 67] width 14 height 14
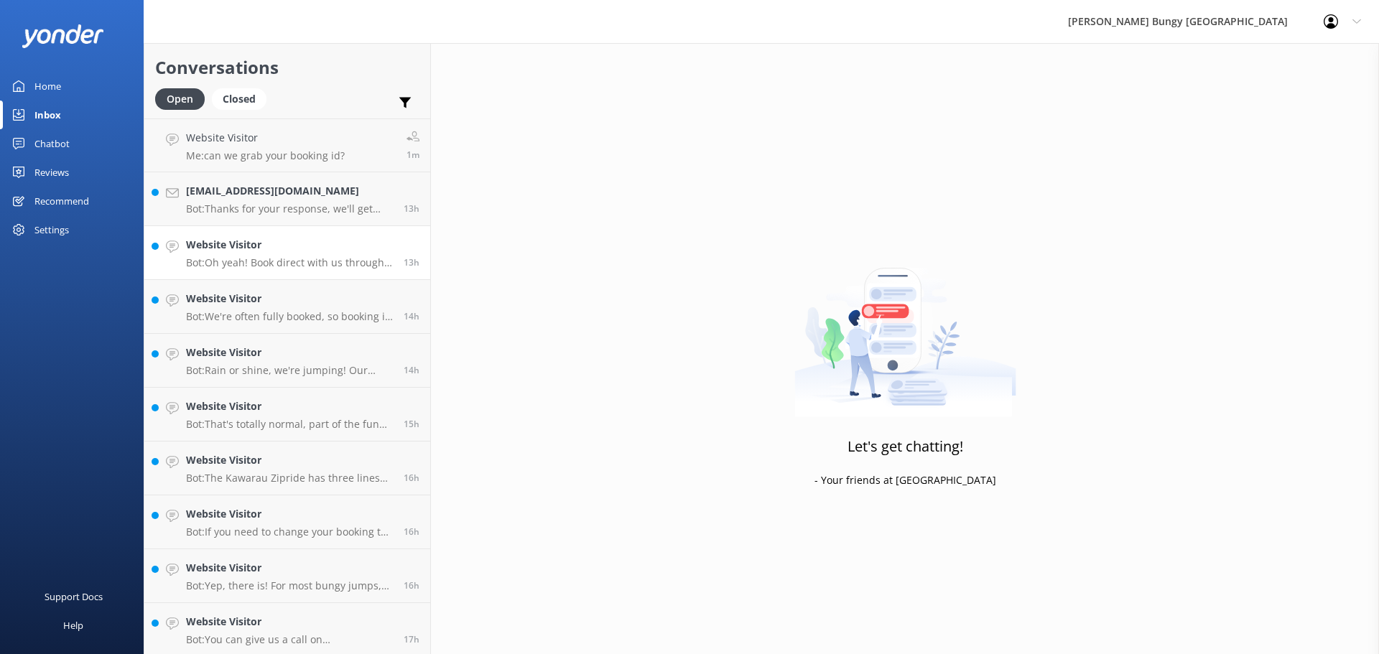
click at [307, 258] on p "Bot: Oh yeah! Book direct with us through our website for the best prices. Chec…" at bounding box center [289, 262] width 207 height 13
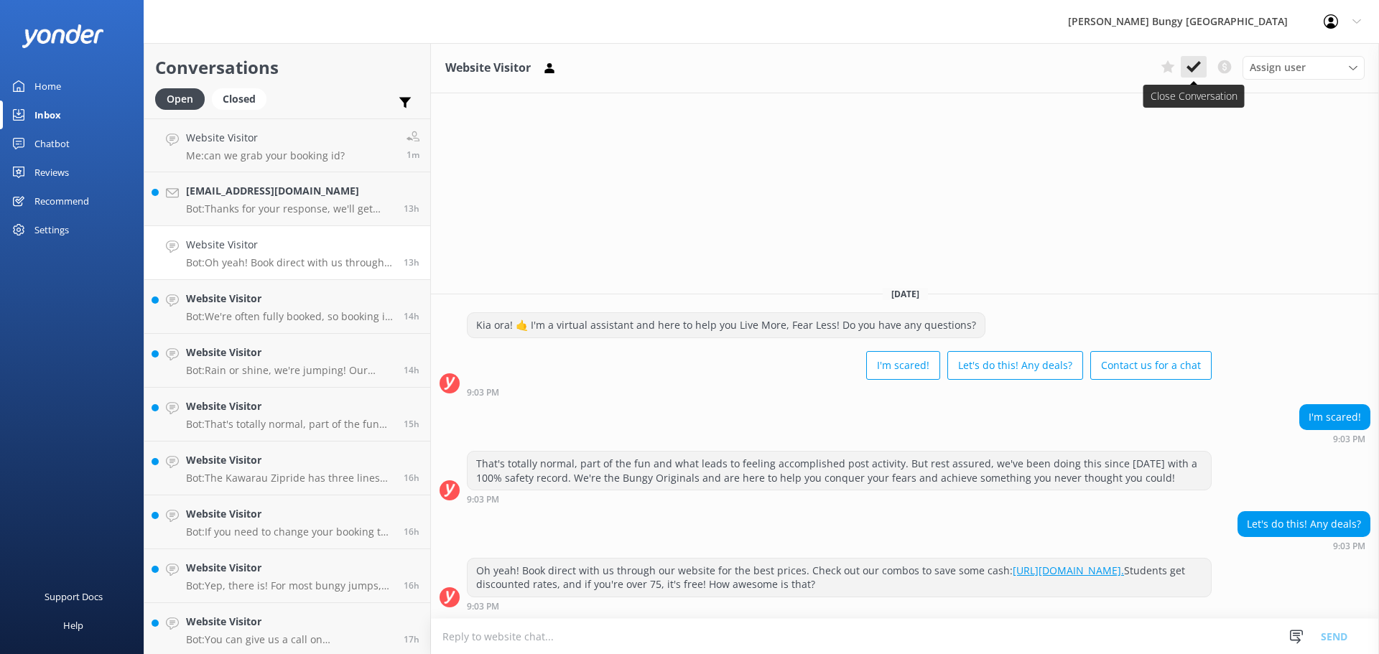
click at [1190, 60] on icon at bounding box center [1193, 67] width 14 height 14
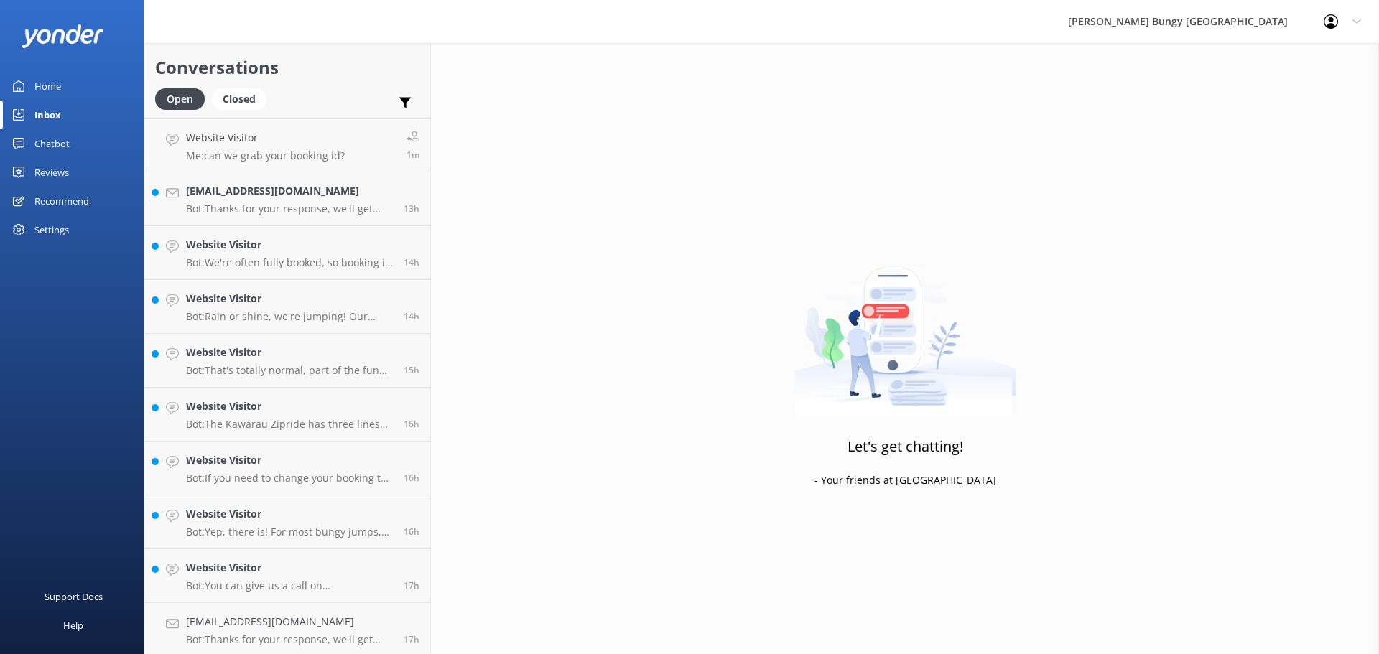
click at [326, 350] on h4 "Website Visitor" at bounding box center [289, 353] width 207 height 16
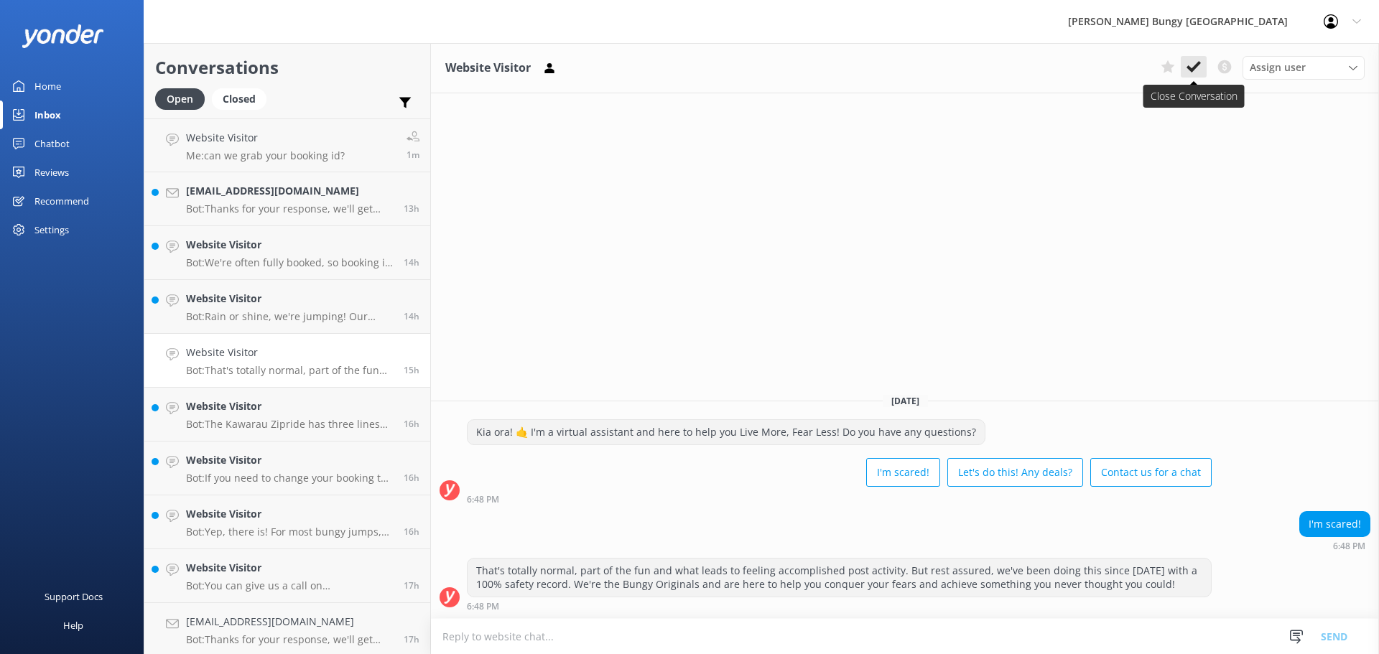
click at [1188, 65] on icon at bounding box center [1193, 67] width 14 height 14
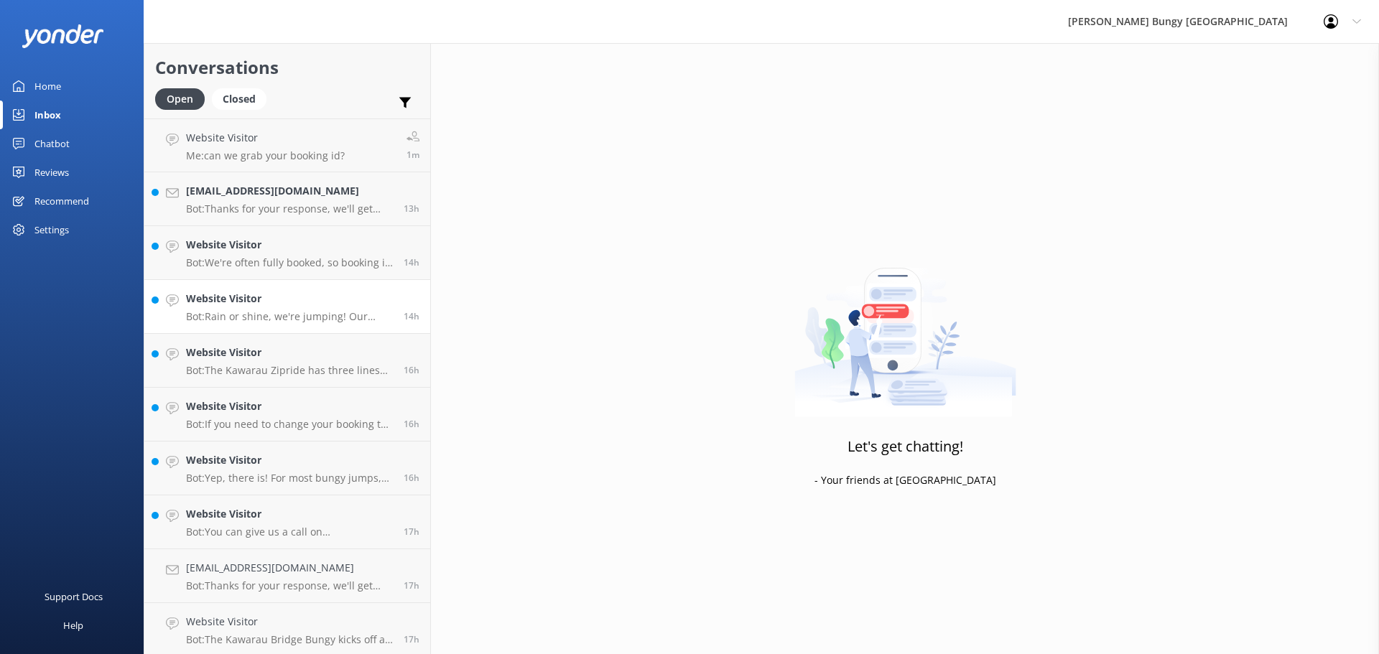
click at [264, 307] on div "Website Visitor Bot: Rain or shine, we're jumping! Our activities roll on in mo…" at bounding box center [289, 307] width 207 height 32
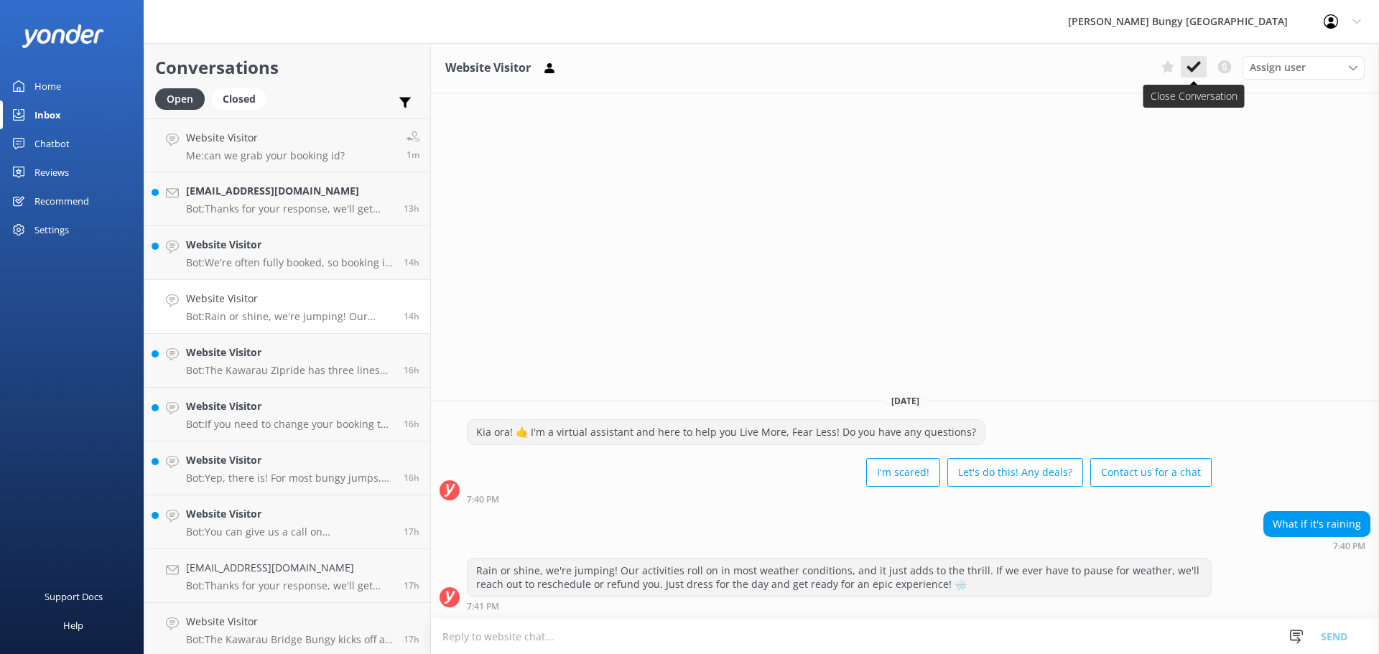
click at [1193, 72] on icon at bounding box center [1193, 67] width 14 height 14
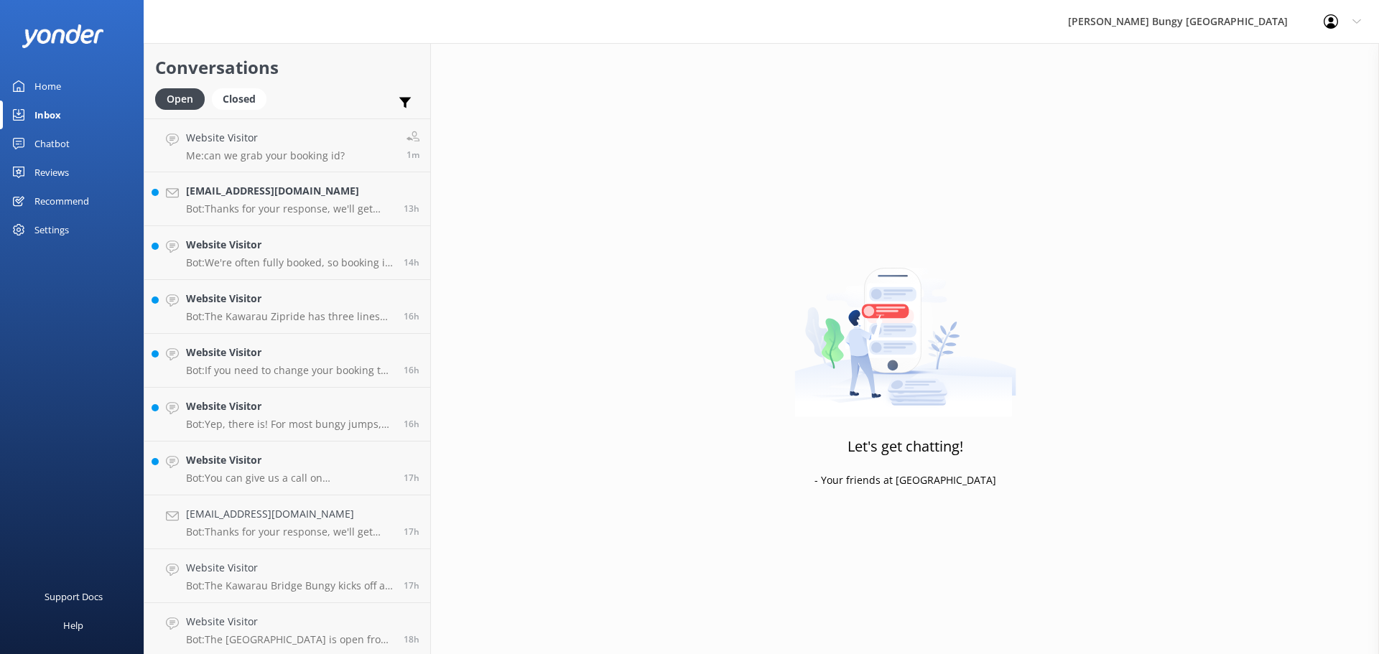
click at [344, 350] on h4 "Website Visitor" at bounding box center [289, 353] width 207 height 16
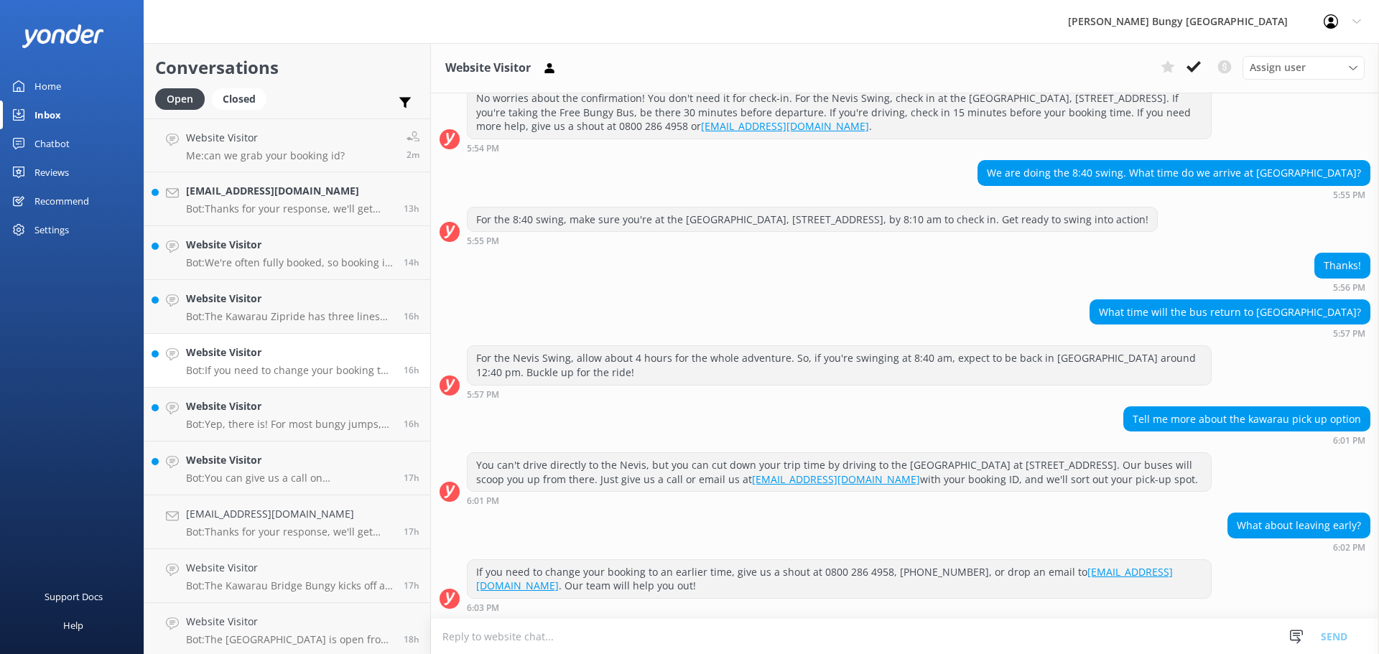
scroll to position [185, 0]
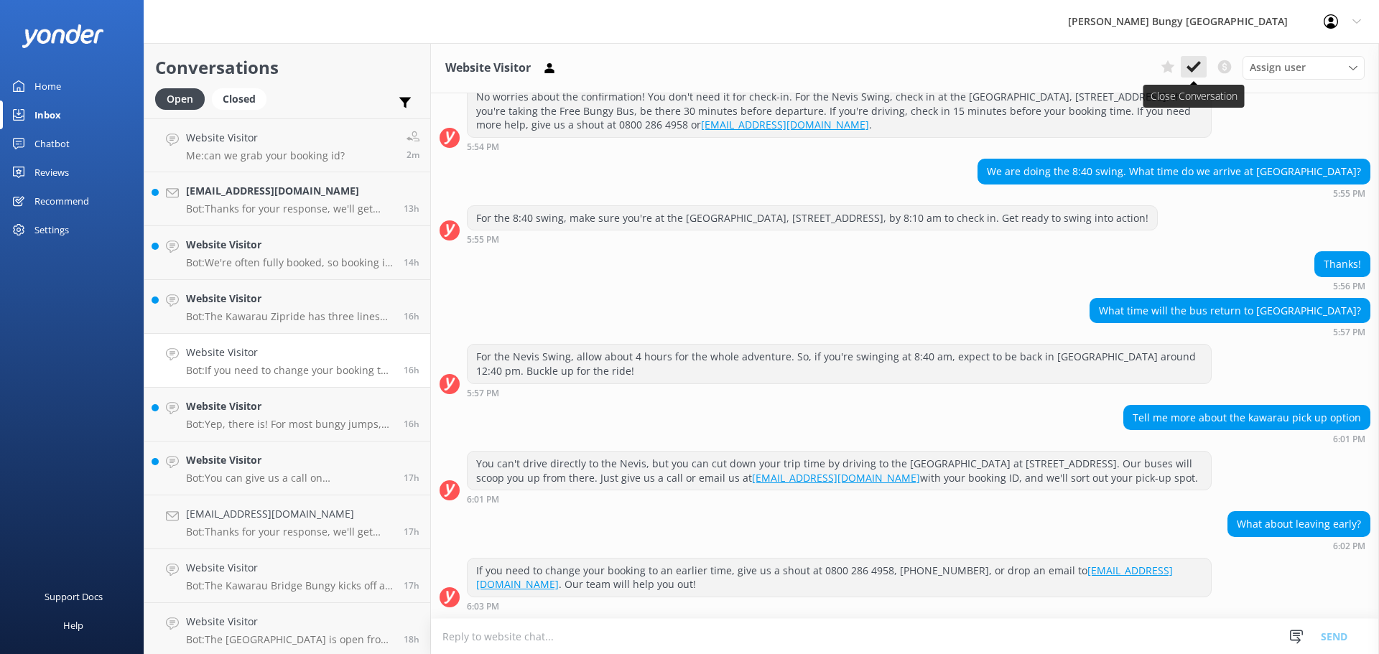
click at [1188, 70] on icon at bounding box center [1193, 67] width 14 height 14
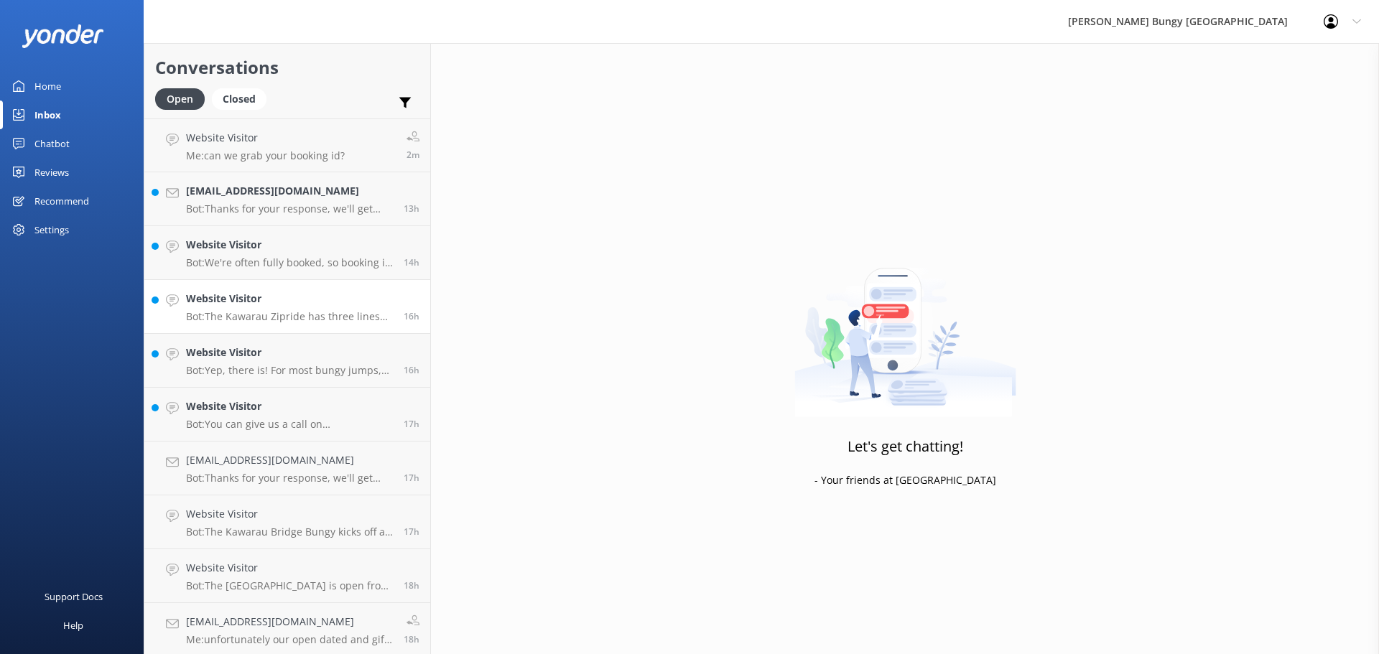
click at [280, 287] on link "Website Visitor Bot: The Kawarau Zipride has three lines side by side, so you c…" at bounding box center [287, 307] width 286 height 54
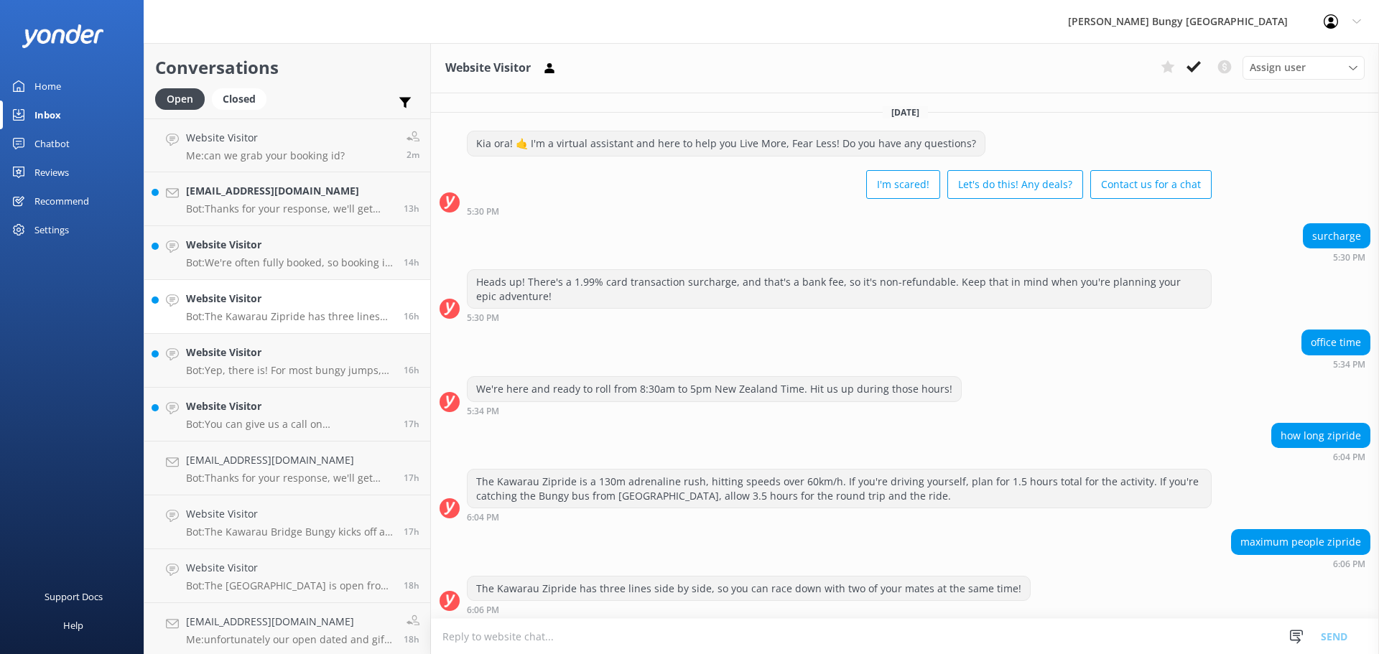
scroll to position [271, 0]
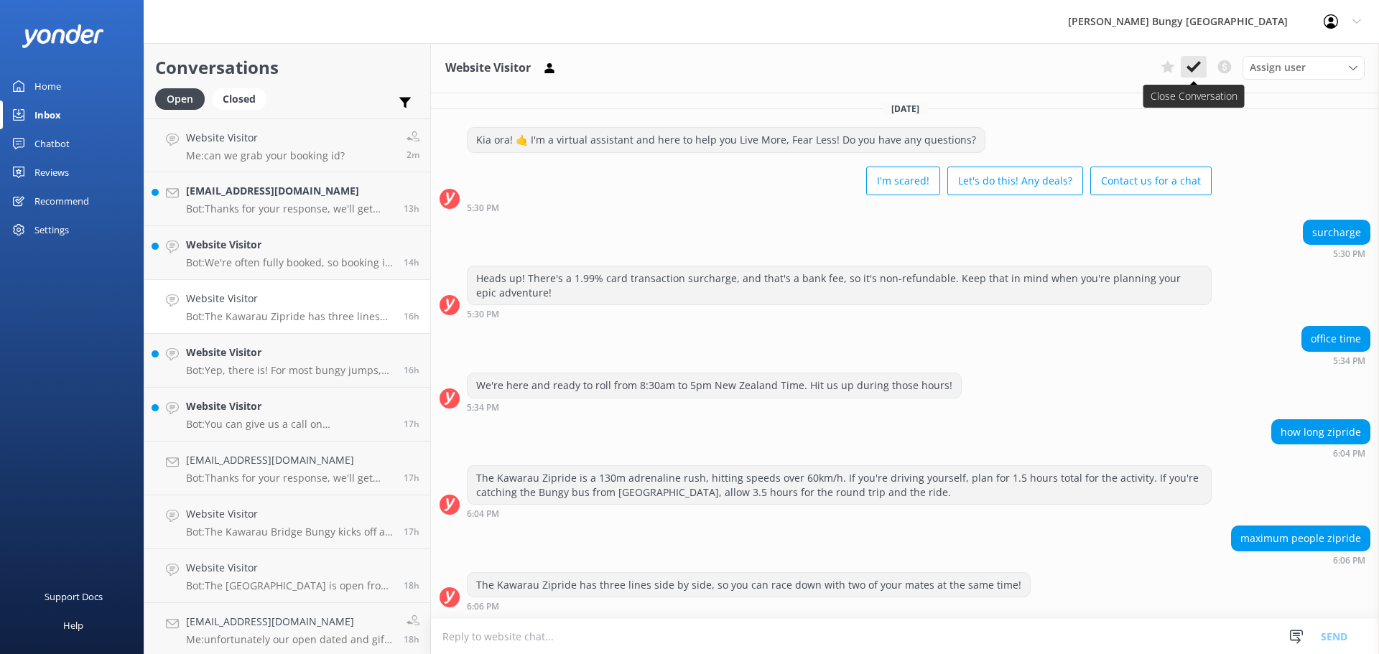
click at [1190, 70] on use at bounding box center [1193, 66] width 14 height 11
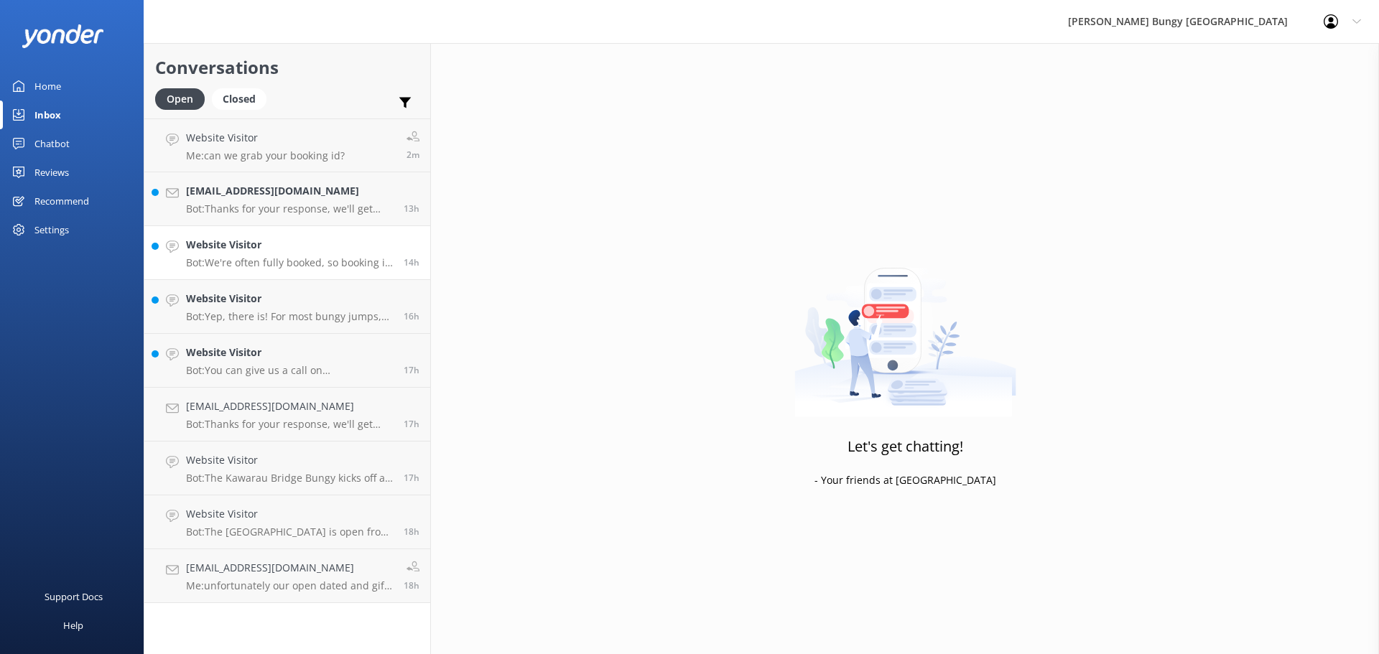
click at [284, 259] on p "Bot: We're often fully booked, so booking in advance is your best bet to snag y…" at bounding box center [289, 262] width 207 height 13
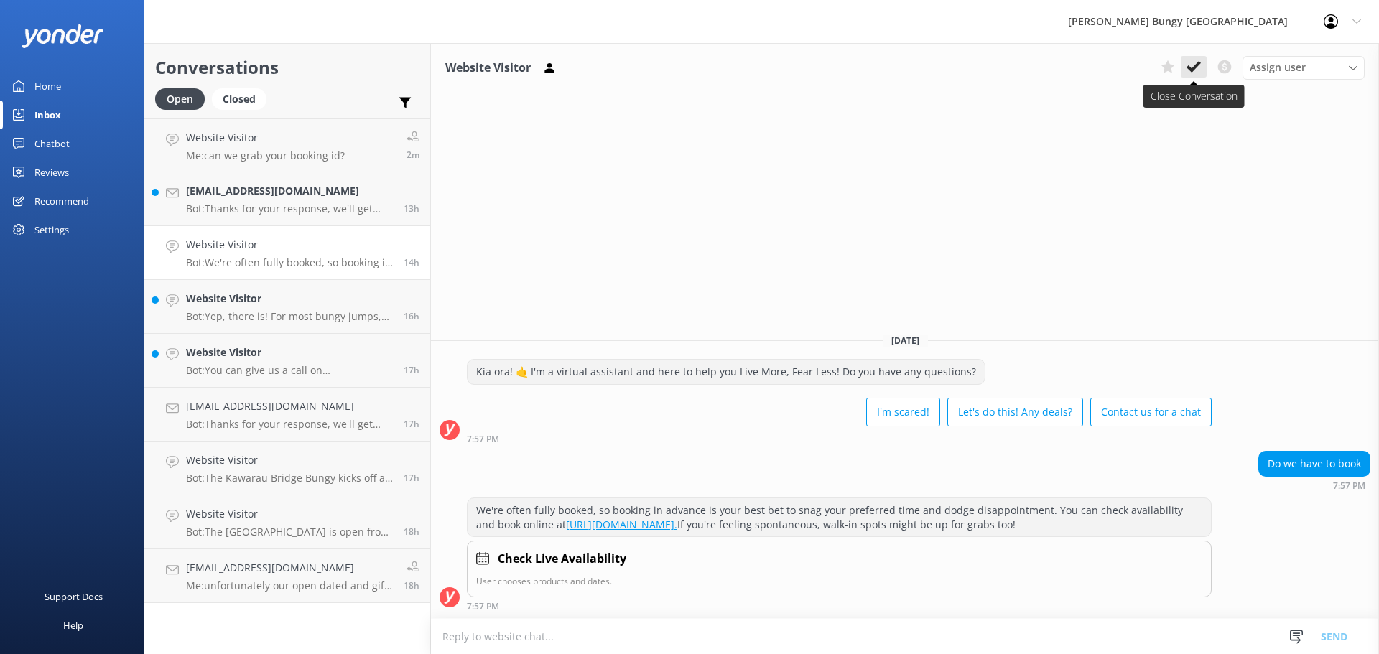
click at [1194, 68] on use at bounding box center [1193, 66] width 14 height 11
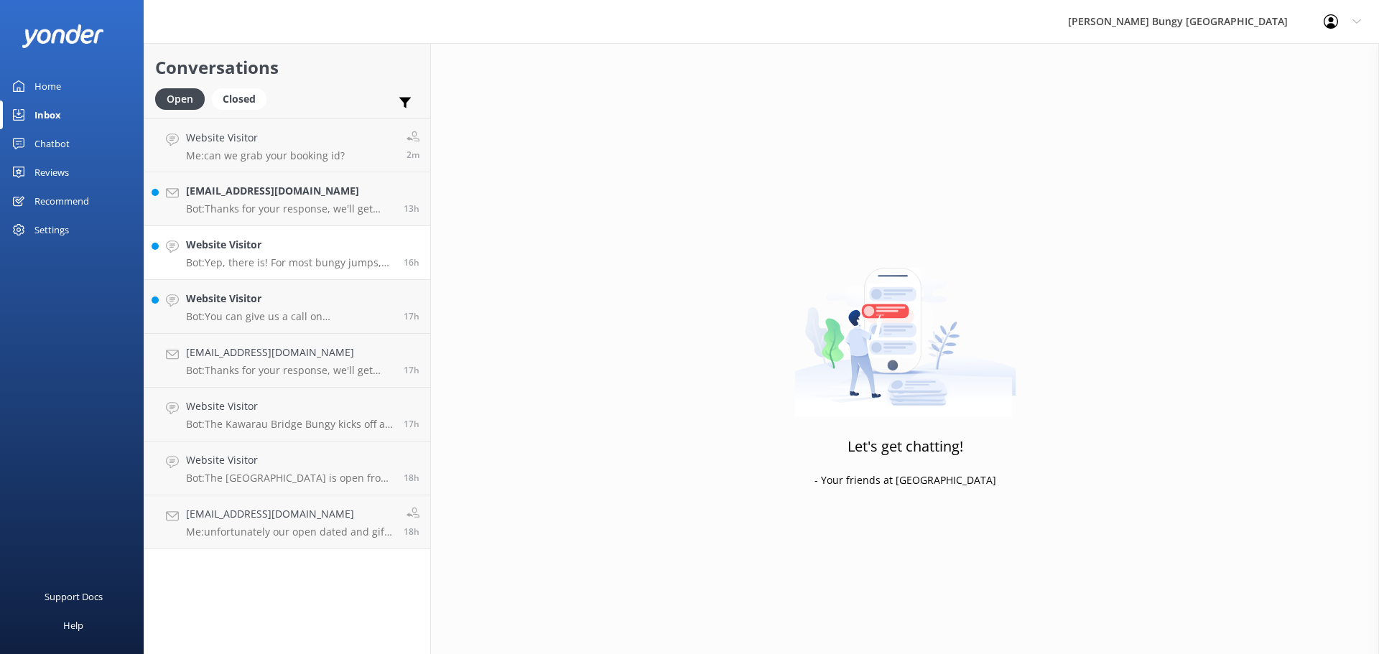
click at [207, 255] on div "Website Visitor Bot: Yep, there is! For most bungy jumps, you gotta be at least…" at bounding box center [289, 253] width 207 height 32
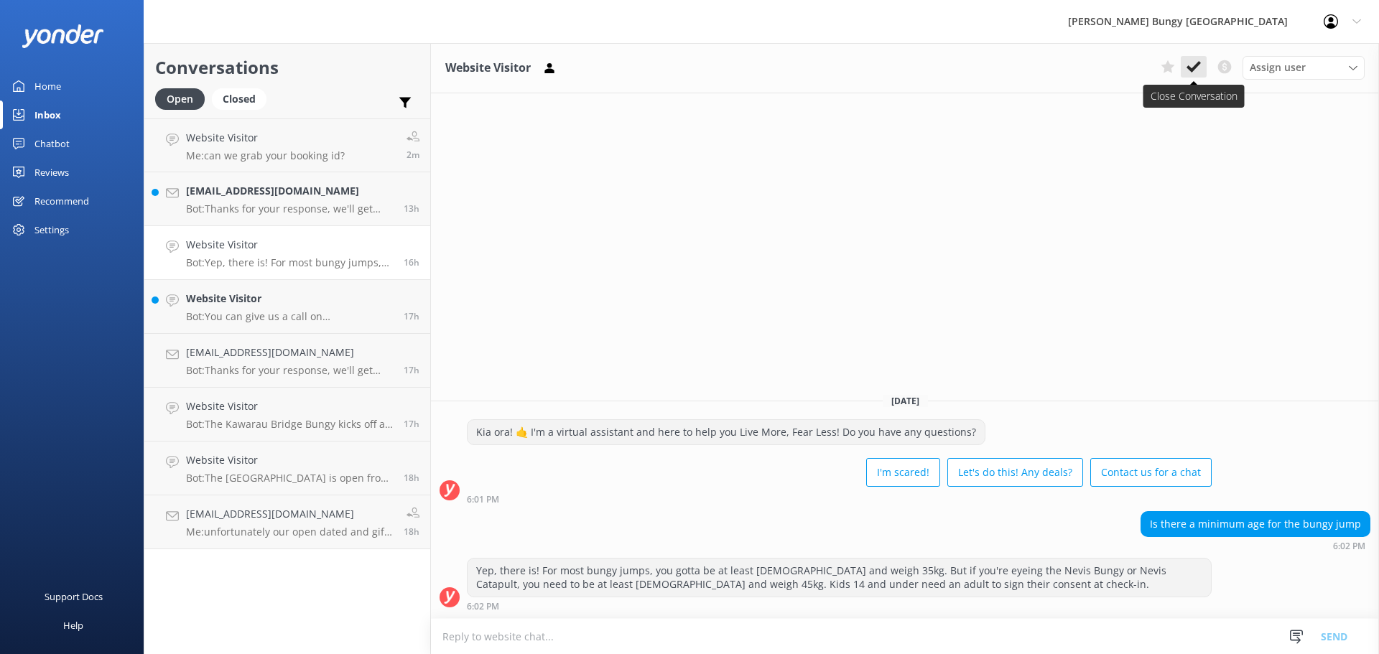
click at [1199, 72] on icon at bounding box center [1193, 67] width 14 height 14
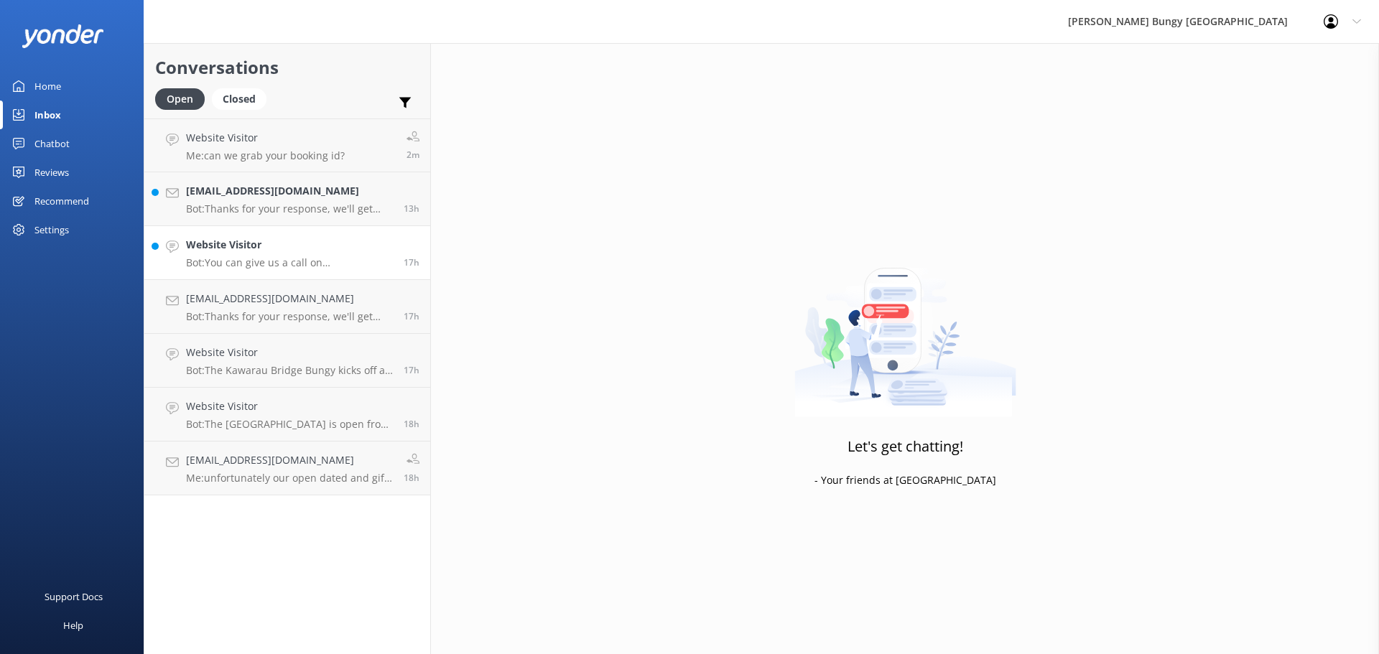
click at [323, 266] on p "Bot: You can give us a call on 0800 286 4958 or +64 3 450 1300 to chat with a c…" at bounding box center [289, 262] width 207 height 13
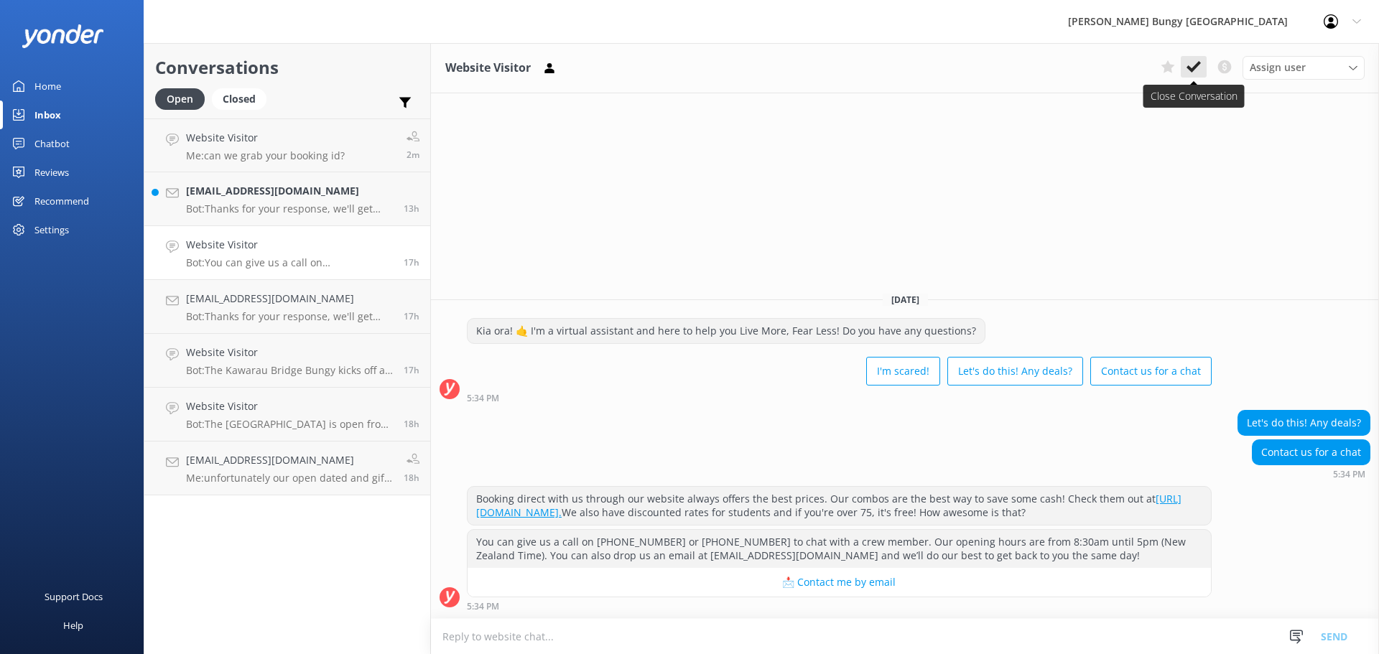
click at [1197, 72] on icon at bounding box center [1193, 67] width 14 height 14
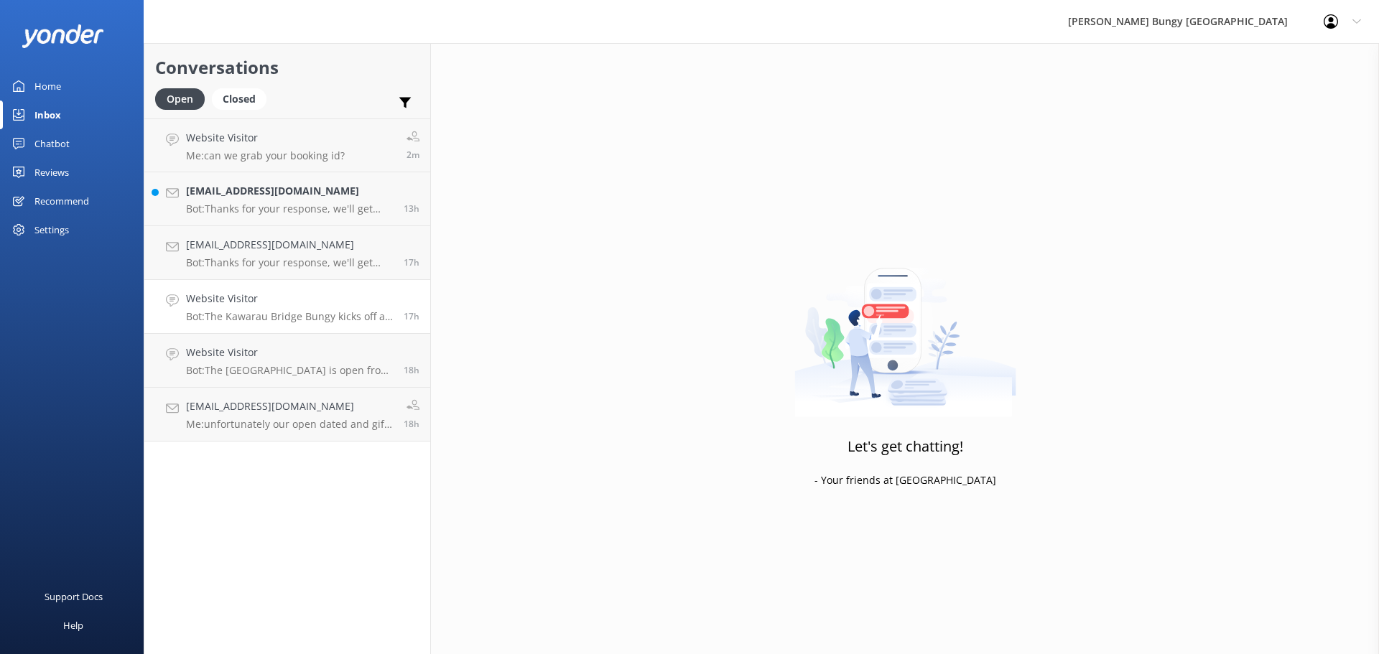
click at [243, 301] on h4 "Website Visitor" at bounding box center [289, 299] width 207 height 16
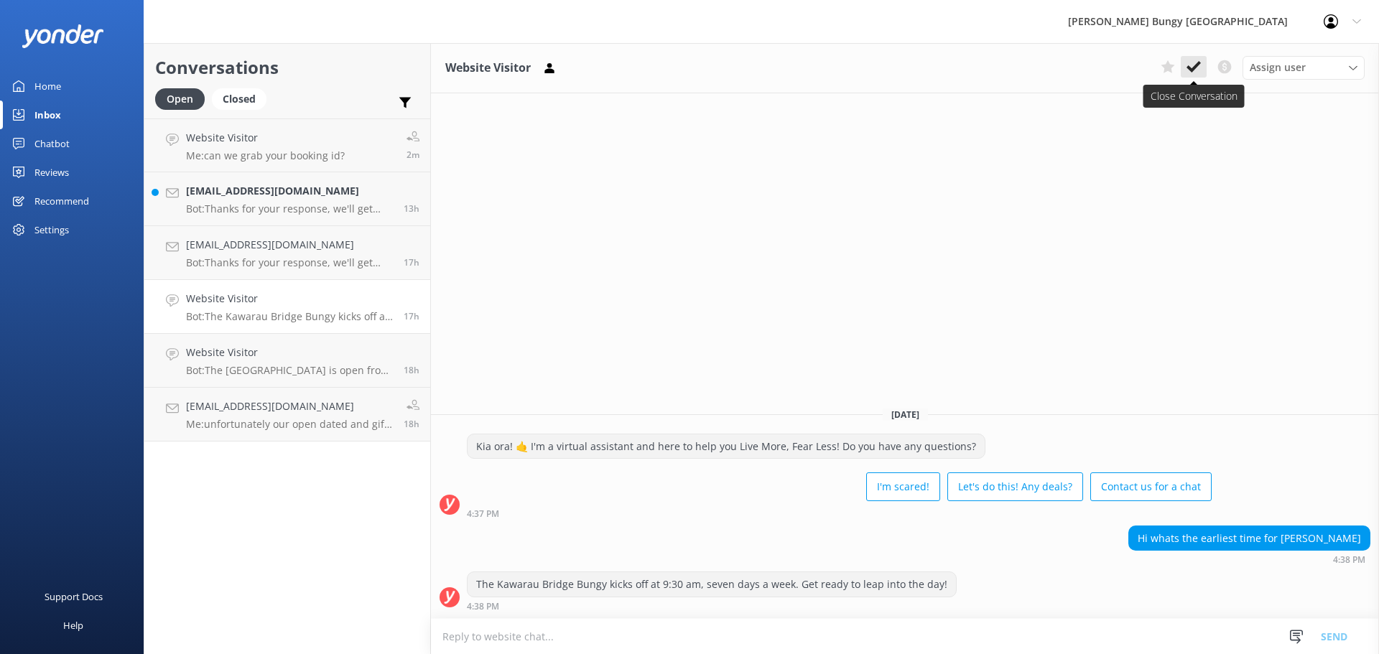
click at [1191, 72] on use at bounding box center [1193, 66] width 14 height 11
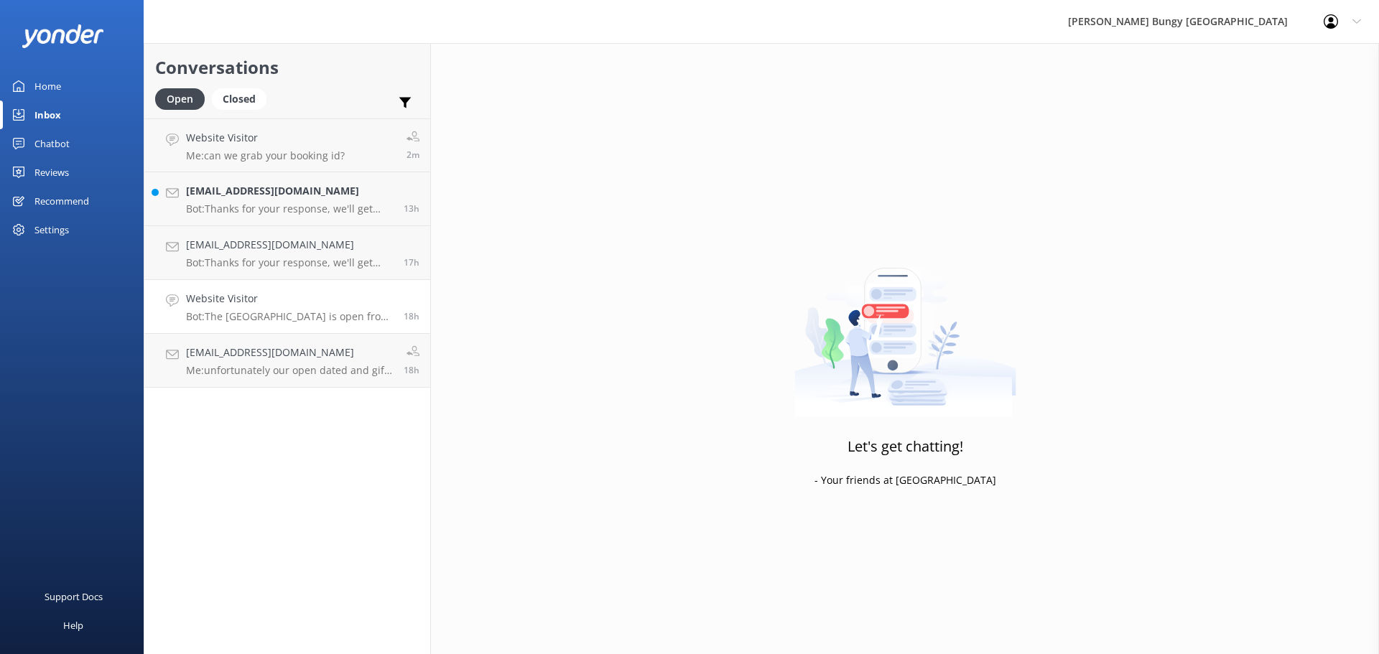
click at [321, 291] on h4 "Website Visitor" at bounding box center [289, 299] width 207 height 16
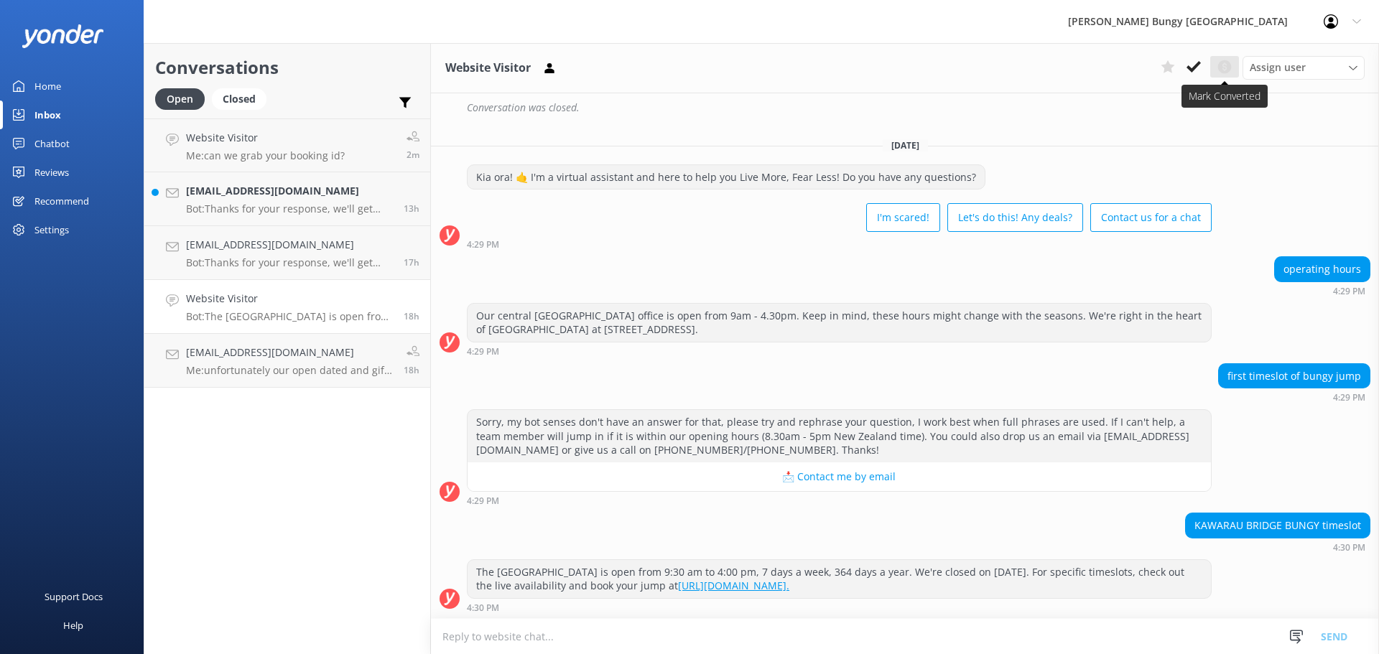
scroll to position [274, 0]
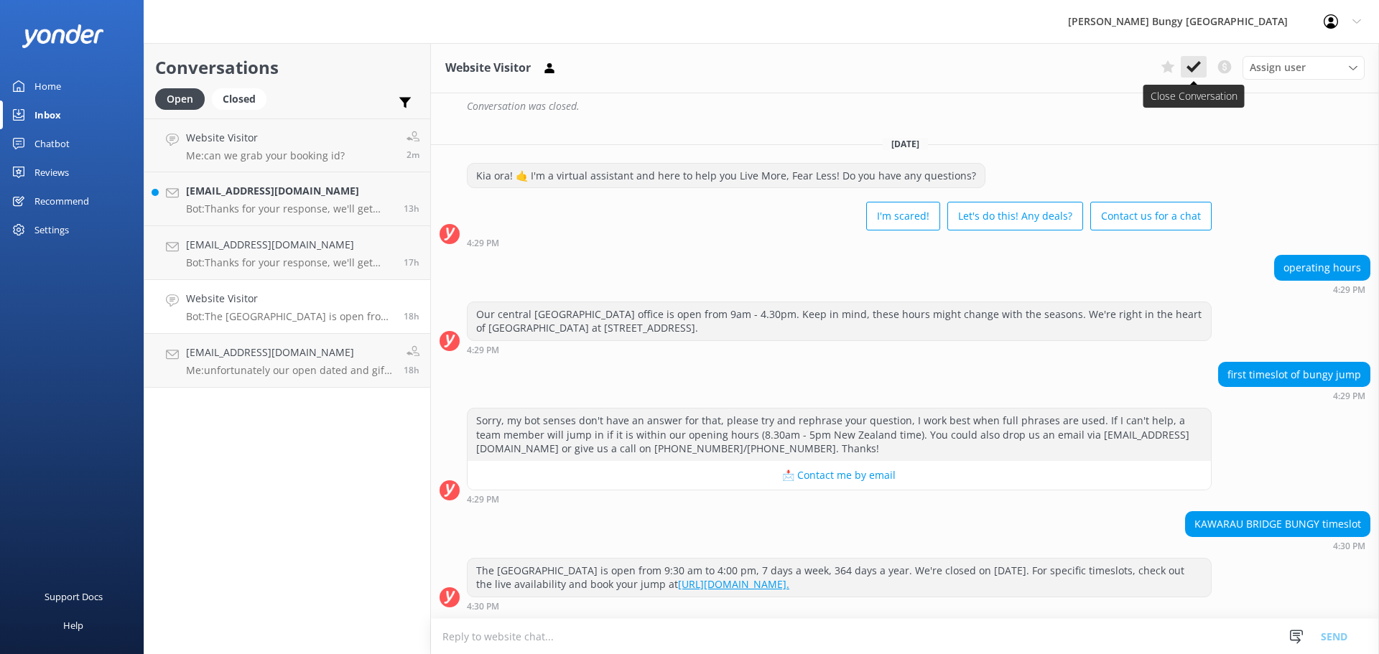
click at [1182, 75] on button at bounding box center [1193, 67] width 26 height 22
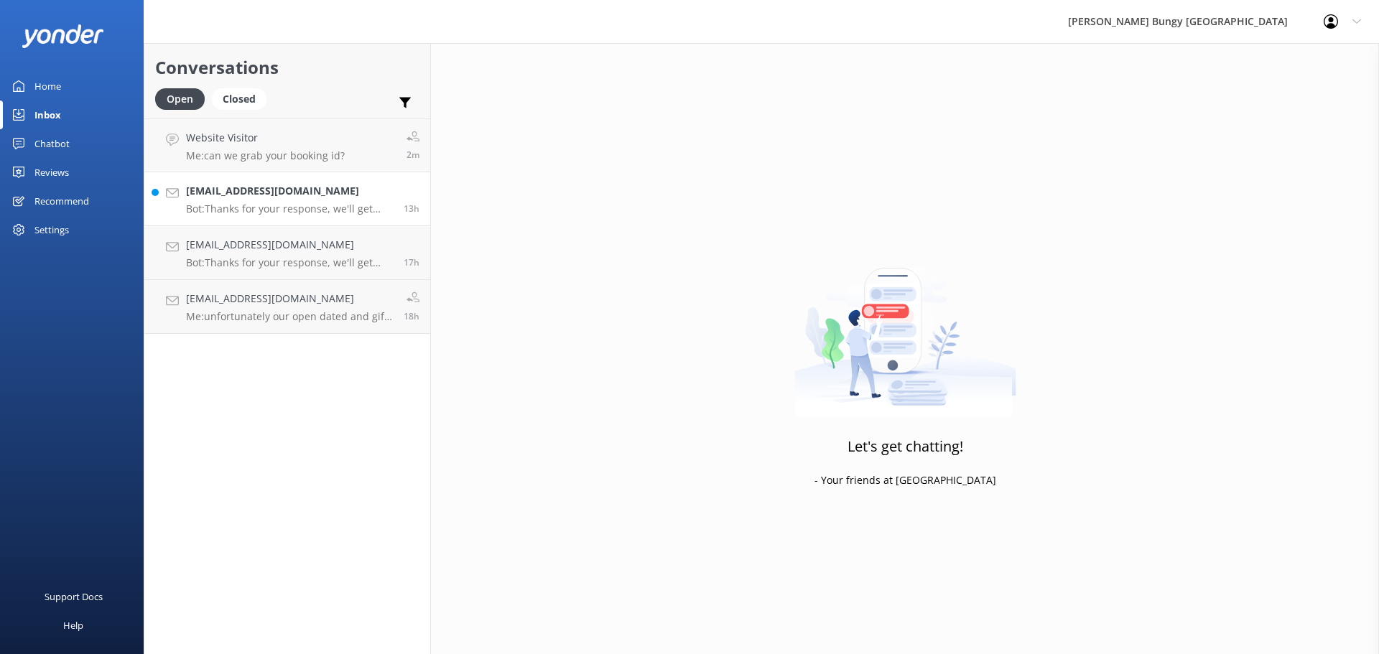
click at [239, 214] on p "Bot: Thanks for your response, we'll get back to you as soon as we can during o…" at bounding box center [289, 208] width 207 height 13
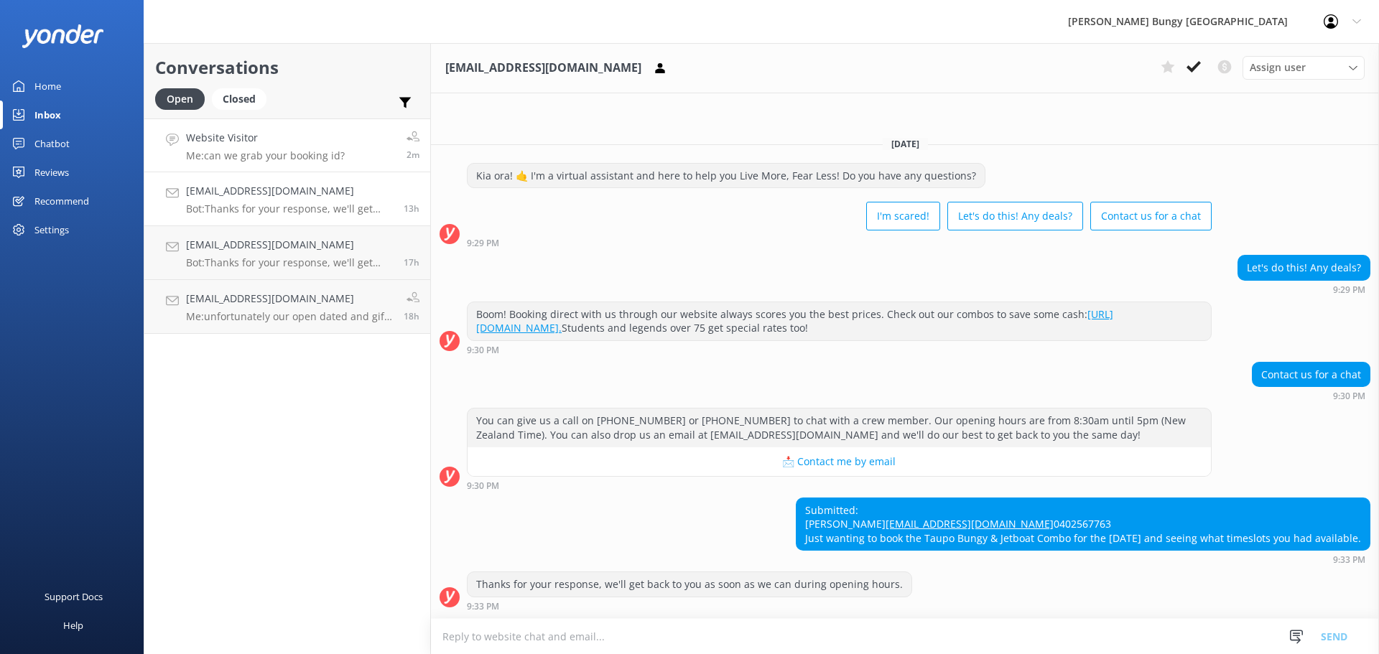
click at [252, 133] on h4 "Website Visitor" at bounding box center [265, 138] width 159 height 16
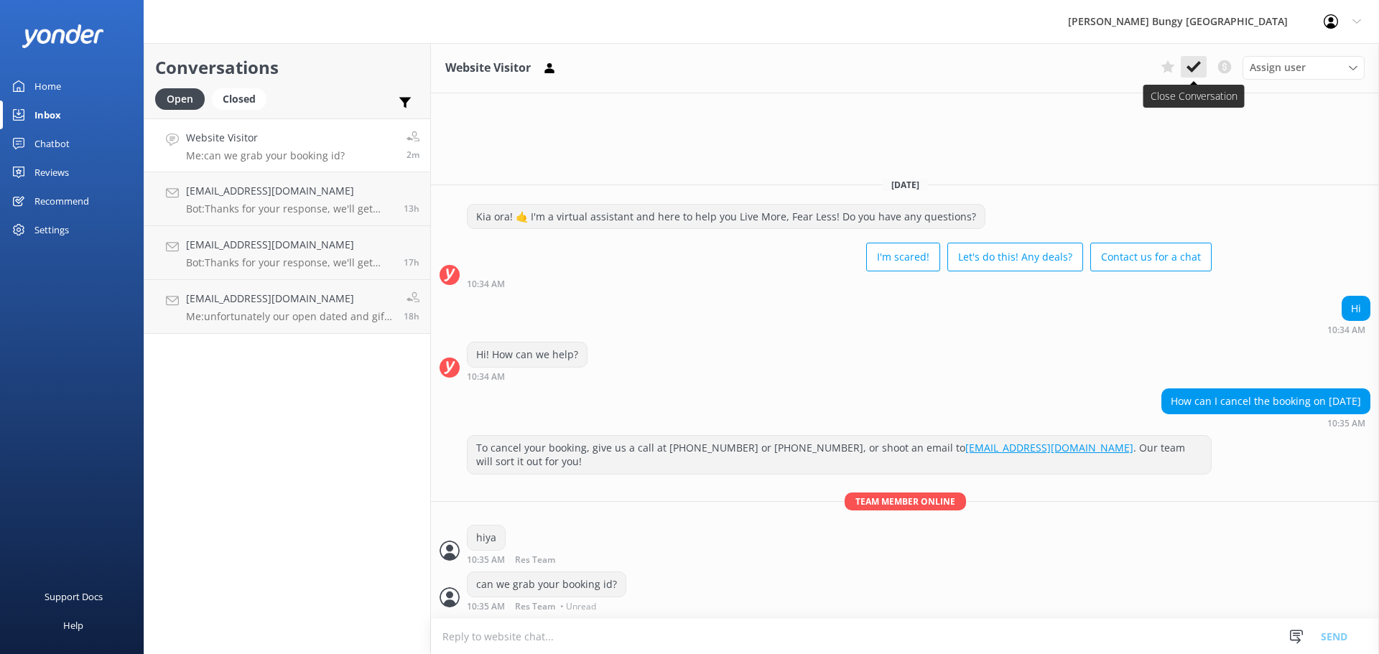
click at [1196, 70] on icon at bounding box center [1193, 67] width 14 height 14
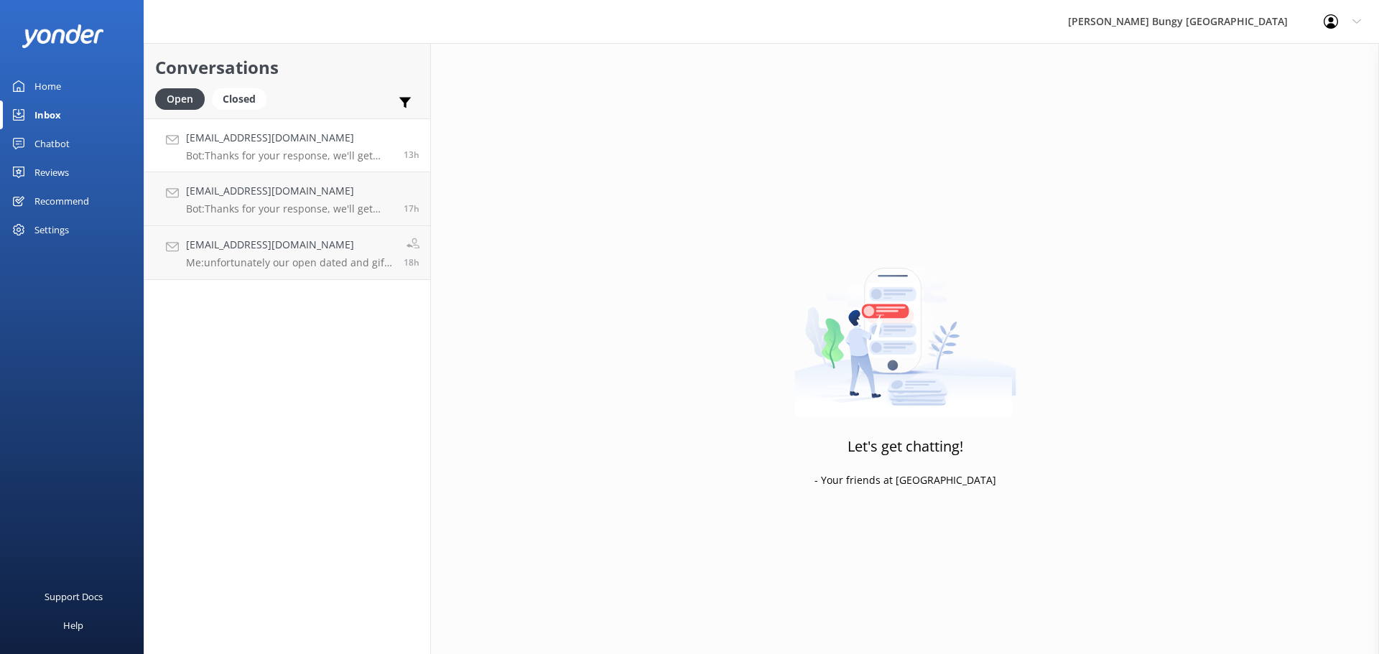
click at [355, 157] on p "Bot: Thanks for your response, we'll get back to you as soon as we can during o…" at bounding box center [289, 155] width 207 height 13
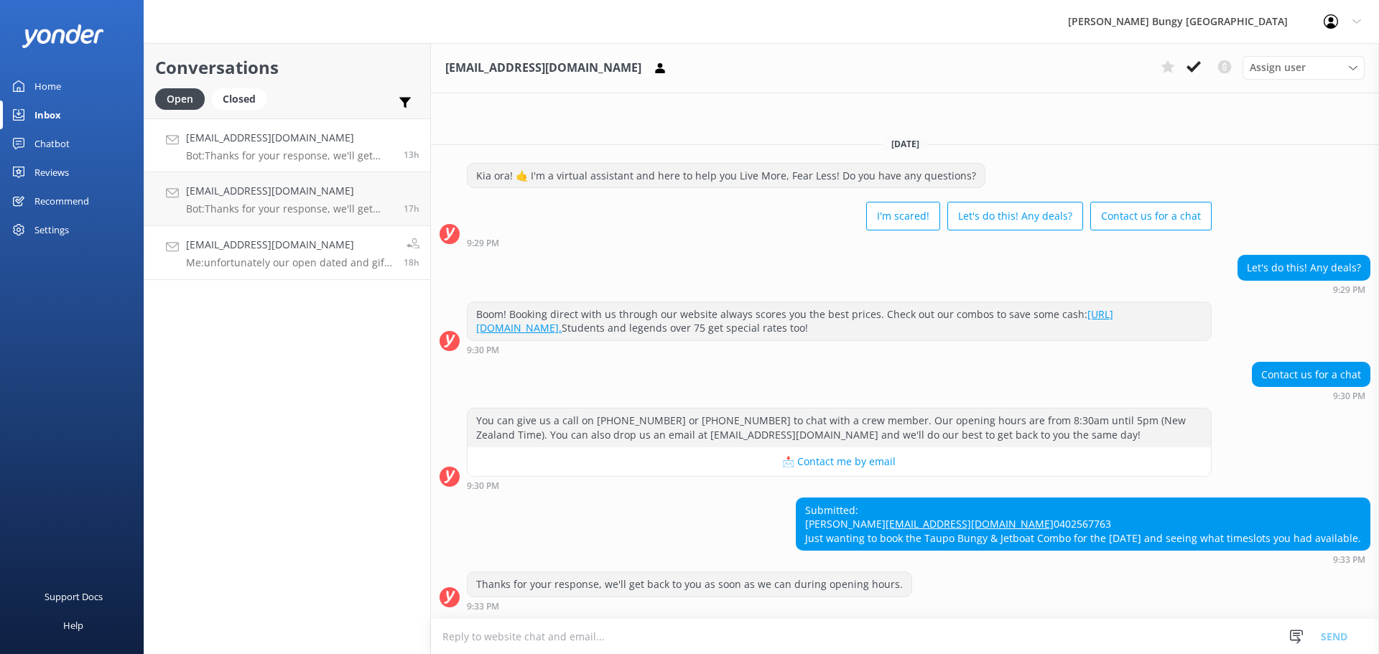
click at [338, 256] on div "stilesmaya@gmail.com Me: unfortunately our open dated and gift vouchers are onl…" at bounding box center [289, 253] width 207 height 32
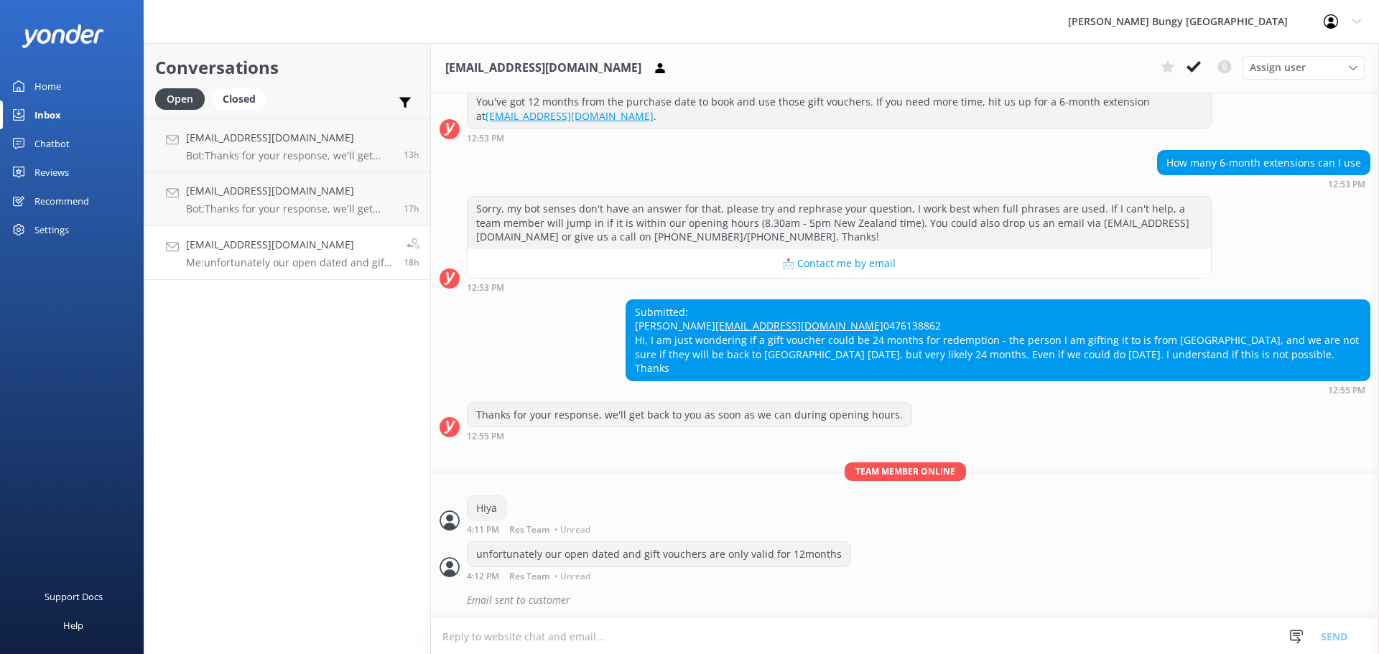
scroll to position [452, 0]
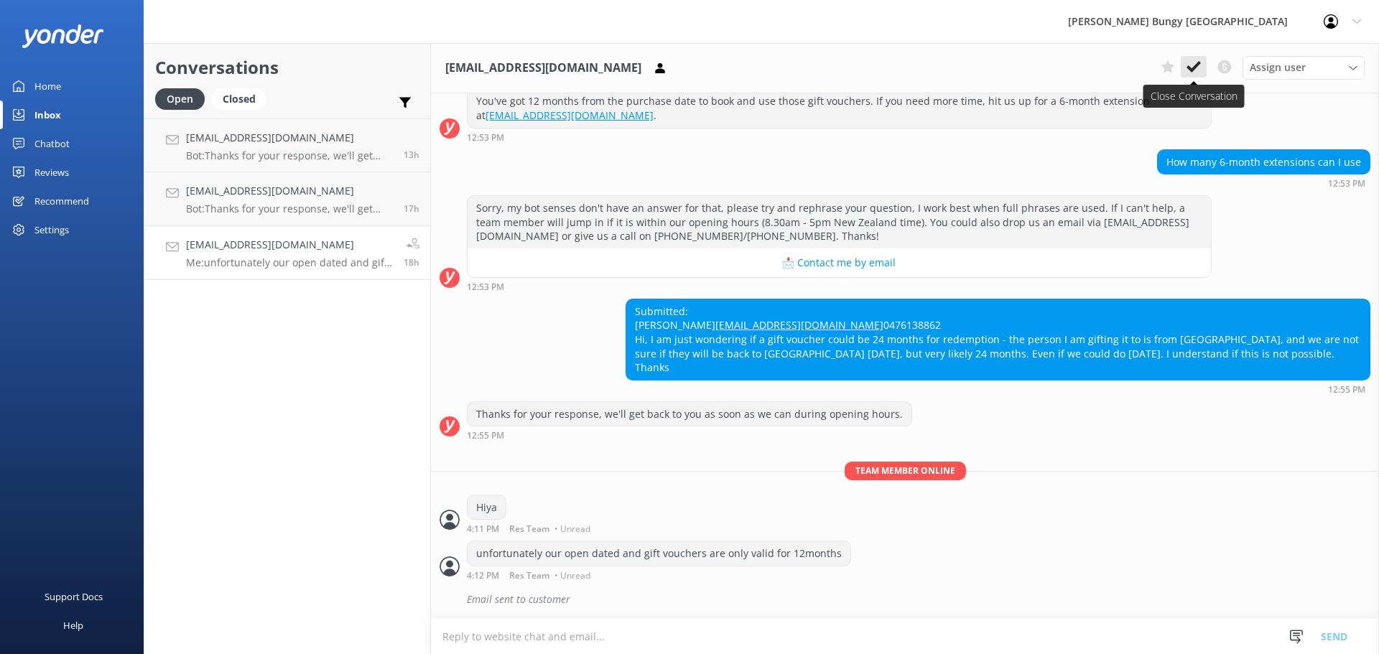
click at [1190, 69] on use at bounding box center [1193, 66] width 14 height 11
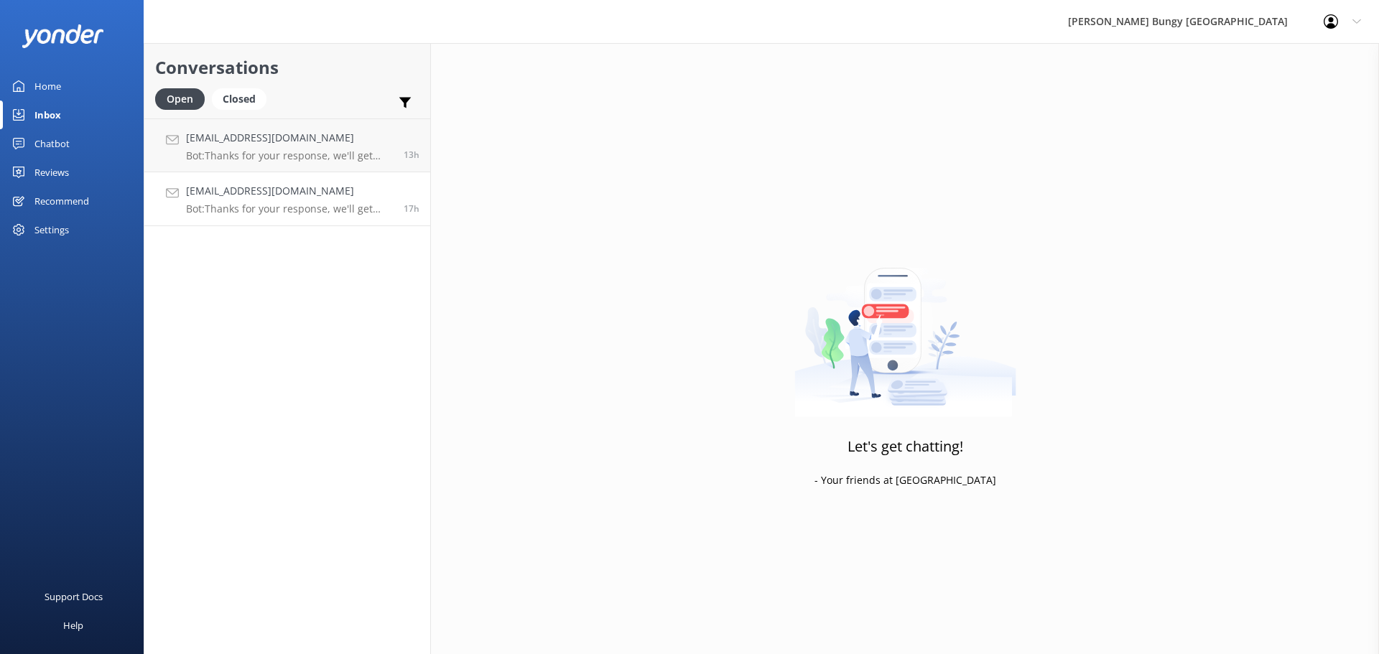
click at [256, 200] on div "brittanycoppin@outlook.com Bot: Thanks for your response, we'll get back to you…" at bounding box center [289, 199] width 207 height 32
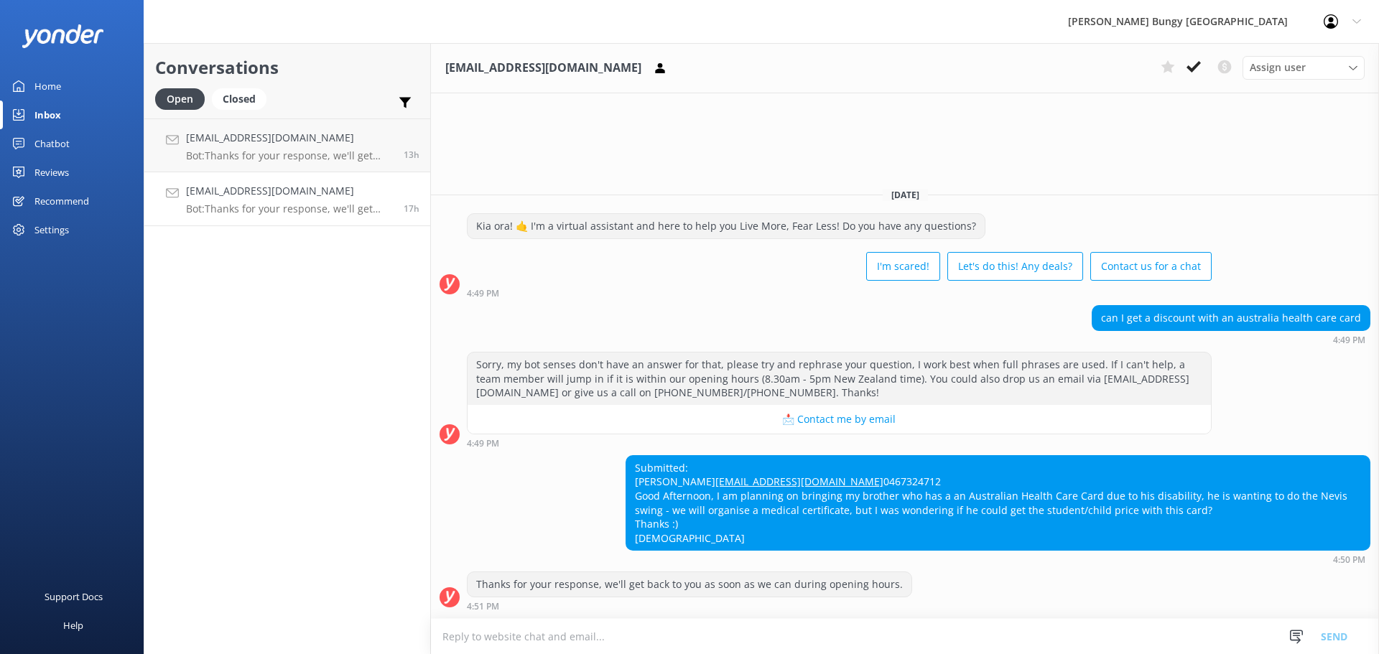
click at [559, 509] on div "Submitted: Brittany Coppin brittanycoppin@outlook.com 0467324712 Good Afternoon…" at bounding box center [905, 510] width 948 height 110
click at [272, 164] on link "Website Visitor 3631086 Reply now" at bounding box center [287, 145] width 286 height 54
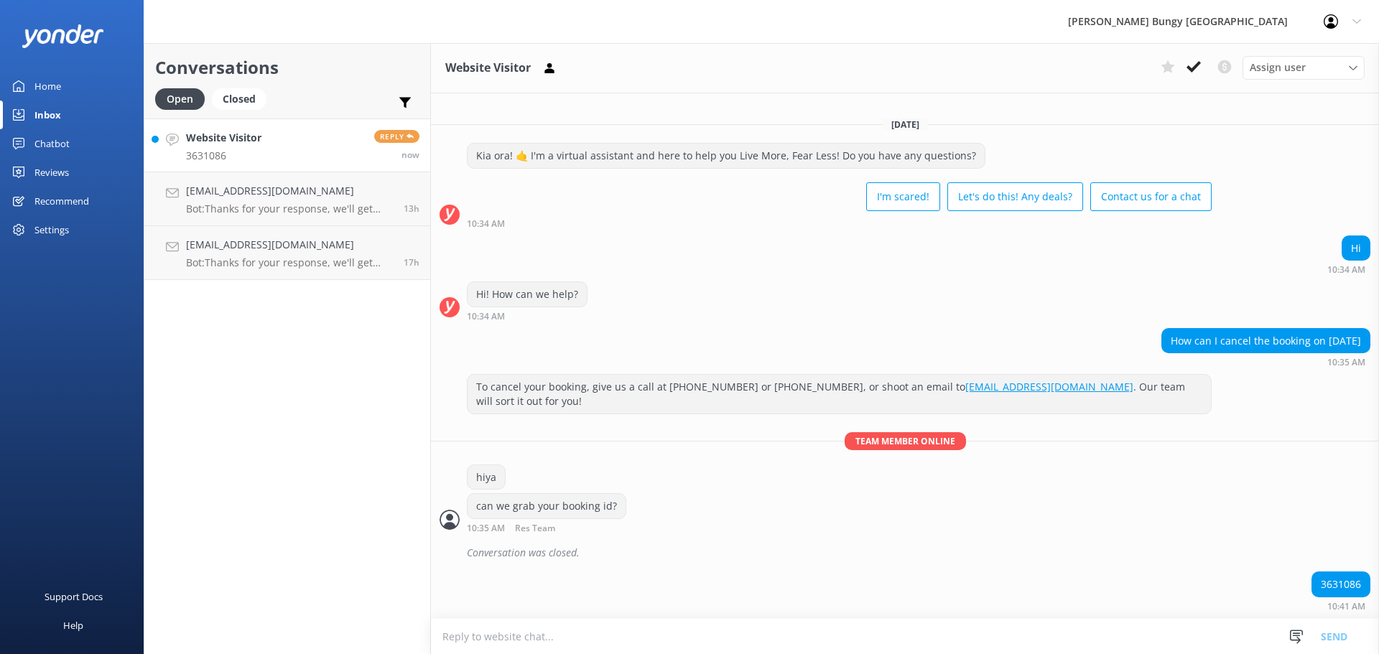
click at [1050, 635] on textarea at bounding box center [905, 636] width 948 height 35
click at [1333, 579] on div "3631086" at bounding box center [1340, 584] width 57 height 24
copy div "3631086"
click at [972, 638] on textarea at bounding box center [905, 636] width 948 height 35
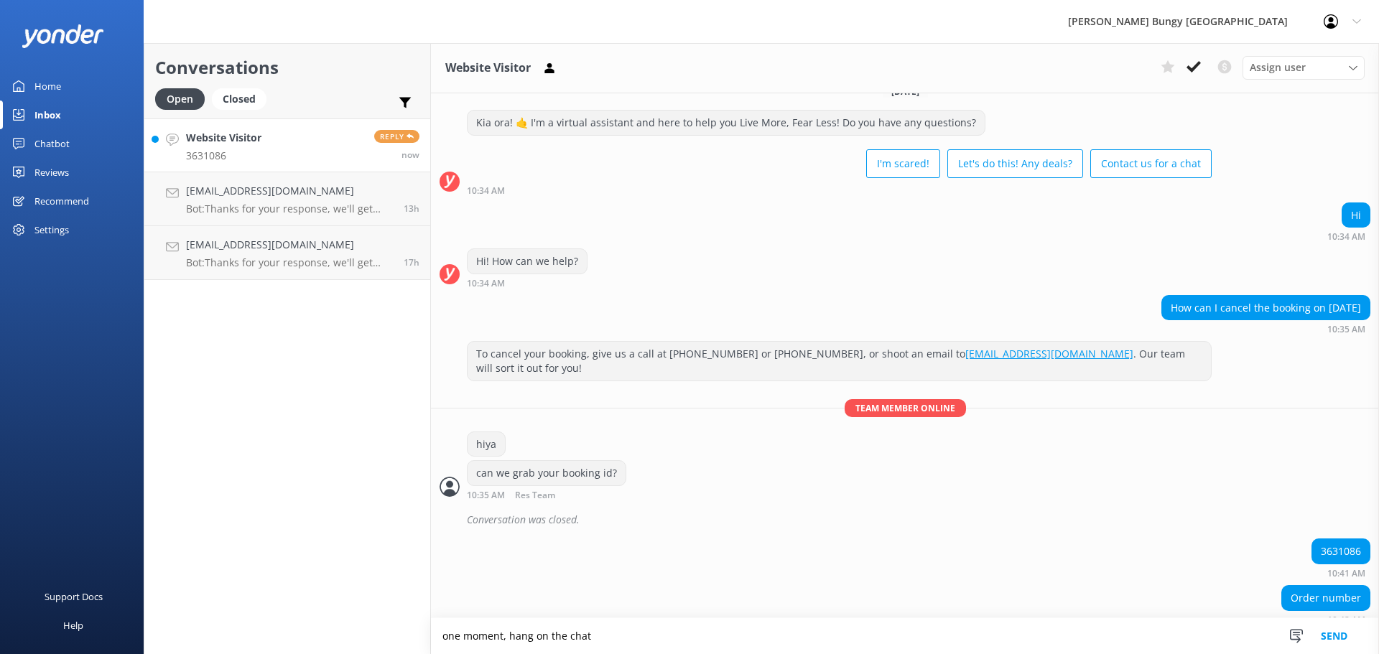
scroll to position [124, 0]
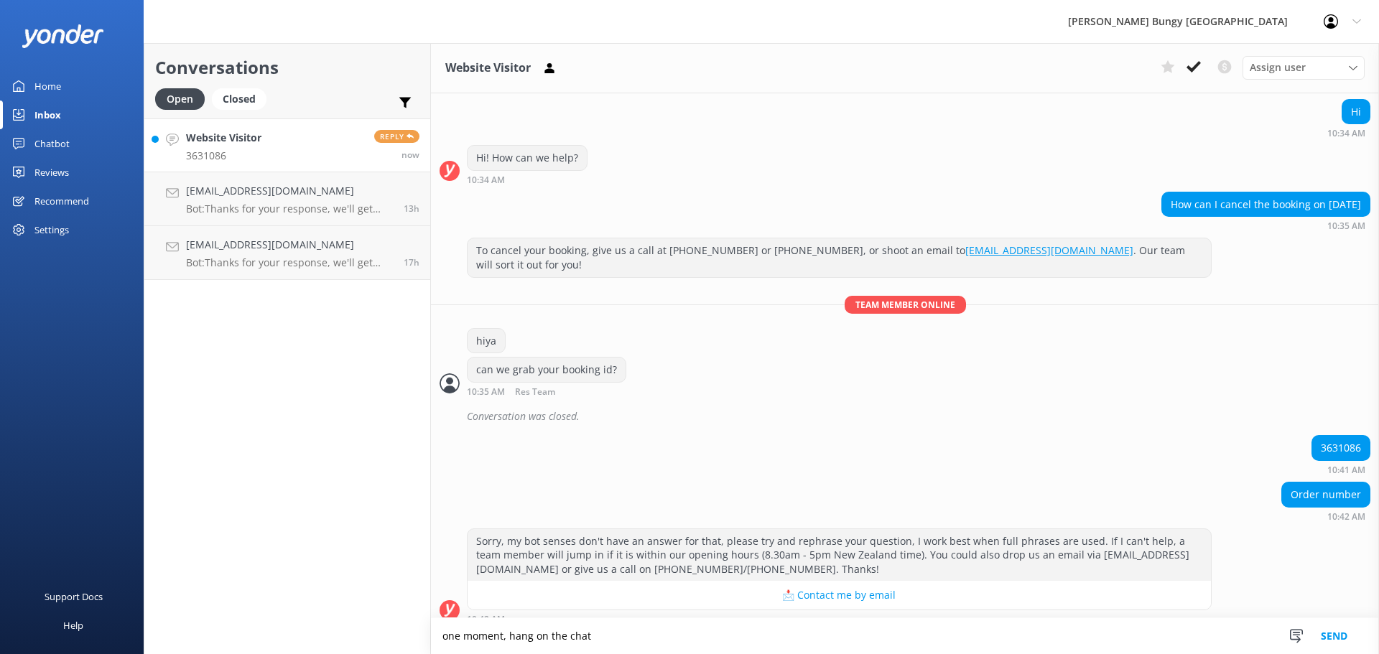
type textarea "one moment, hang on the chat"
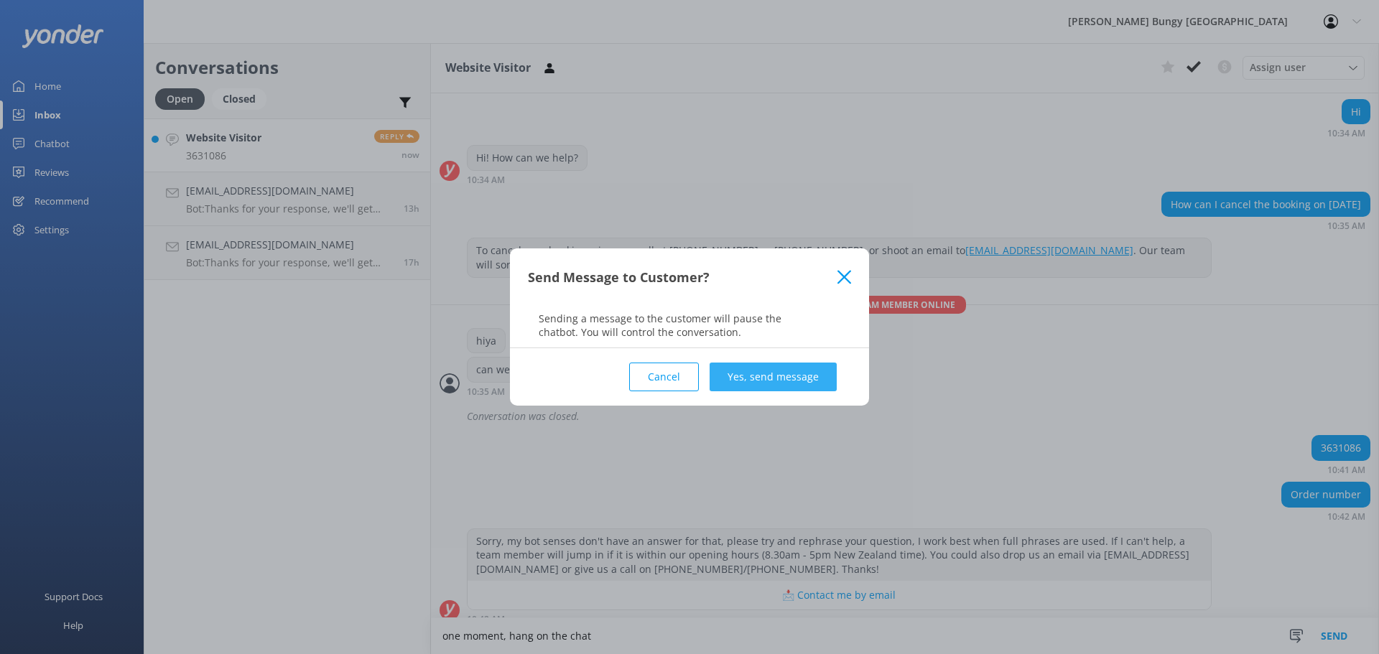
click at [749, 386] on button "Yes, send message" at bounding box center [772, 377] width 127 height 29
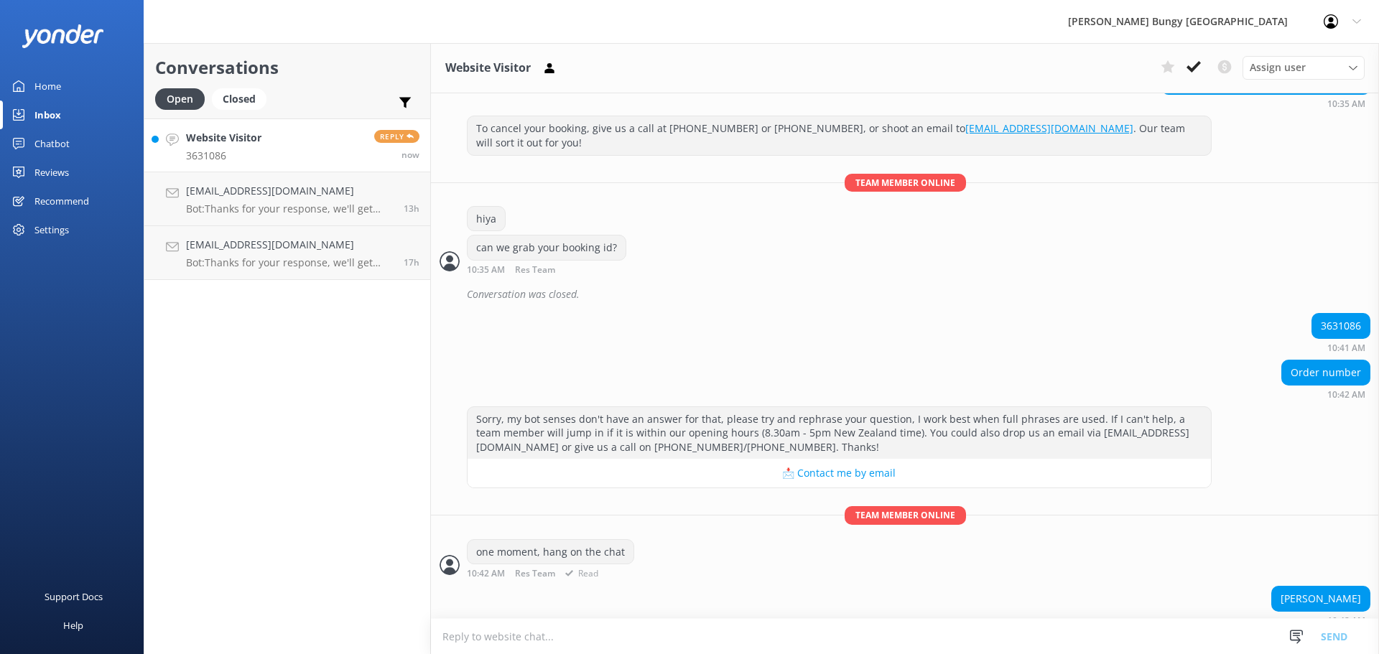
scroll to position [276, 0]
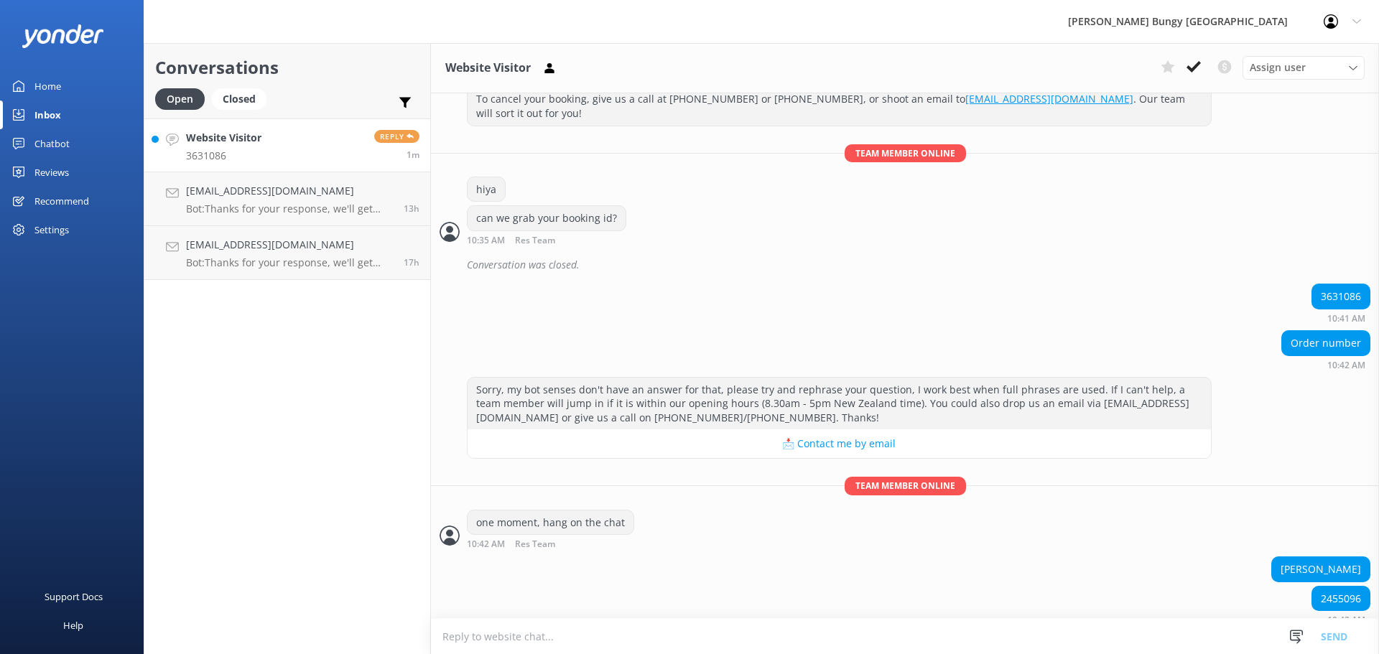
click at [834, 643] on textarea at bounding box center [905, 636] width 948 height 35
type textarea "no problem, we have cancelled your booking. Please allow 5-10 business days for…"
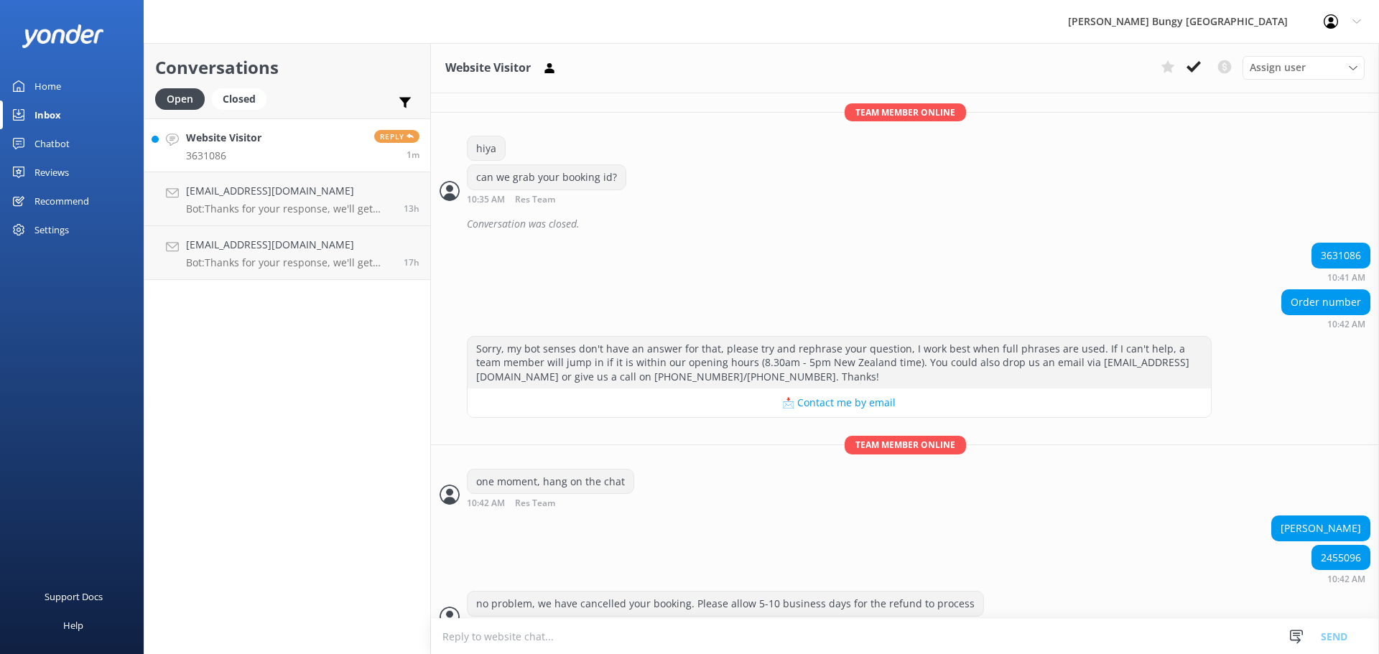
scroll to position [322, 0]
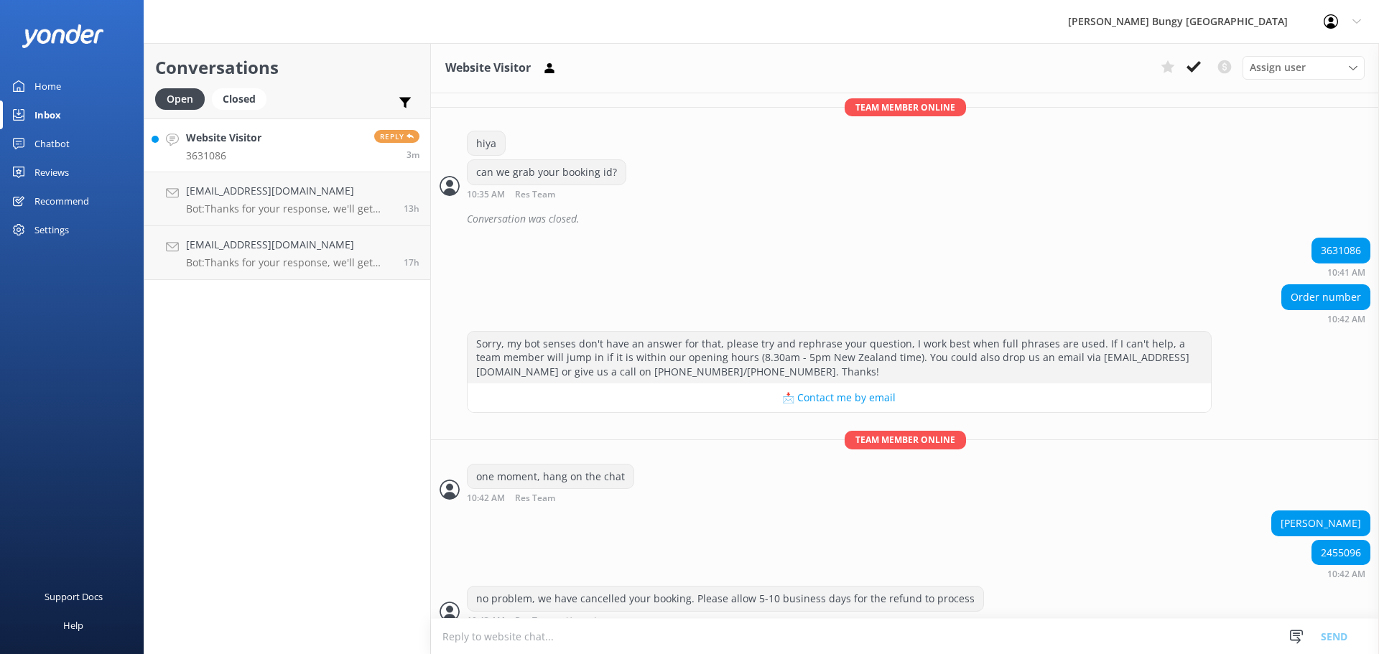
click at [335, 408] on div "Conversations Open Closed Important Converted Assigned to me Unassigned Website…" at bounding box center [287, 348] width 287 height 611
click at [216, 220] on link "[EMAIL_ADDRESS][DOMAIN_NAME] Bot: Thanks for your response, we'll get back to y…" at bounding box center [287, 199] width 286 height 54
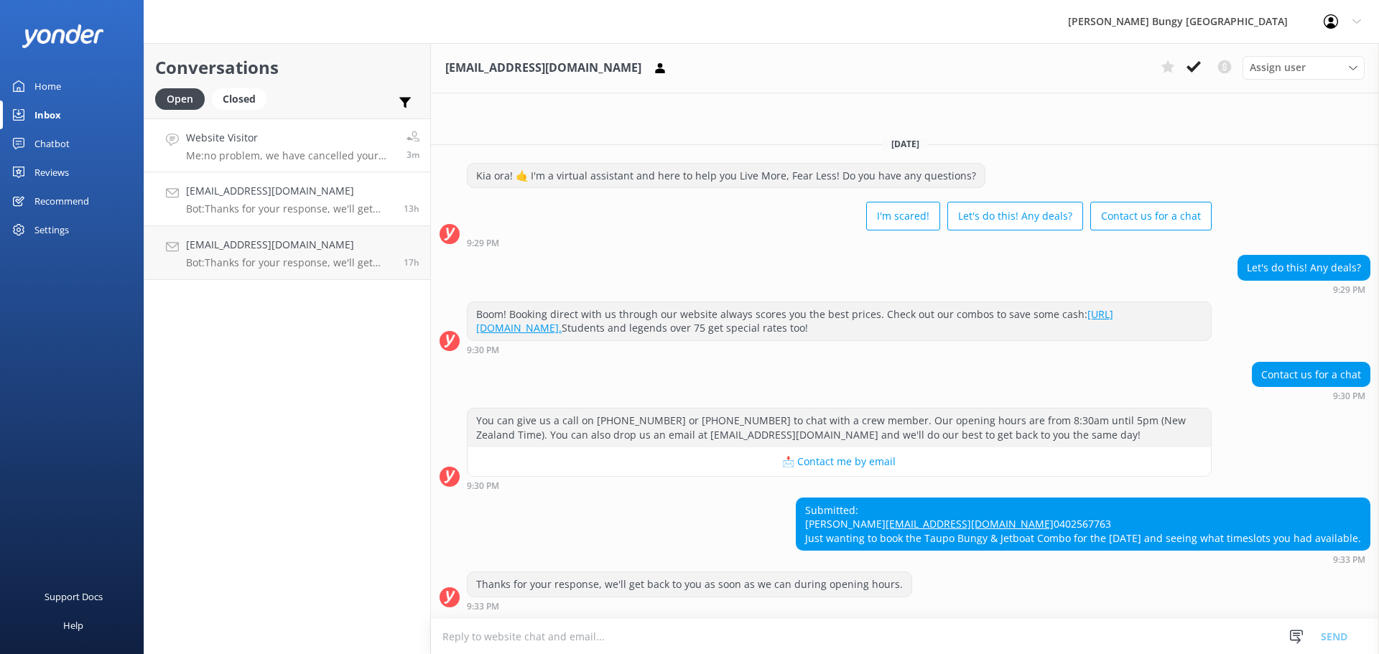
click at [250, 148] on div "Website Visitor Me: no problem, we have cancelled your booking. Please allow 5-…" at bounding box center [291, 145] width 210 height 31
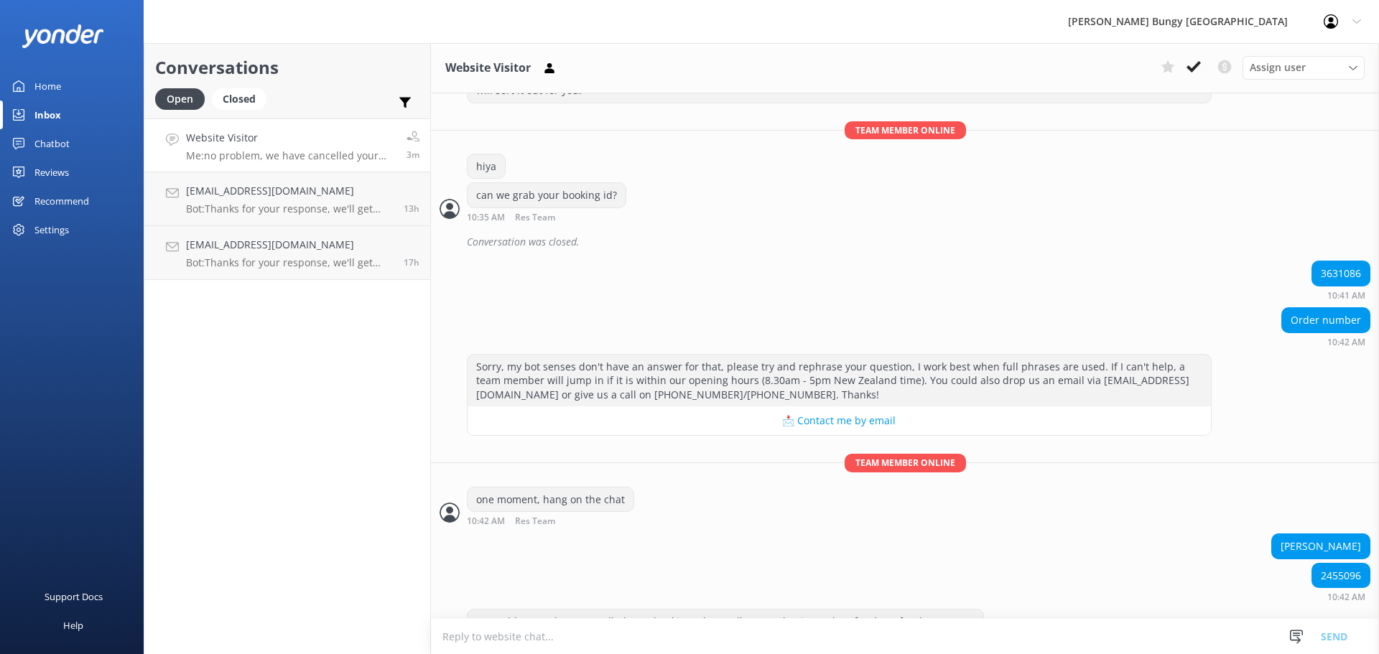
scroll to position [322, 0]
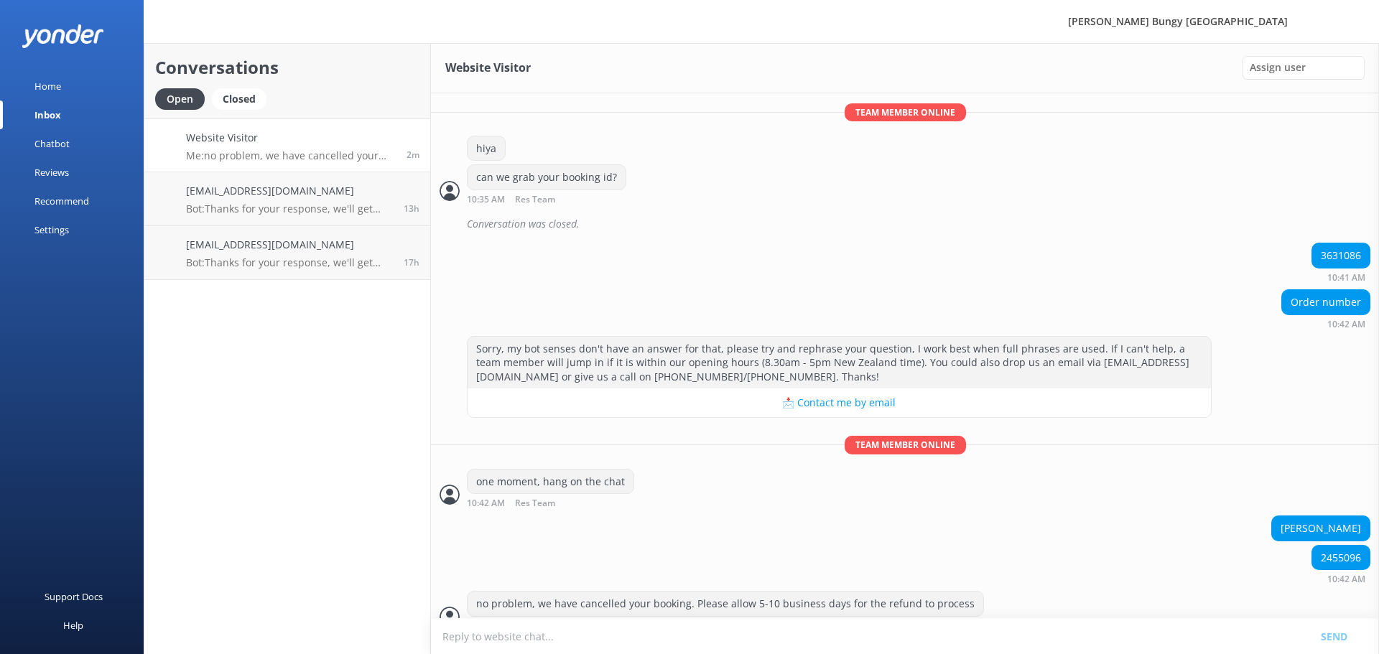
scroll to position [322, 0]
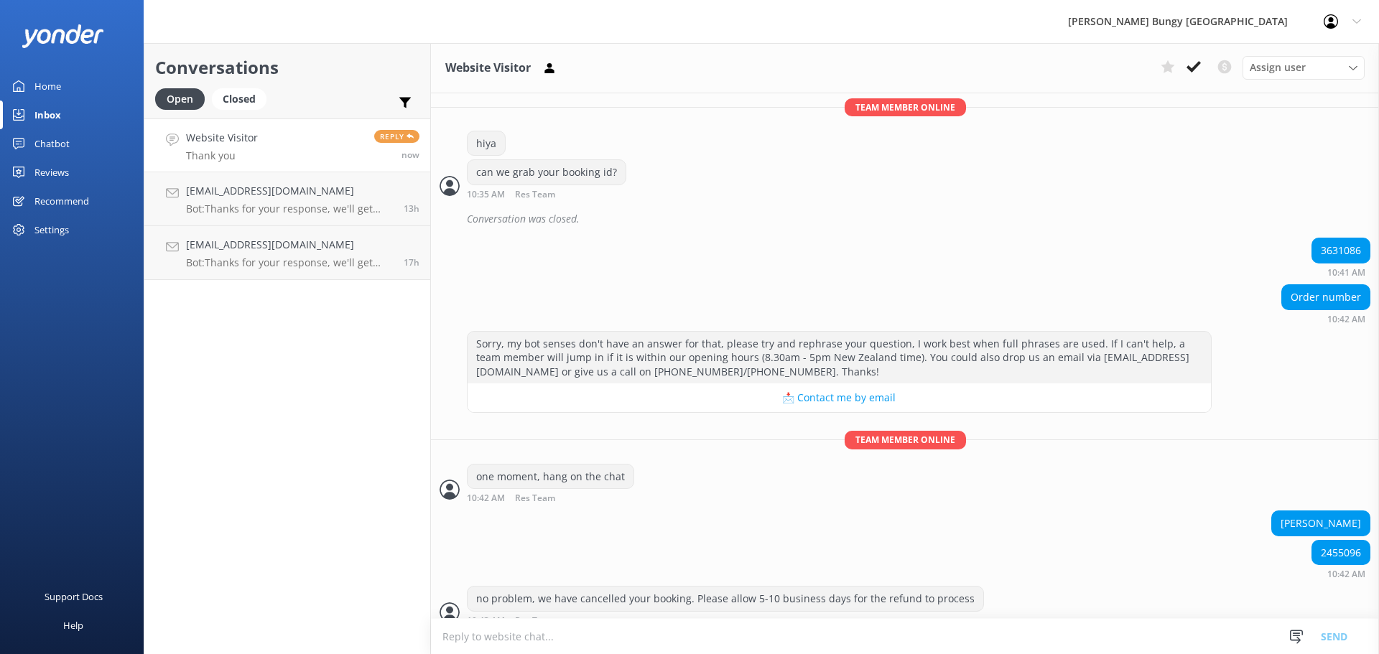
scroll to position [369, 0]
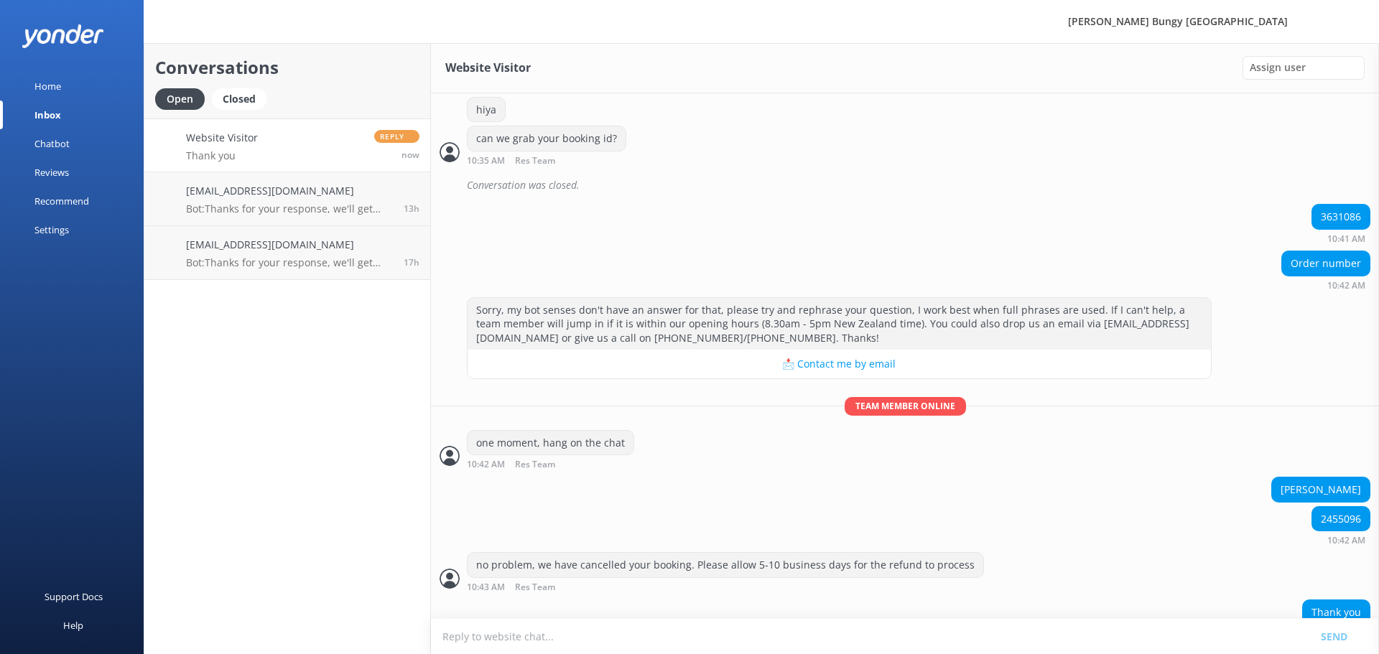
scroll to position [369, 0]
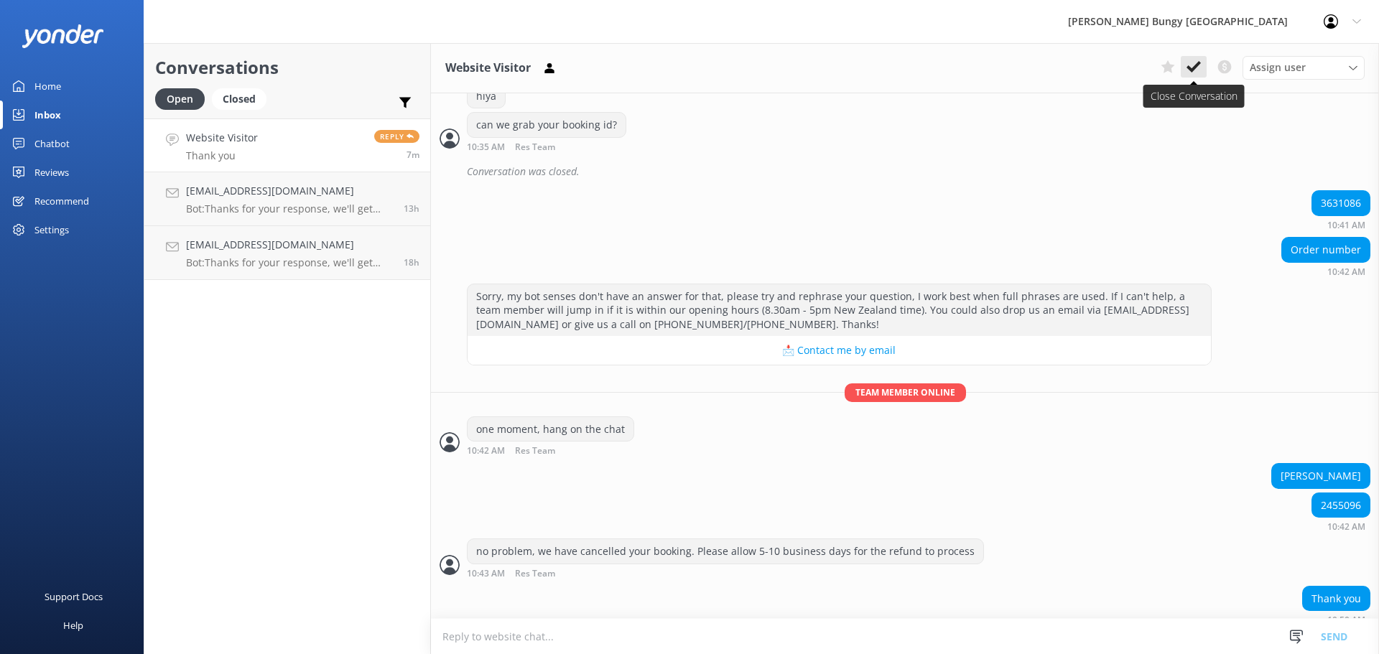
click at [1198, 65] on use at bounding box center [1193, 66] width 14 height 11
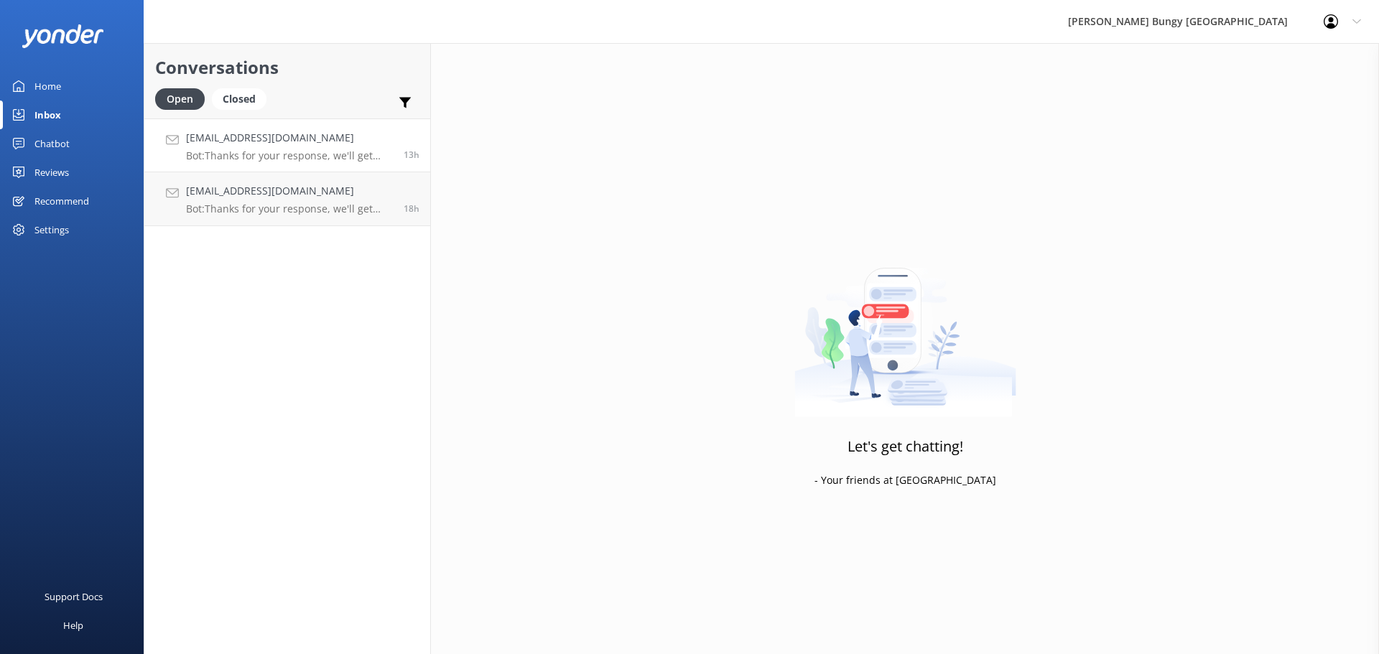
click at [300, 159] on p "Bot: Thanks for your response, we'll get back to you as soon as we can during o…" at bounding box center [289, 155] width 207 height 13
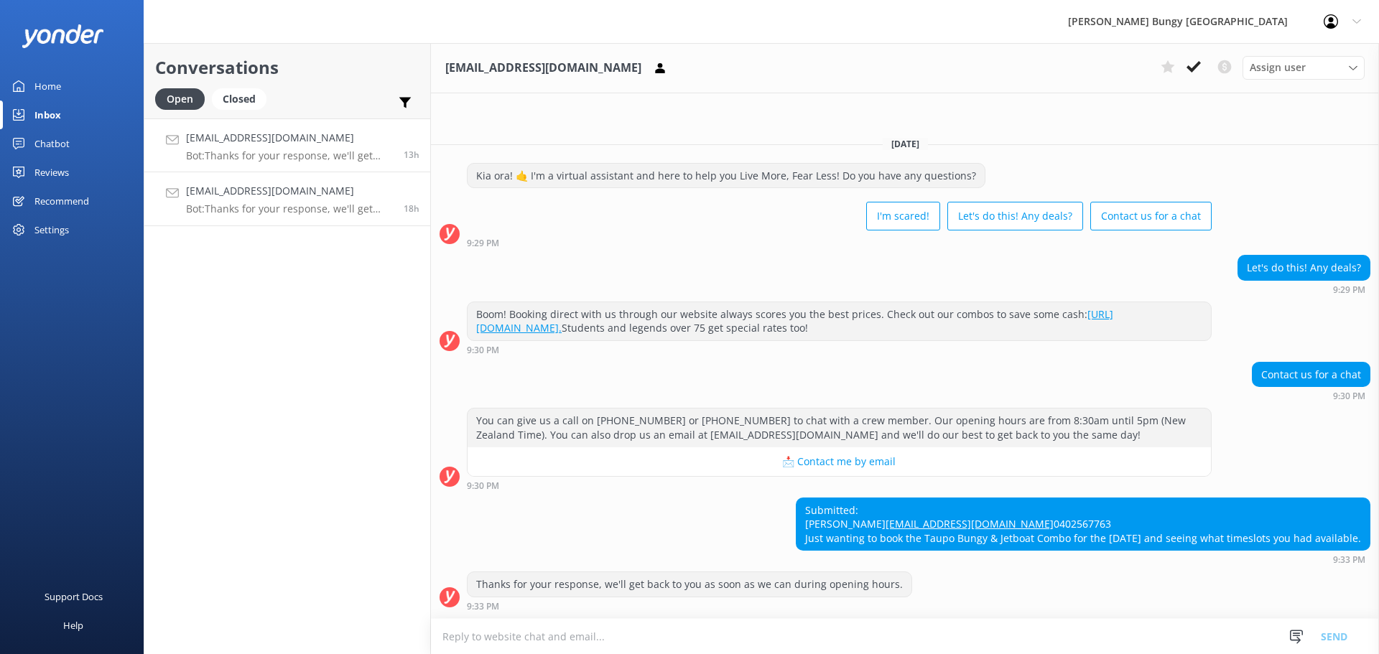
click at [294, 182] on link "[EMAIL_ADDRESS][DOMAIN_NAME] Bot: Thanks for your response, we'll get back to y…" at bounding box center [287, 199] width 286 height 54
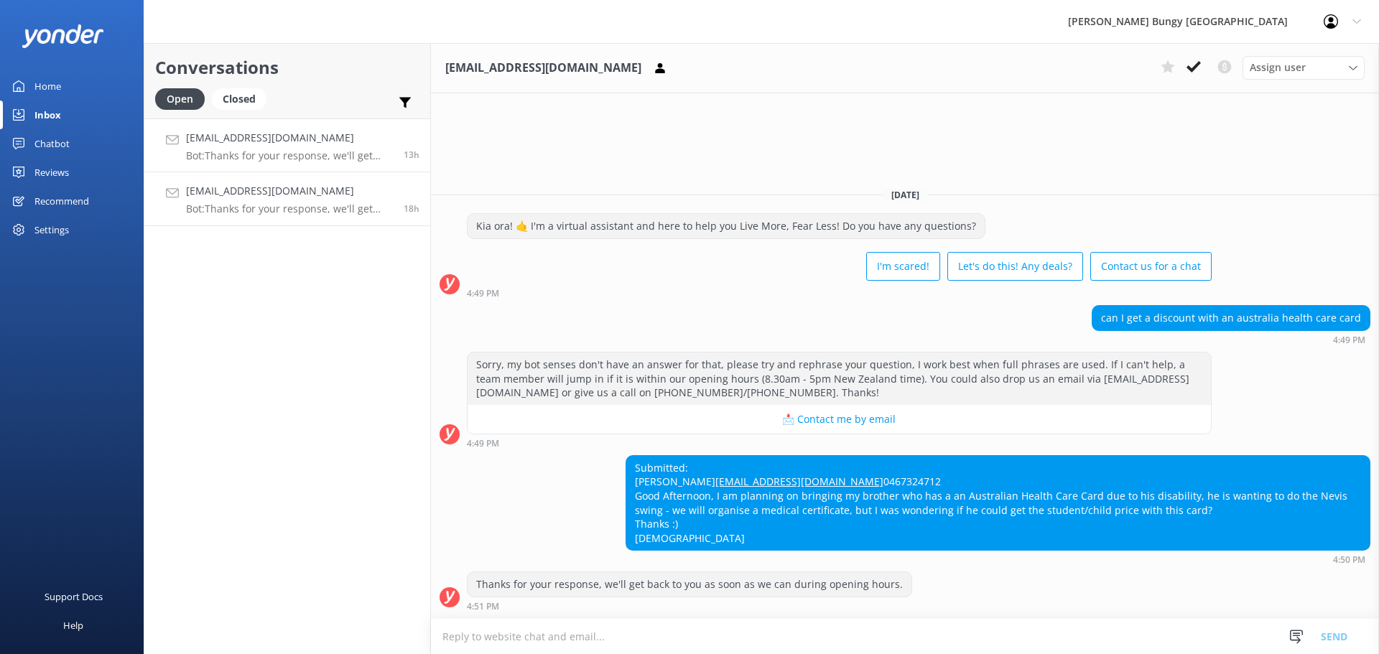
click at [295, 166] on link "[EMAIL_ADDRESS][DOMAIN_NAME] Bot: Thanks for your response, we'll get back to y…" at bounding box center [287, 145] width 286 height 54
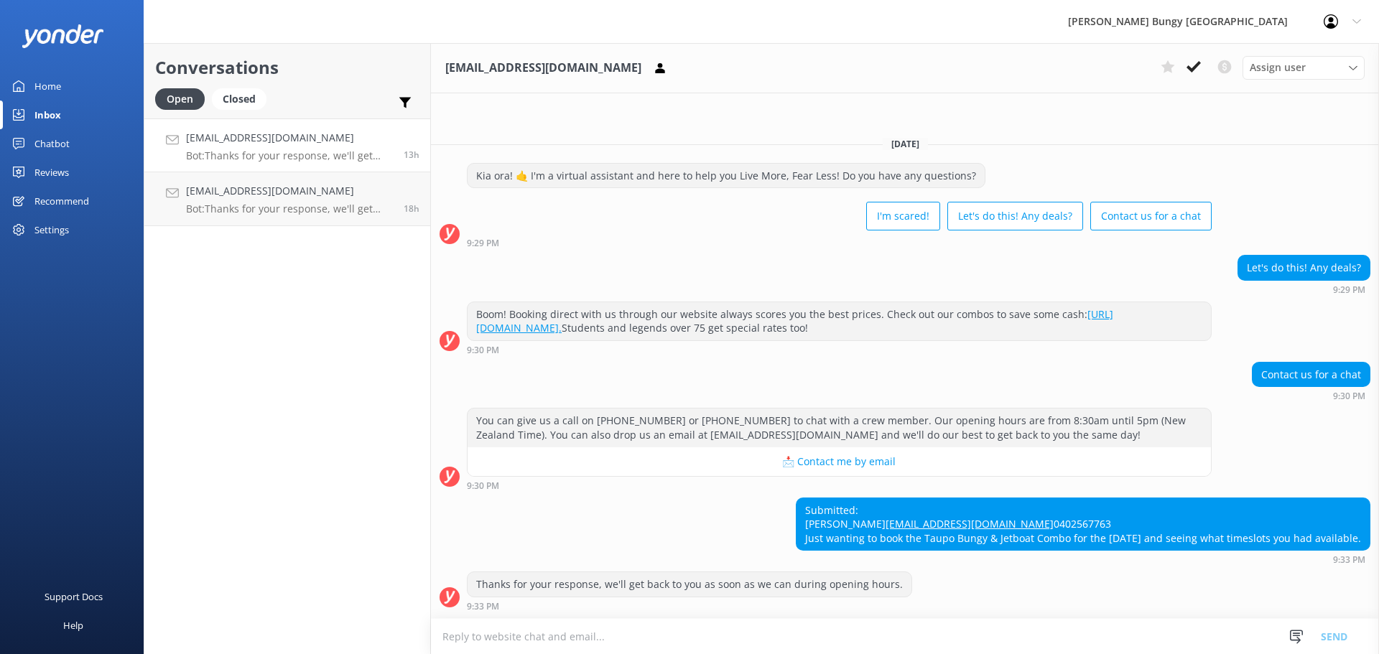
click at [296, 159] on p "Bot: Thanks for your response, we'll get back to you as soon as we can during o…" at bounding box center [289, 155] width 207 height 13
click at [283, 148] on div "Website Visitor Bot: Hi there! How can I help?" at bounding box center [255, 145] width 139 height 31
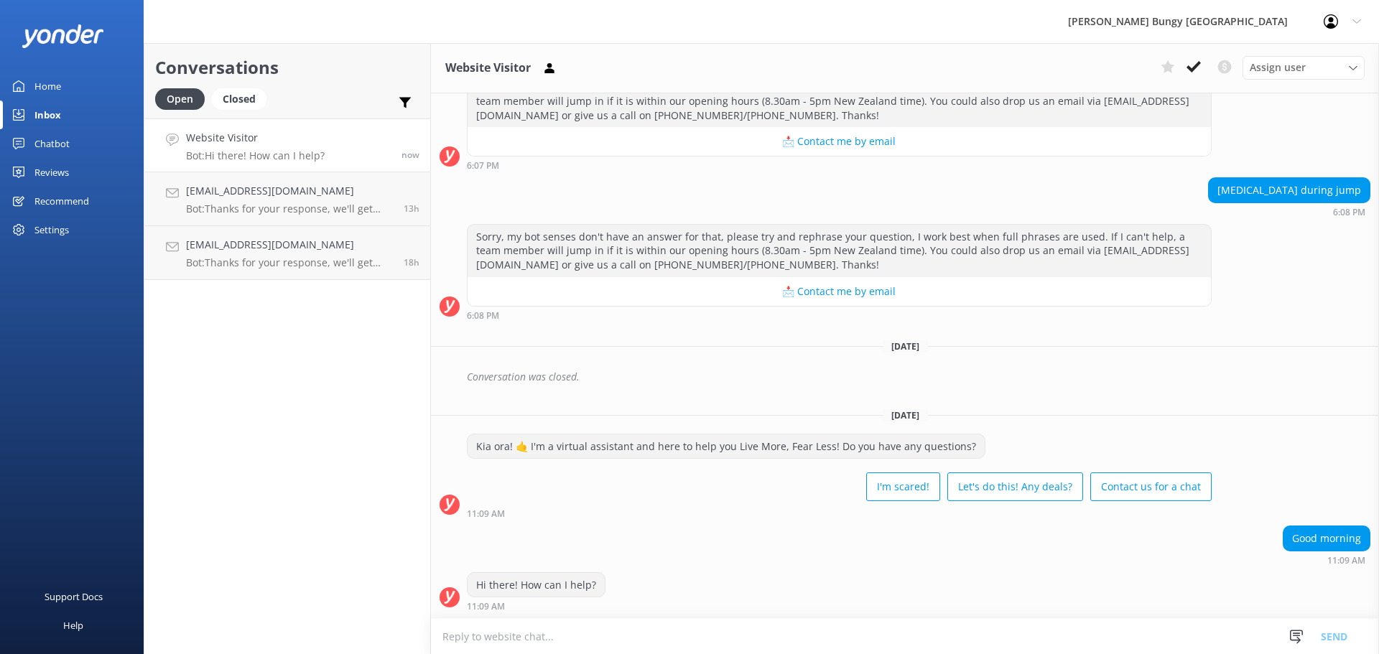
scroll to position [322, 0]
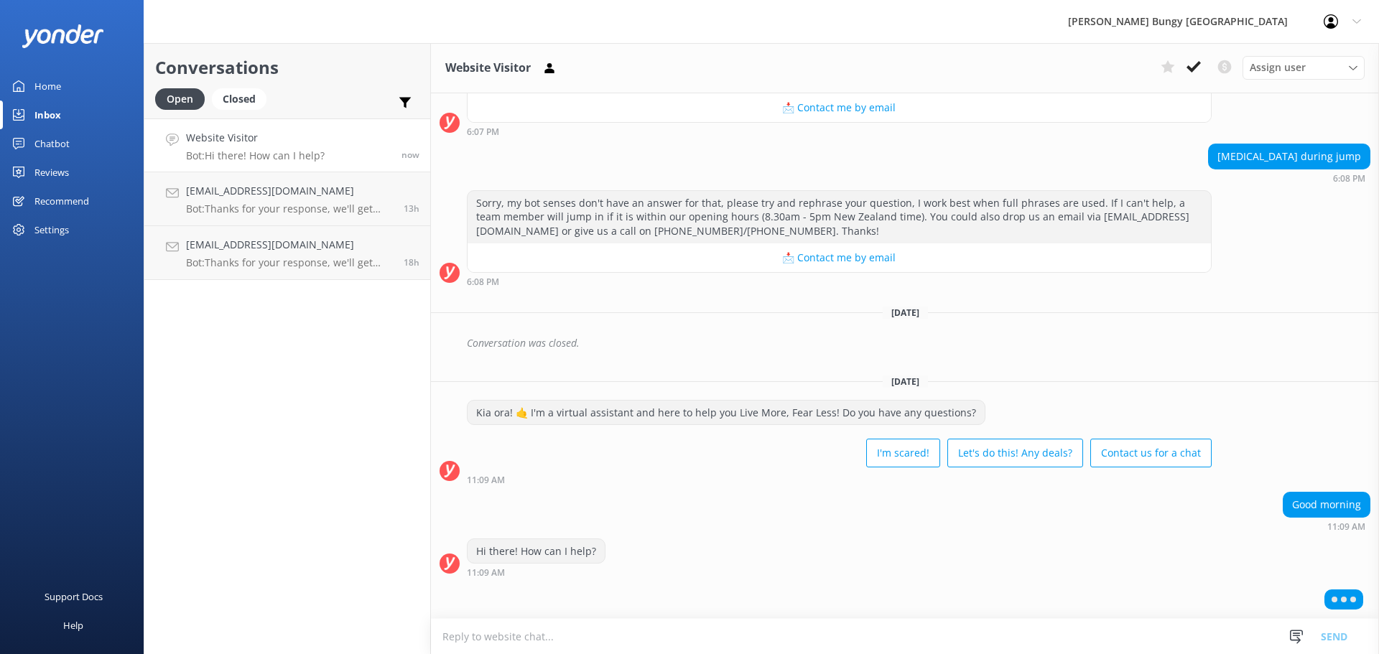
click at [758, 539] on div "Hi there! How can I help? 11:09 AM" at bounding box center [905, 558] width 948 height 39
click at [225, 199] on h4 "[EMAIL_ADDRESS][DOMAIN_NAME]" at bounding box center [289, 191] width 207 height 16
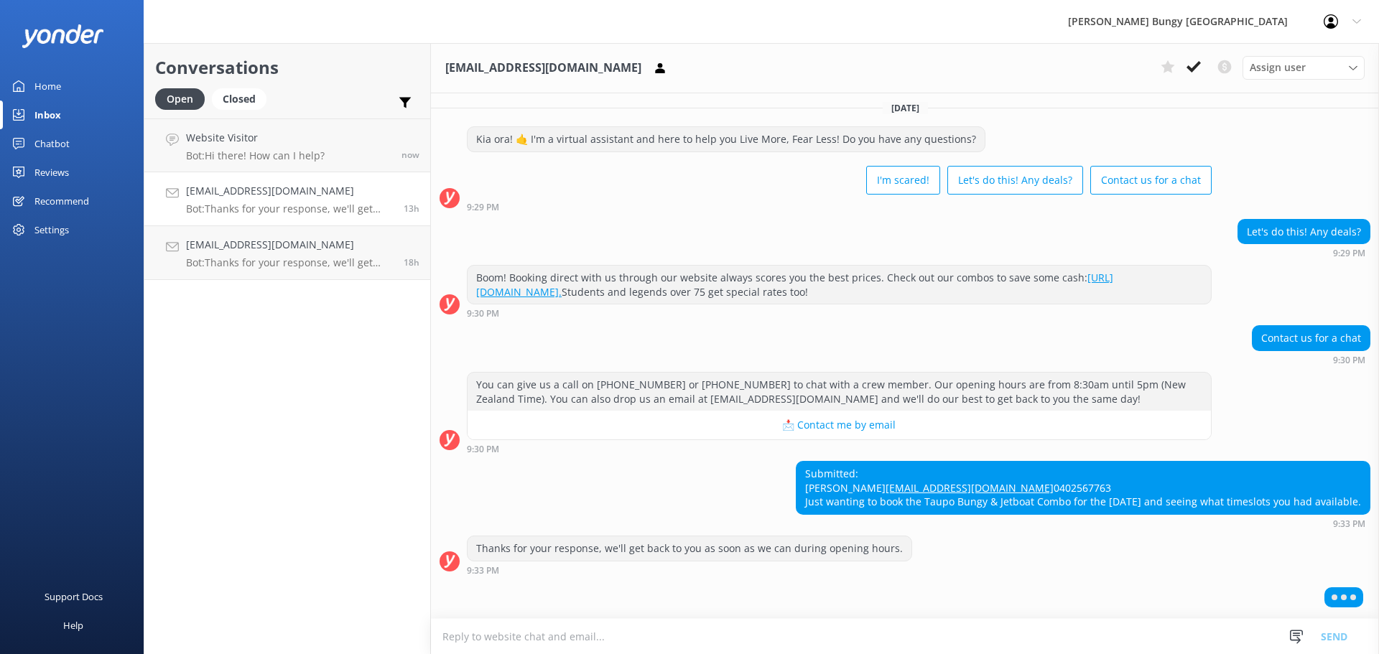
scroll to position [30, 0]
click at [246, 154] on p "Bot: Hi there! How can I help?" at bounding box center [255, 155] width 139 height 13
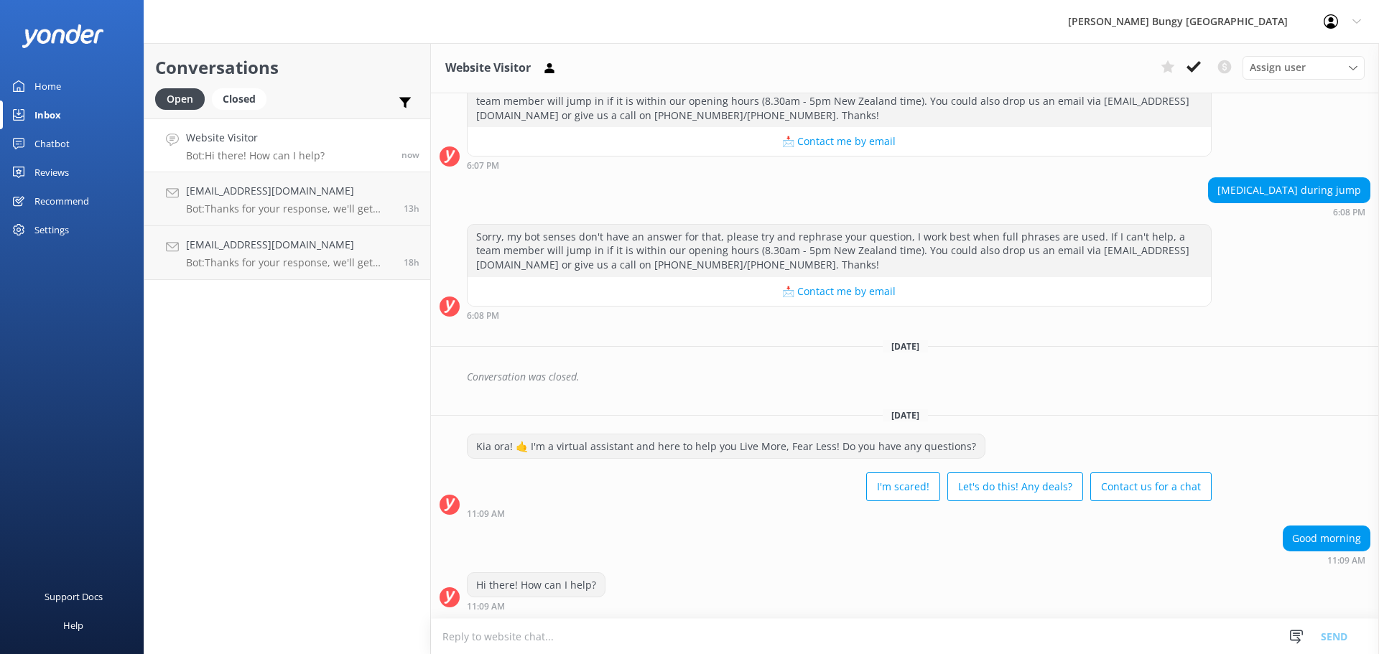
scroll to position [288, 0]
click at [241, 235] on link "[EMAIL_ADDRESS][DOMAIN_NAME] Bot: Thanks for your response, we'll get back to y…" at bounding box center [287, 253] width 286 height 54
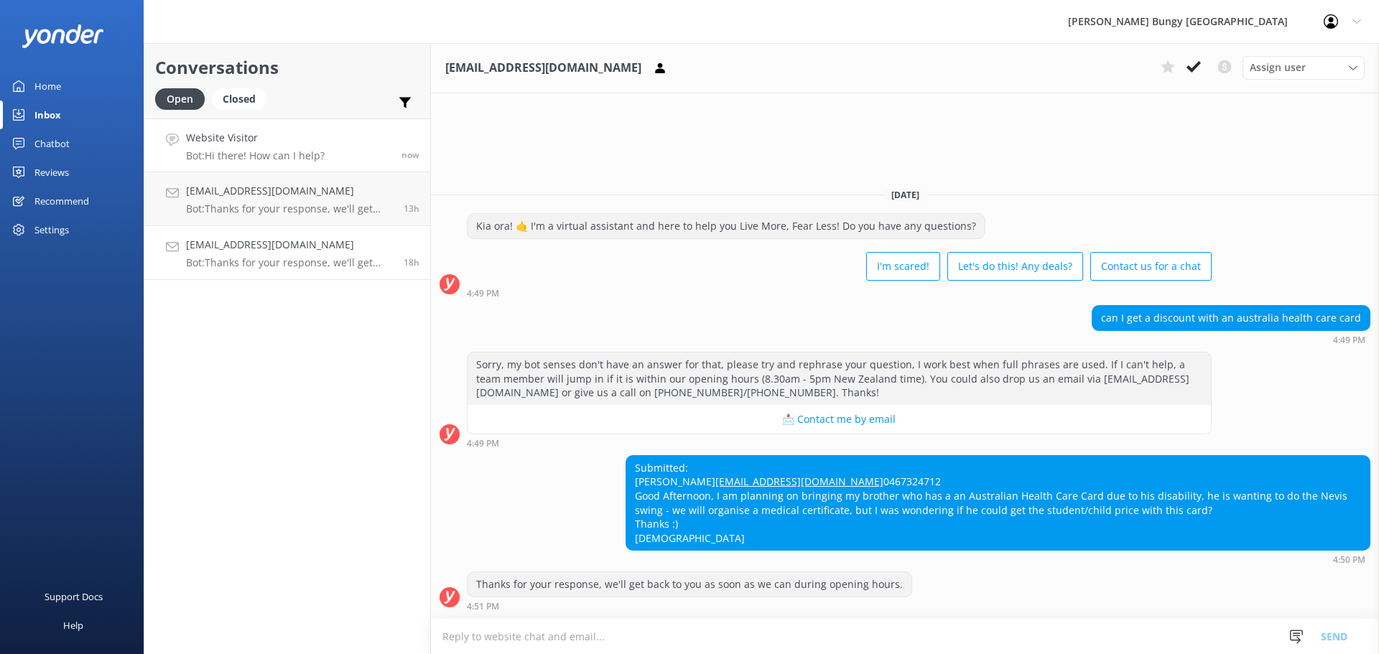
click at [256, 155] on p "Bot: Hi there! How can I help?" at bounding box center [255, 155] width 139 height 13
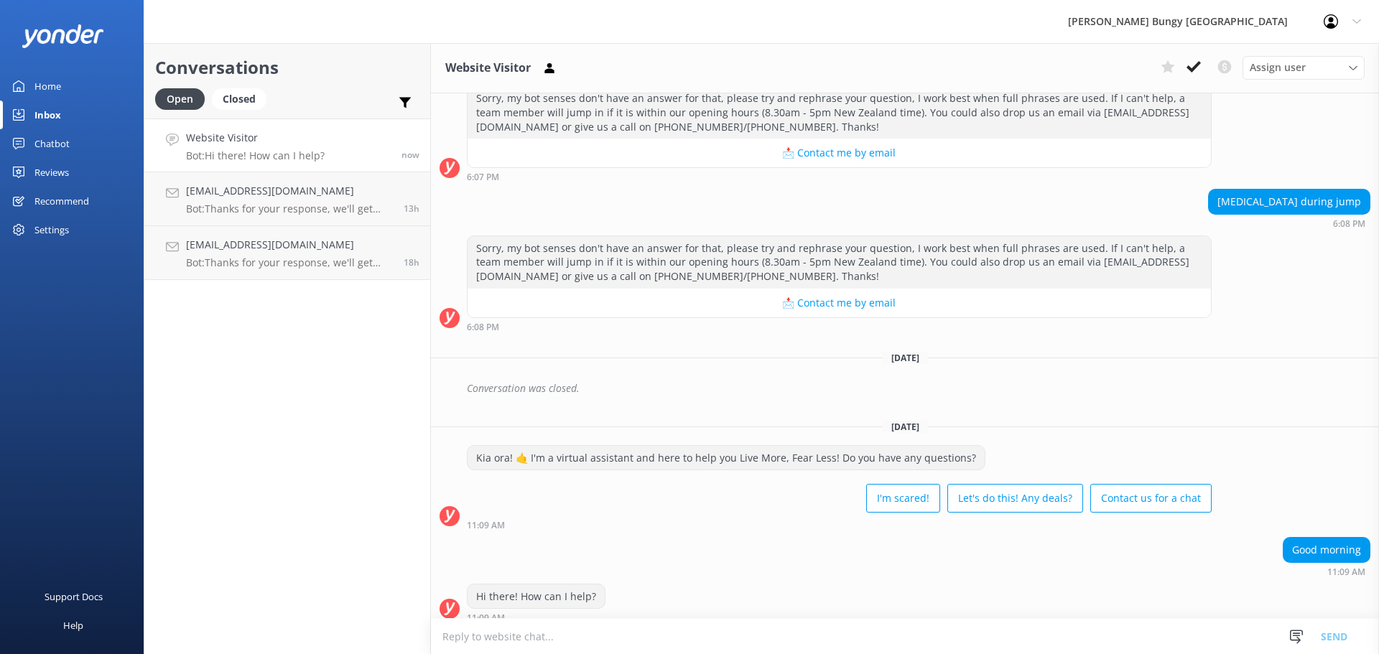
scroll to position [288, 0]
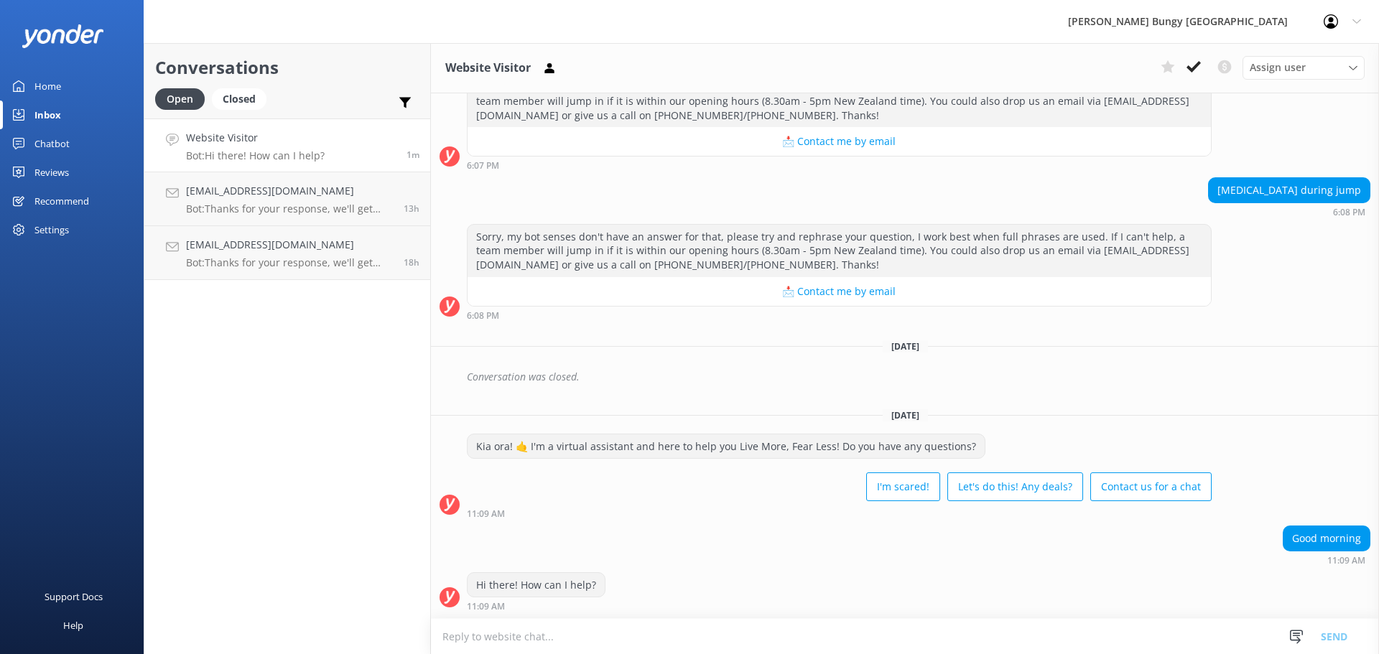
click at [825, 620] on textarea at bounding box center [905, 636] width 948 height 35
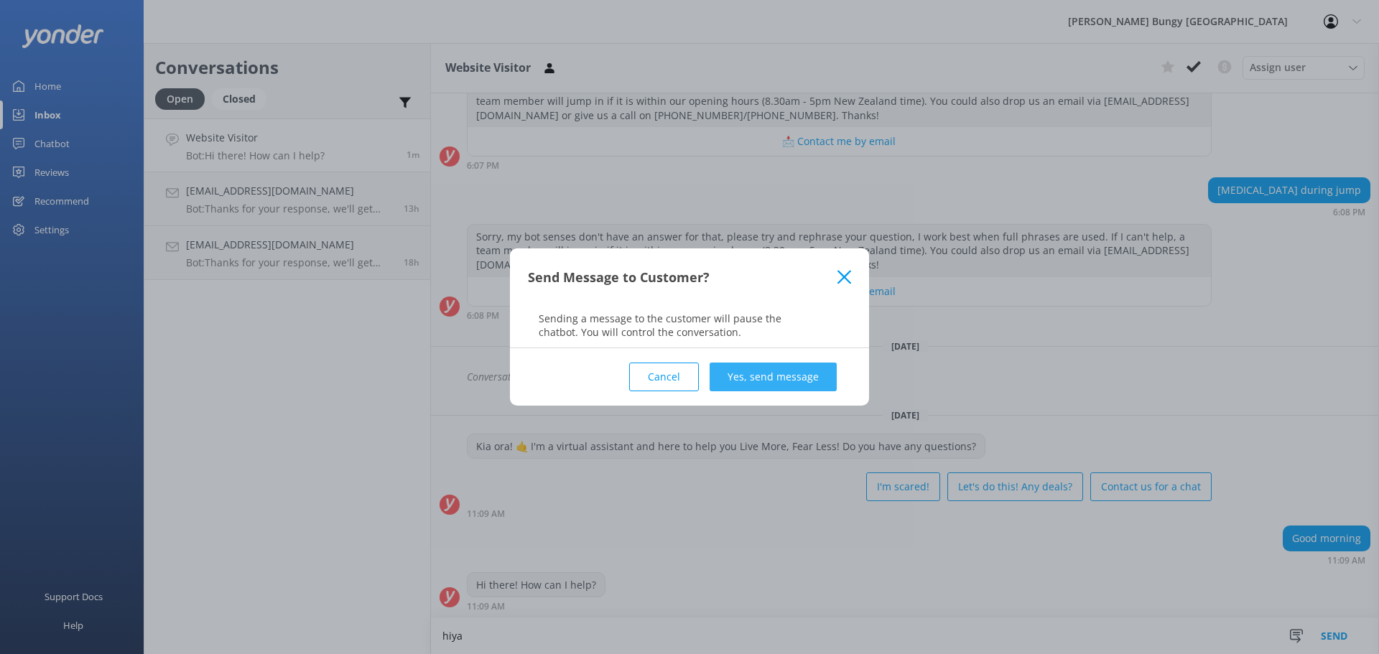
type textarea "hiya"
click at [788, 383] on button "Yes, send message" at bounding box center [772, 377] width 127 height 29
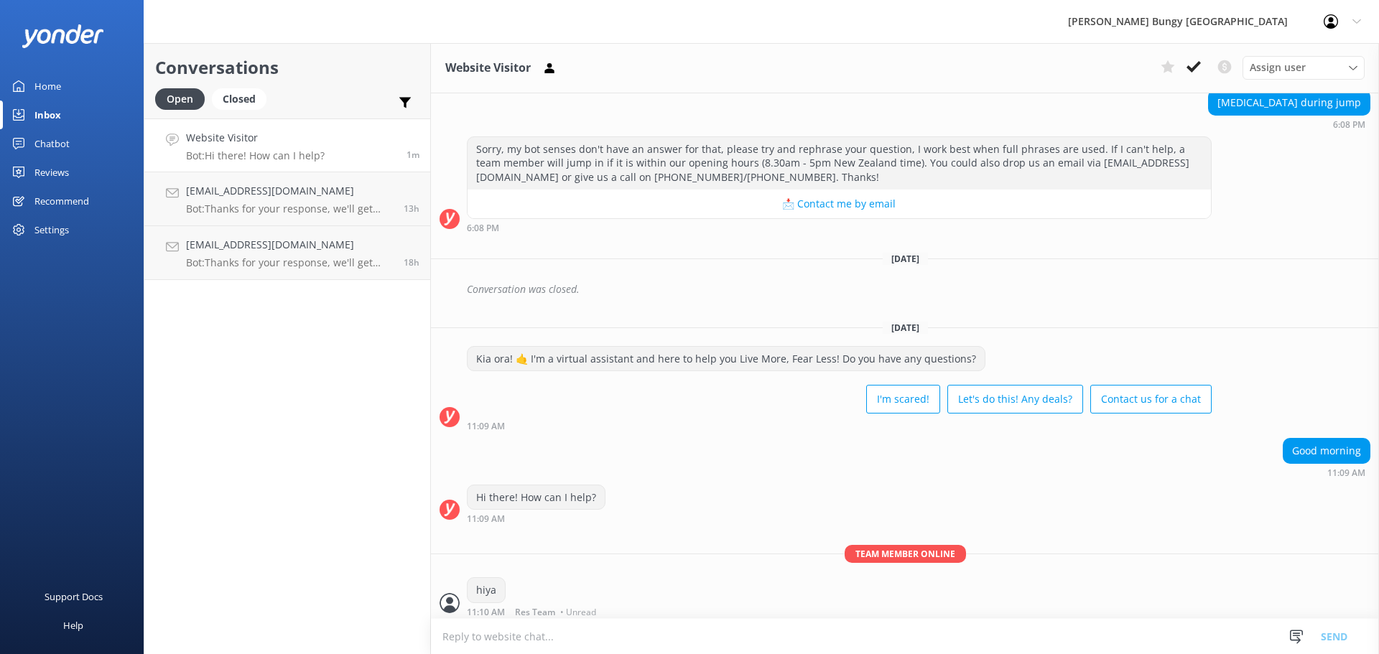
scroll to position [381, 0]
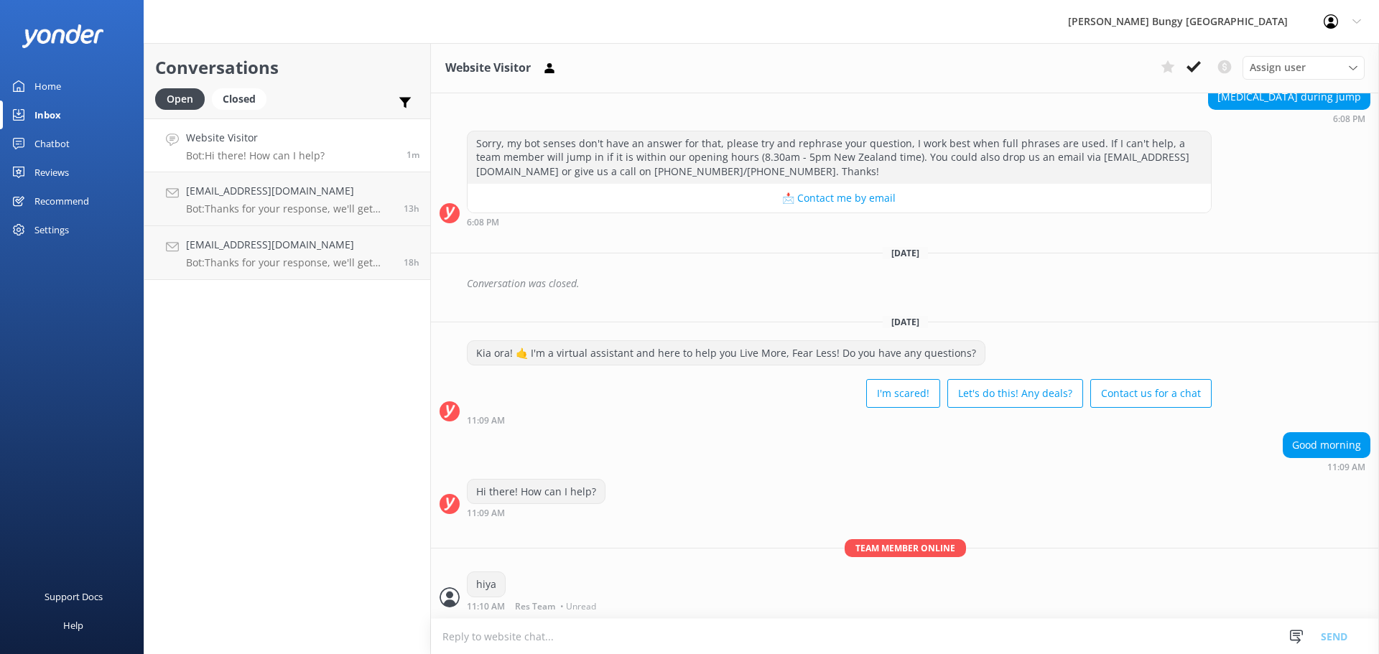
click at [712, 651] on textarea at bounding box center [905, 636] width 948 height 35
click at [229, 471] on div "Conversations Open Closed Important Converted Assigned to me Unassigned Website…" at bounding box center [287, 348] width 287 height 611
click at [317, 195] on h4 "[EMAIL_ADDRESS][DOMAIN_NAME]" at bounding box center [289, 191] width 207 height 16
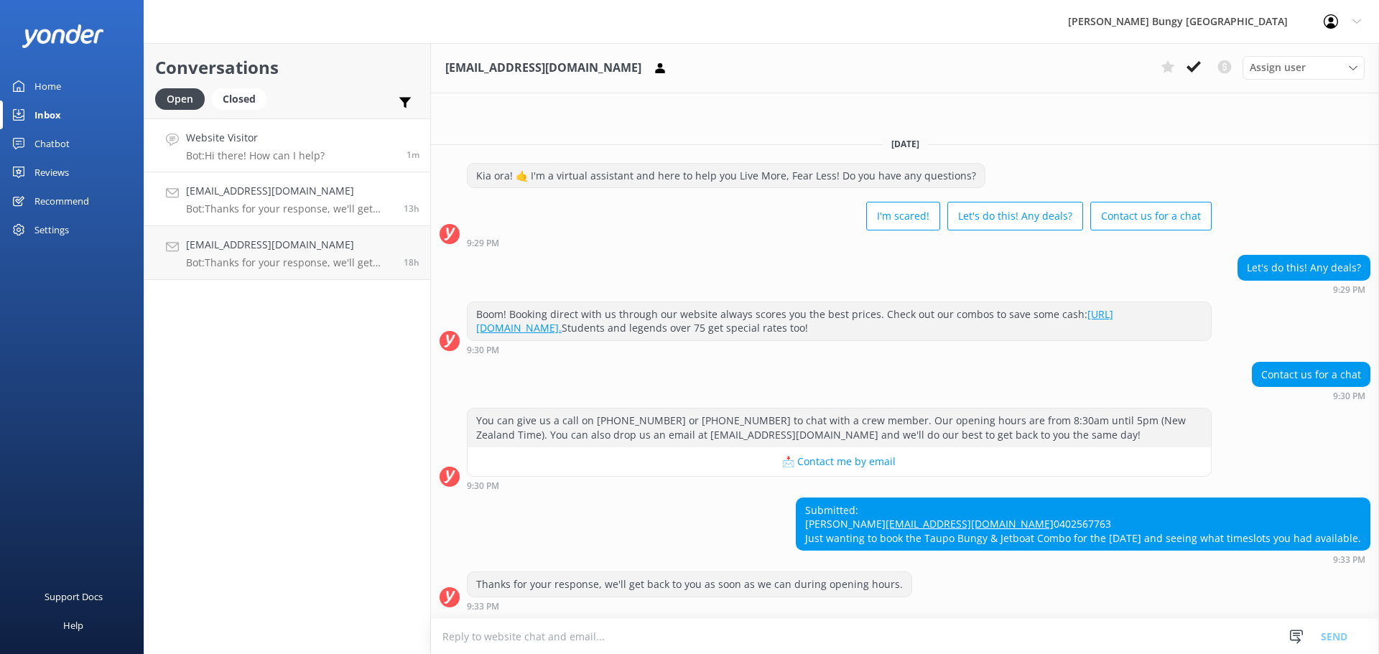
click at [330, 157] on link "Website Visitor Bot: Hi there! How can I help? 1m" at bounding box center [287, 145] width 286 height 54
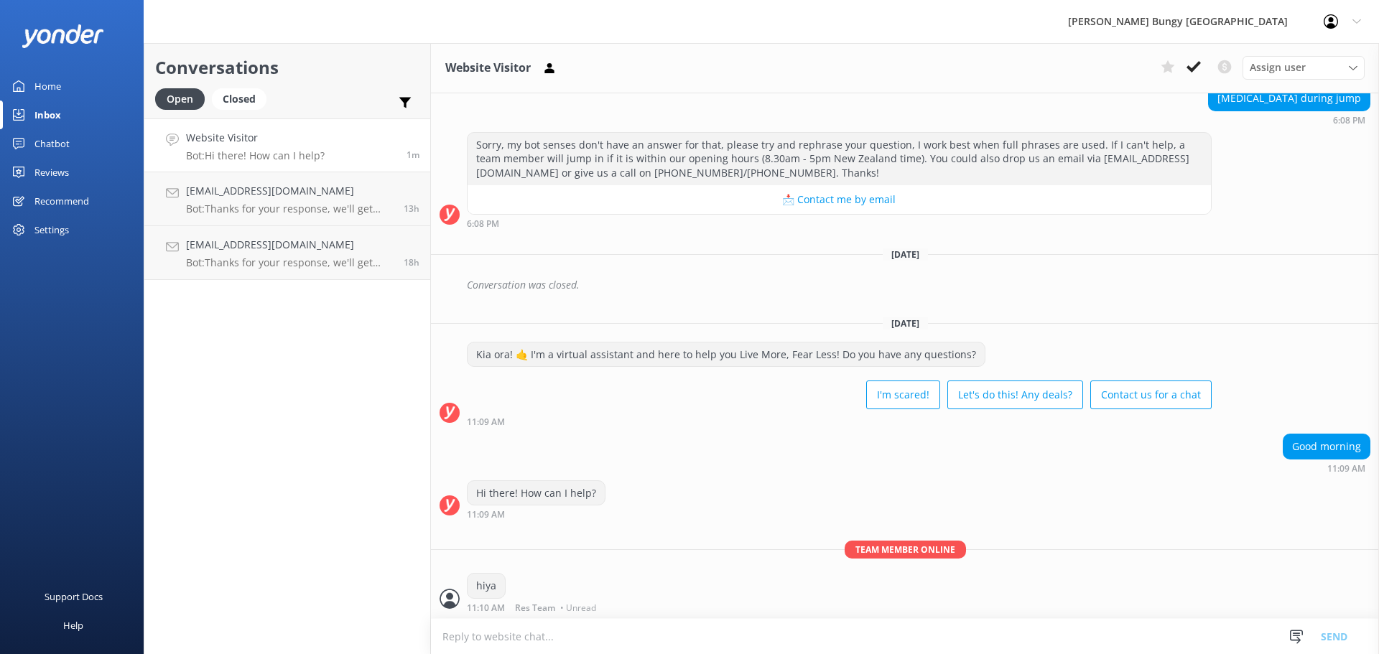
scroll to position [381, 0]
